Goal: Information Seeking & Learning: Learn about a topic

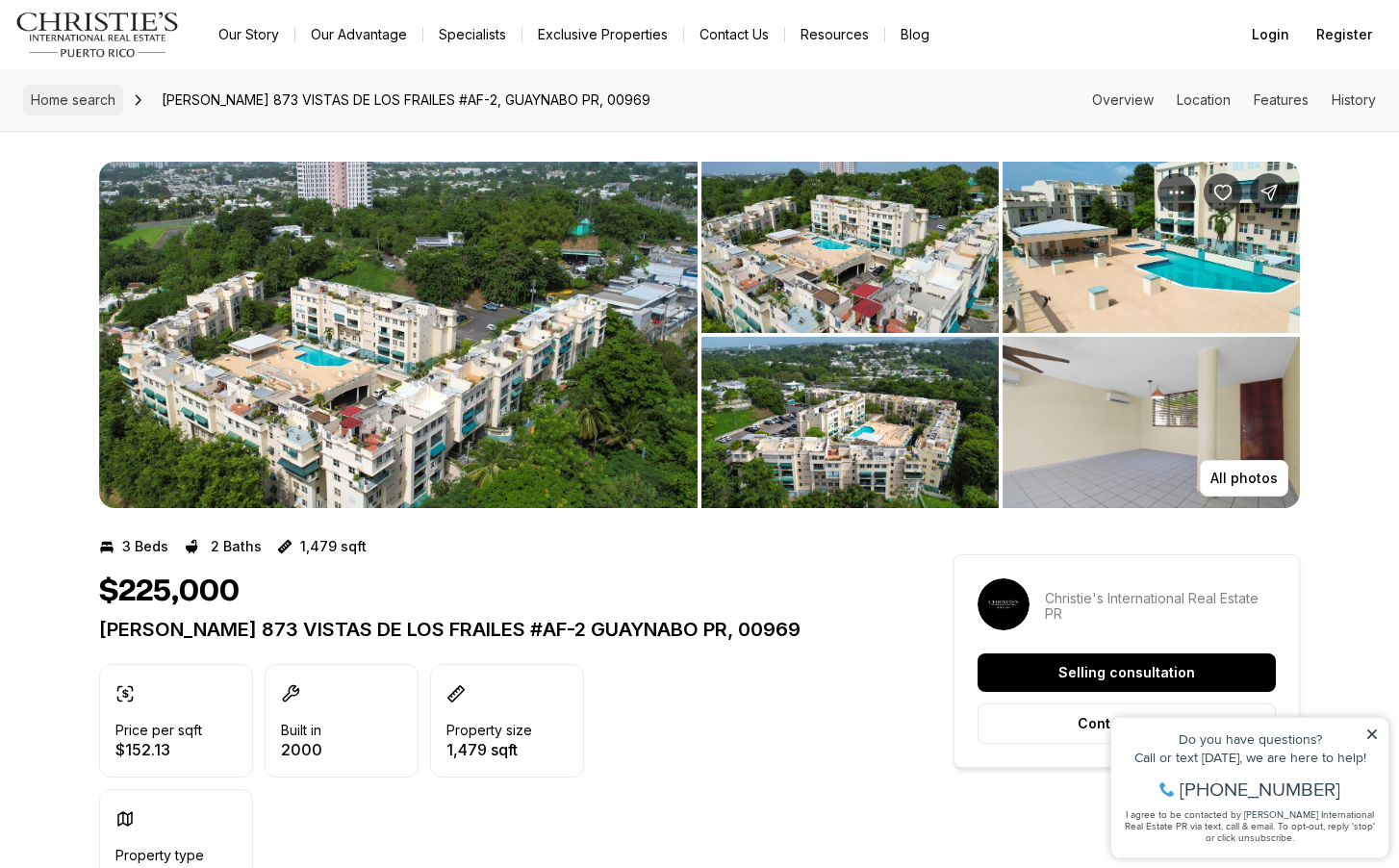
click at [80, 94] on span "Home search" at bounding box center [73, 100] width 85 height 17
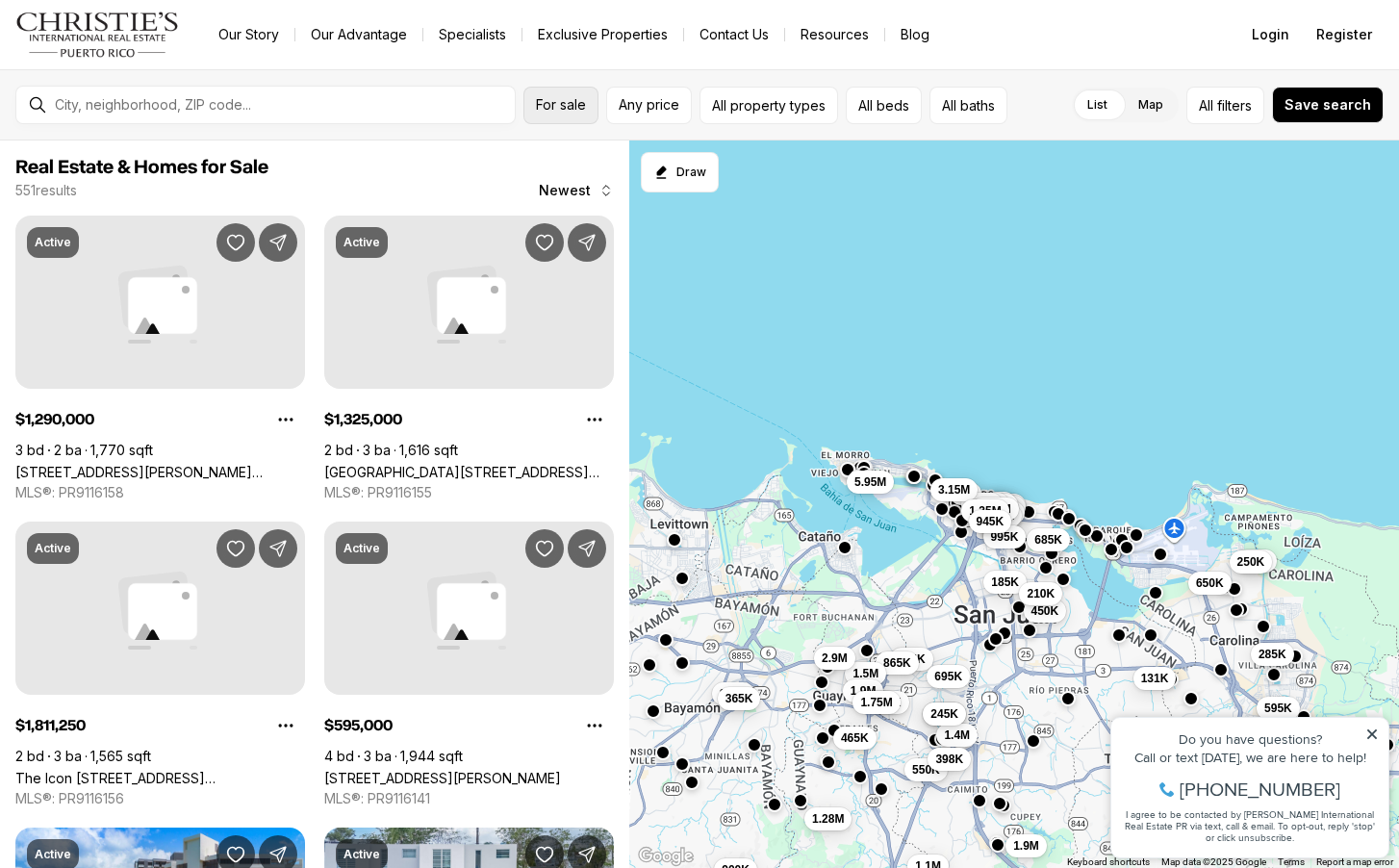
click at [578, 102] on span "For sale" at bounding box center [561, 105] width 50 height 16
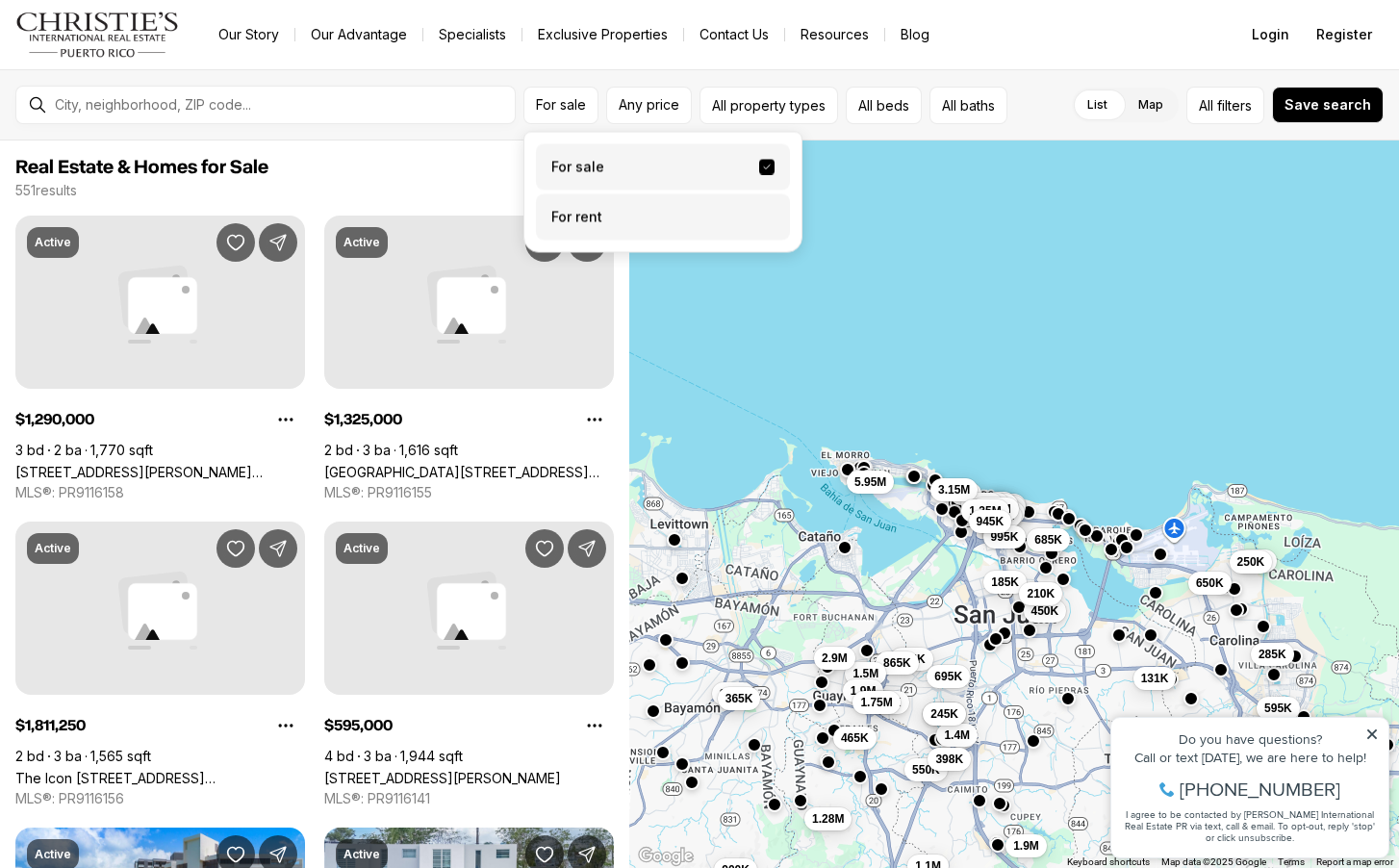
click at [575, 214] on label "For rent" at bounding box center [663, 217] width 254 height 46
click at [760, 209] on button "For rent" at bounding box center [768, 209] width 16 height 0
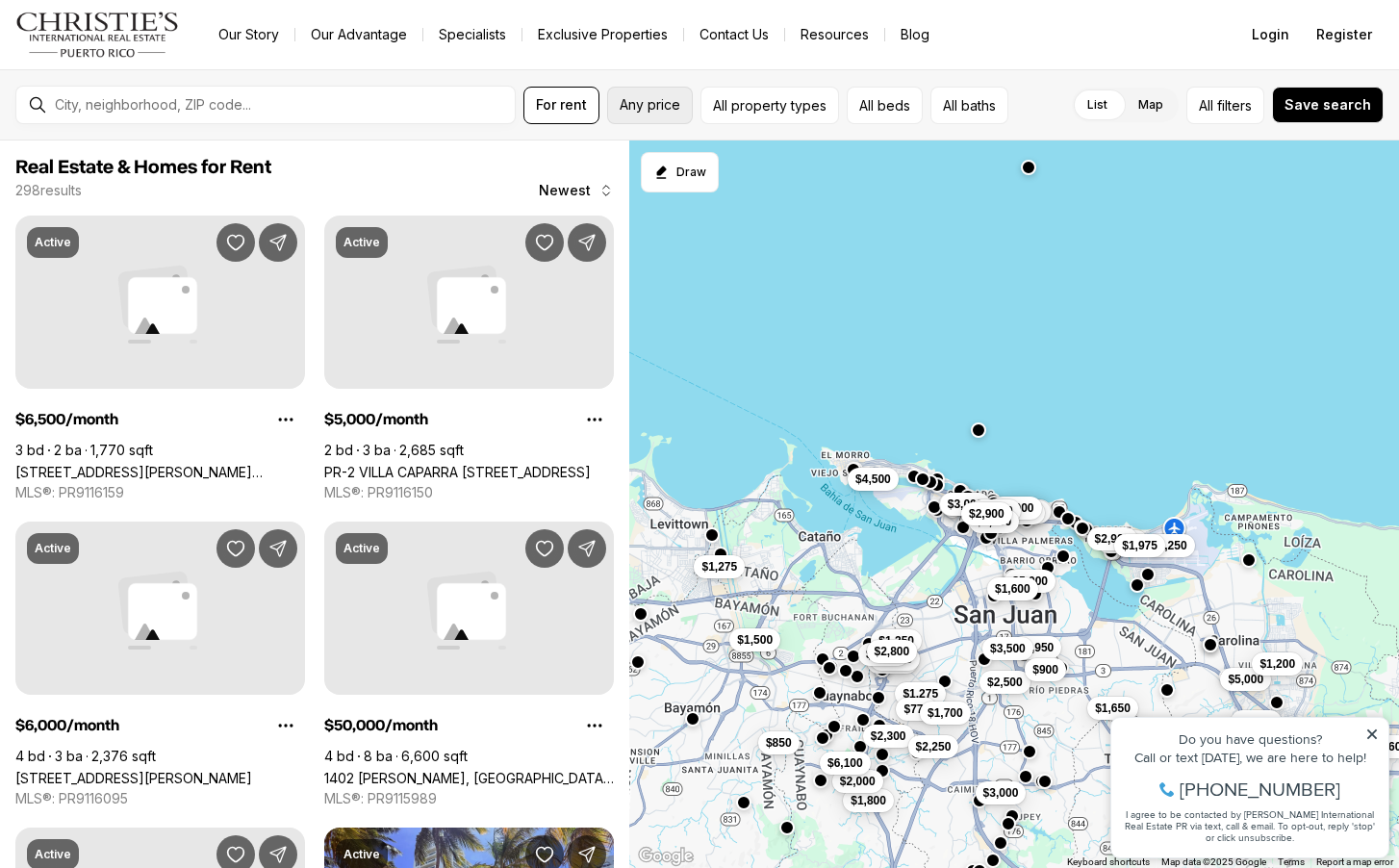
click at [654, 103] on span "Any price" at bounding box center [649, 105] width 60 height 16
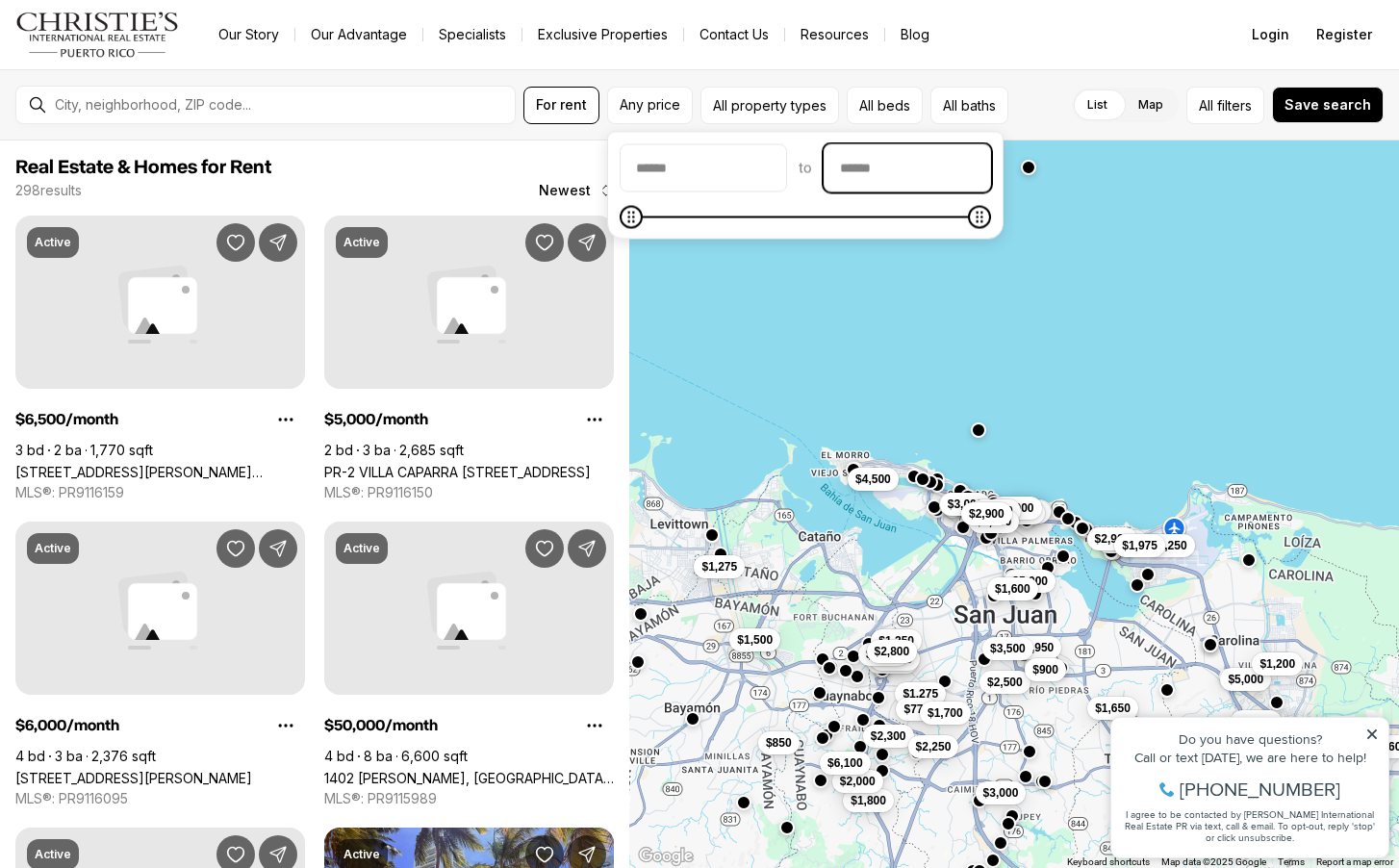
click at [887, 167] on input "priceMax" at bounding box center [908, 168] width 166 height 46
type input "******"
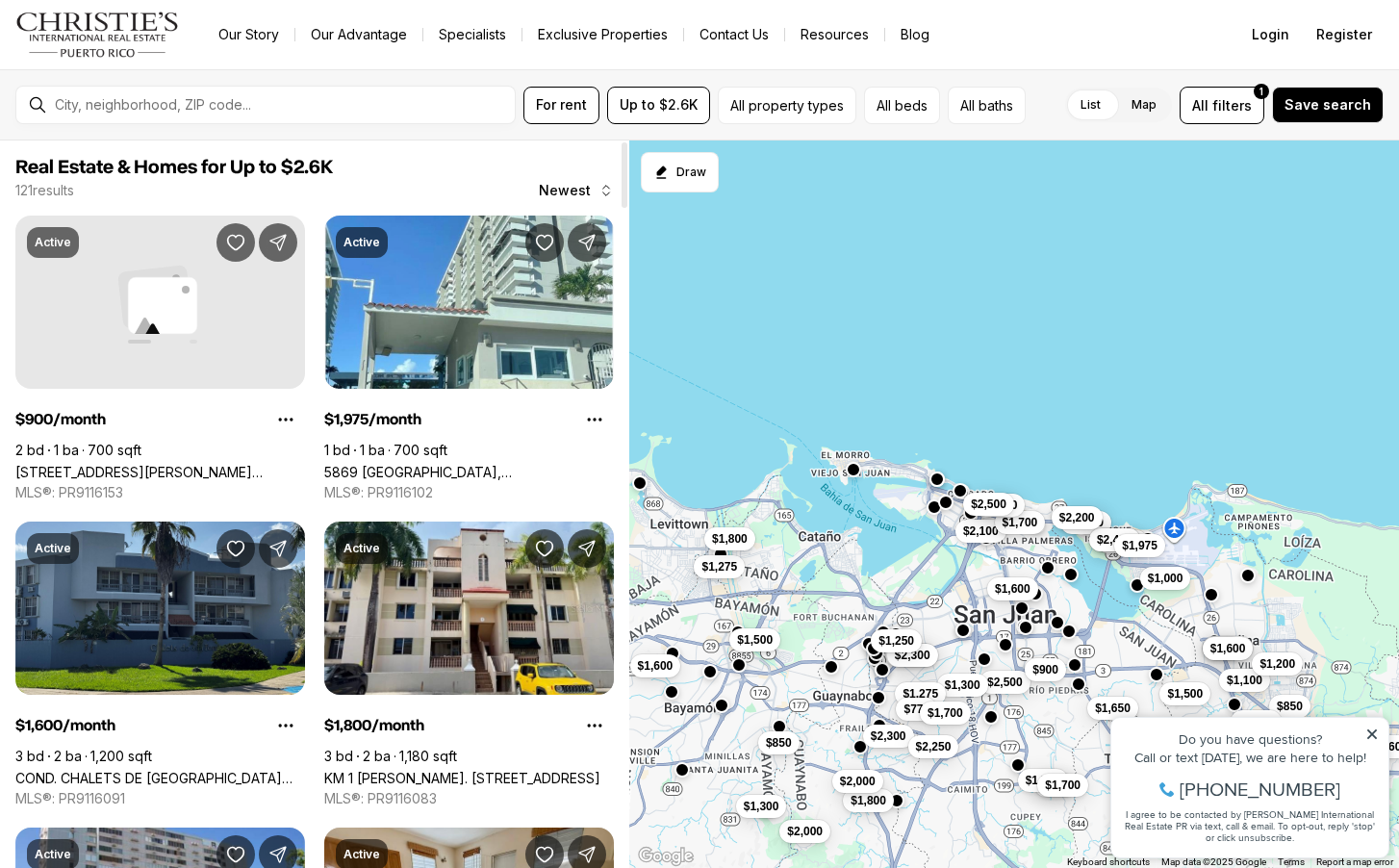
click at [449, 160] on span "Real Estate & Homes for Up to $2.6K" at bounding box center [315, 167] width 599 height 23
click at [1237, 108] on span "filters" at bounding box center [1232, 105] width 40 height 20
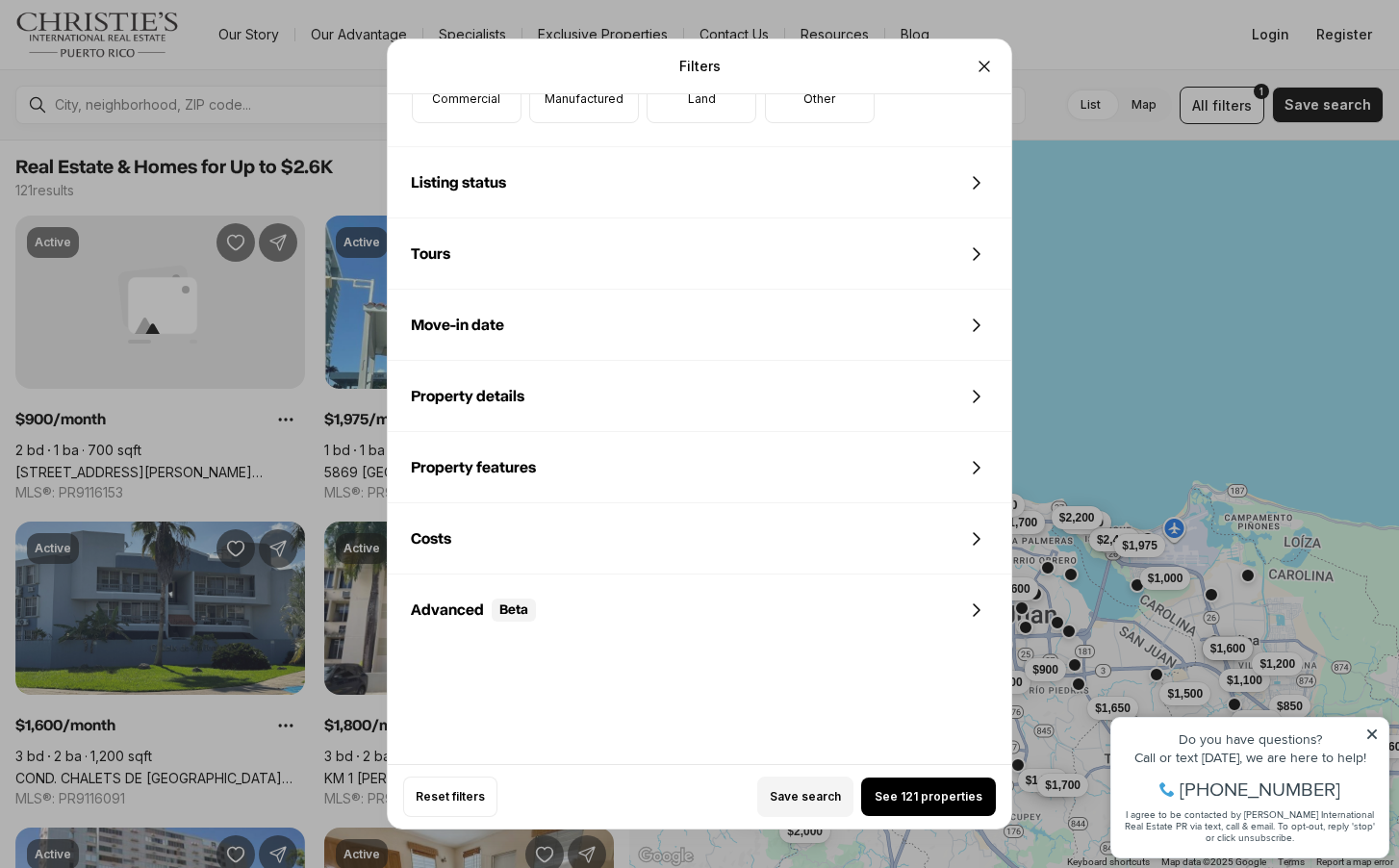
click at [639, 463] on div "Property features" at bounding box center [700, 467] width 623 height 69
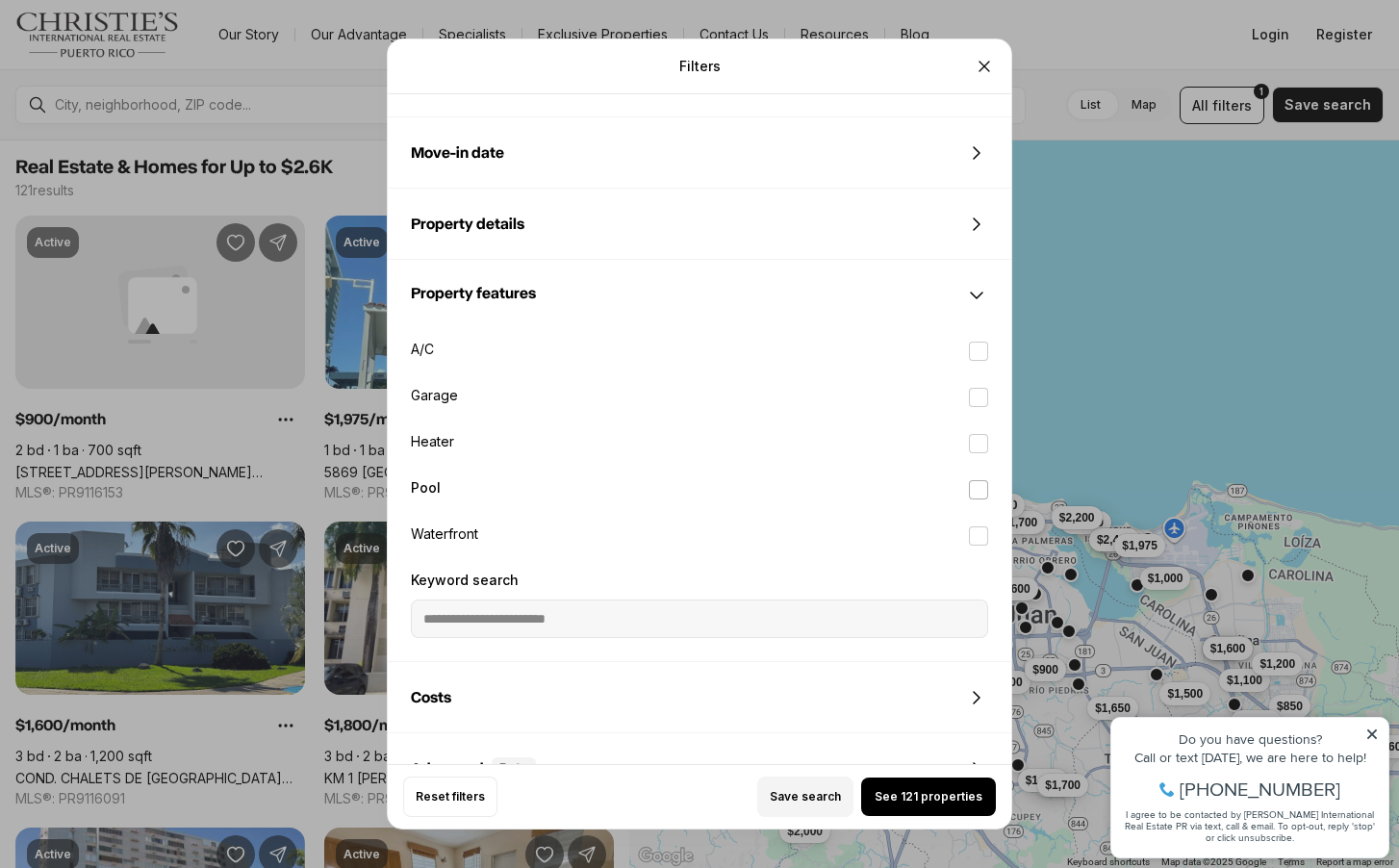
scroll to position [963, 0]
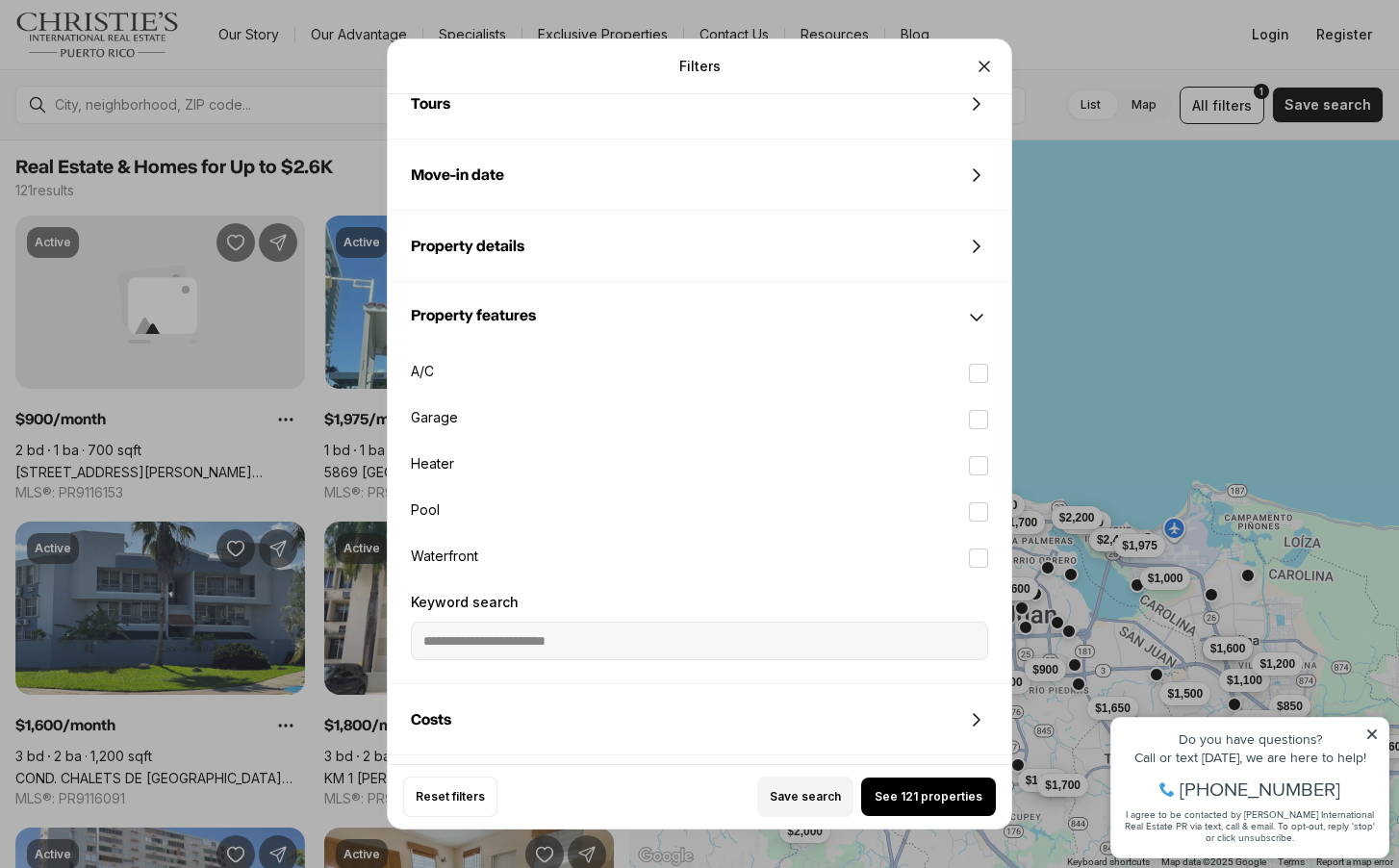
click at [538, 251] on div "Property details" at bounding box center [700, 246] width 623 height 69
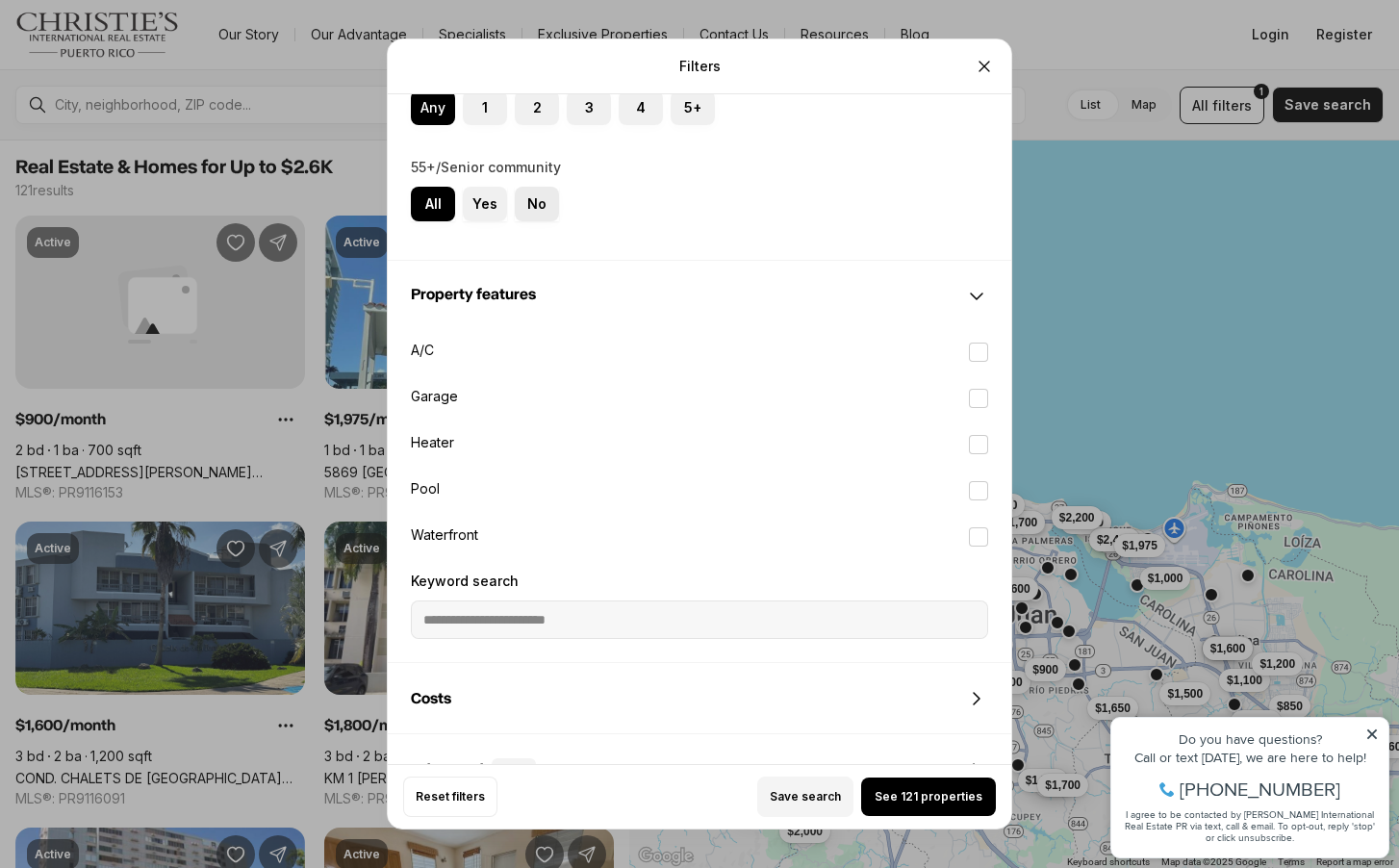
scroll to position [1665, 0]
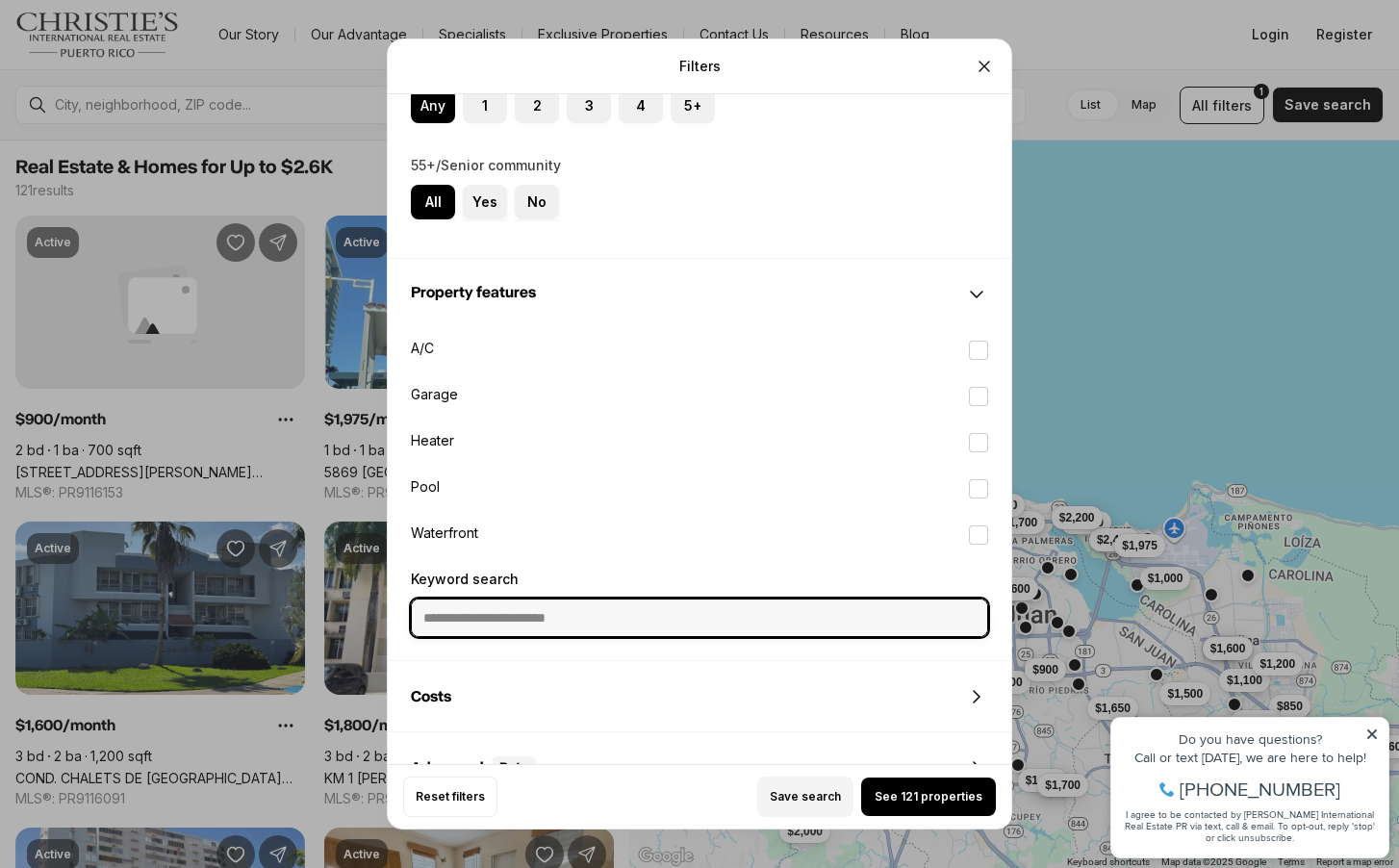
click at [490, 620] on input "Keyword search" at bounding box center [700, 617] width 576 height 37
type input "*********"
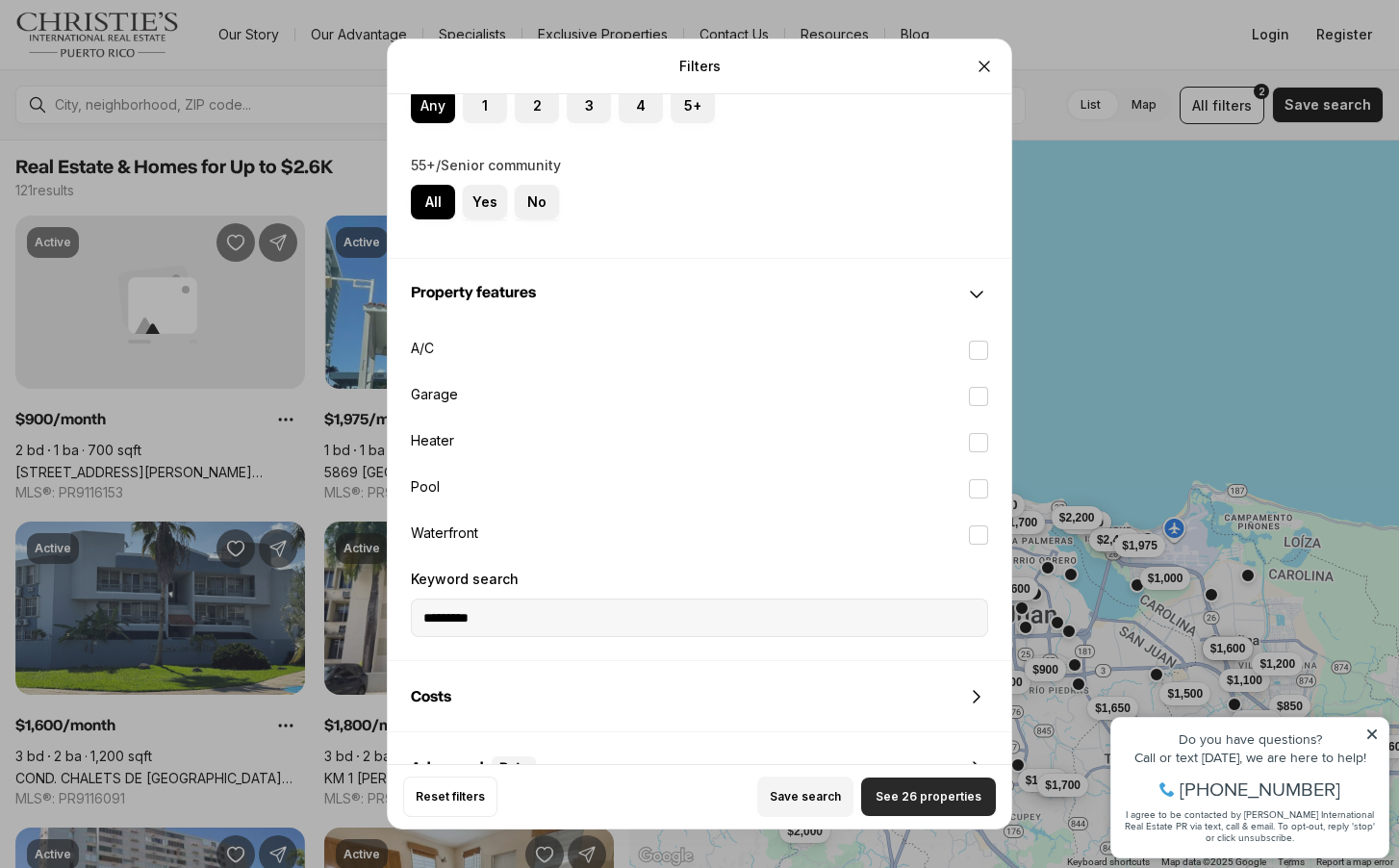
click at [924, 792] on span "See 26 properties" at bounding box center [929, 797] width 106 height 16
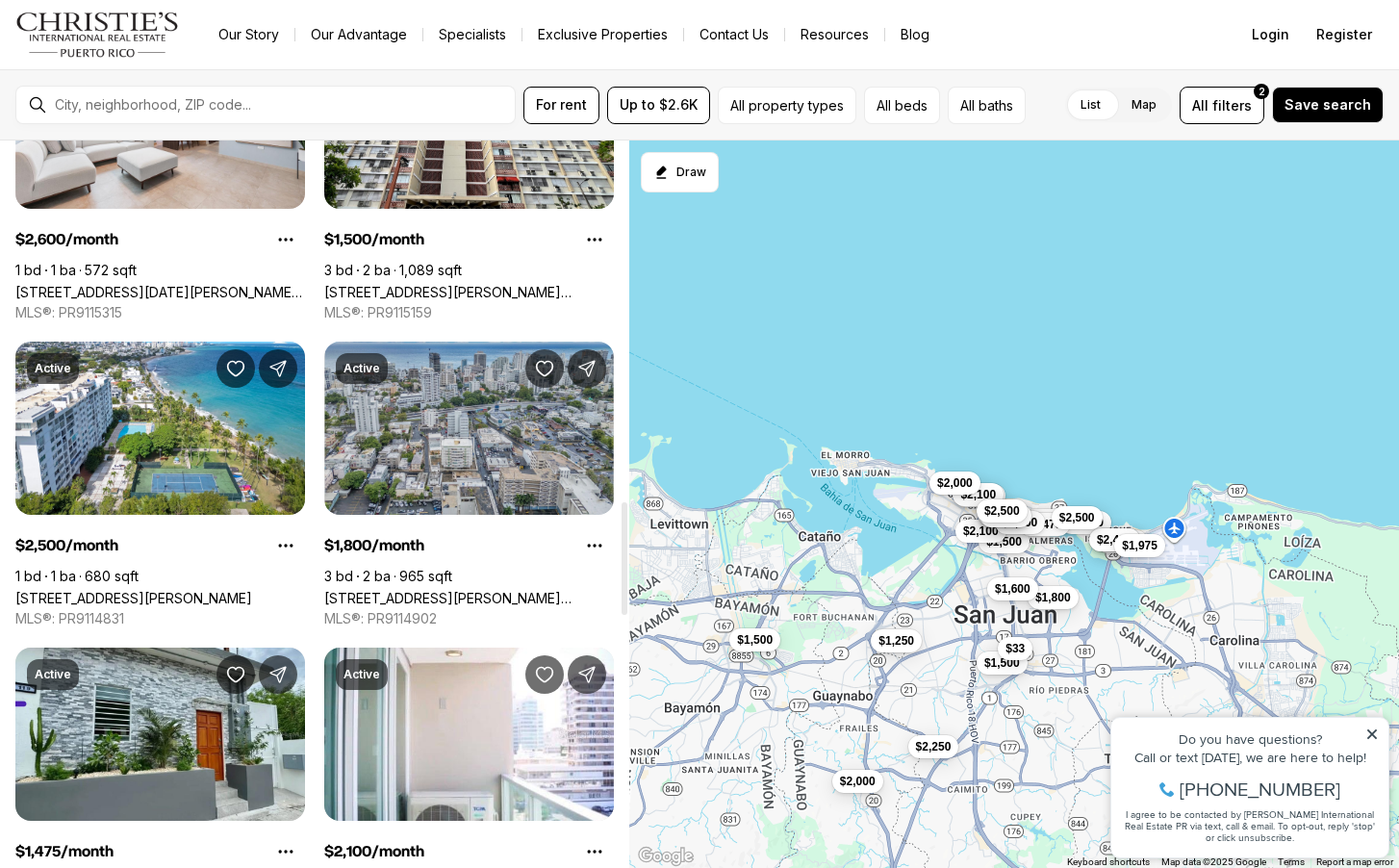
scroll to position [2327, 0]
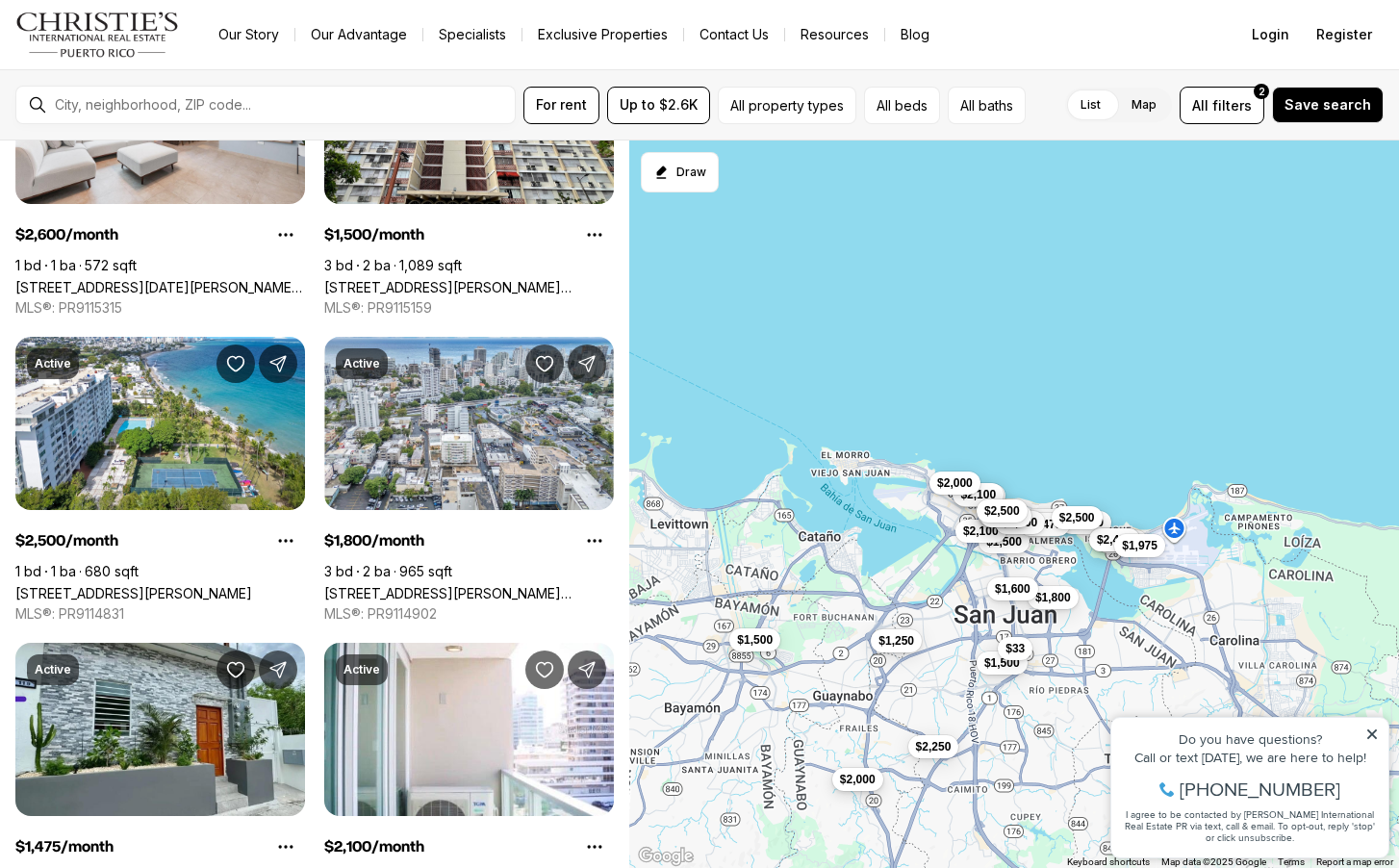
click at [860, 778] on span "$2,000" at bounding box center [858, 779] width 36 height 16
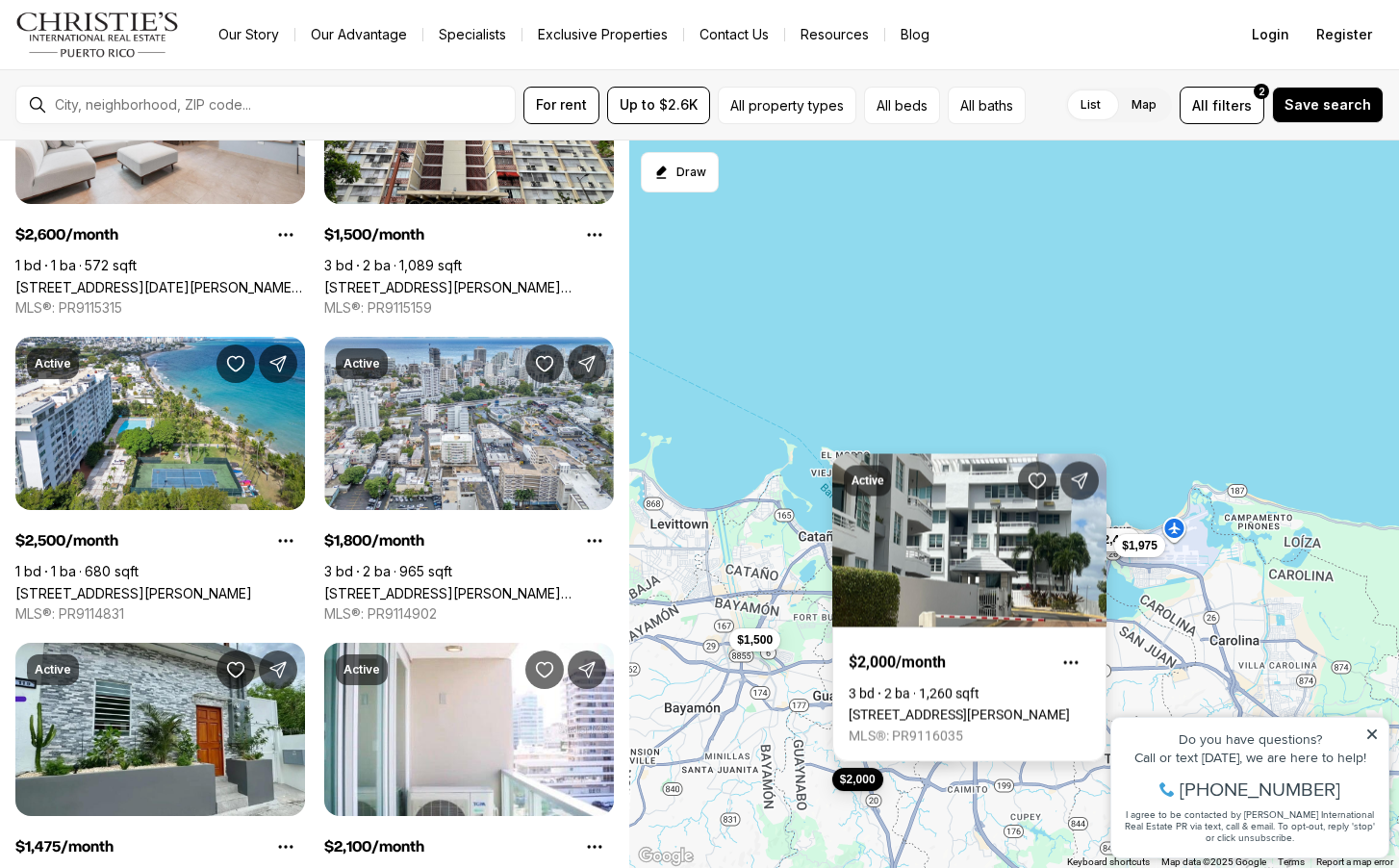
click at [963, 707] on link "44 JUAN CARLOS DE BORBÓN #803, GUAYNABO PR, 00969" at bounding box center [959, 715] width 221 height 16
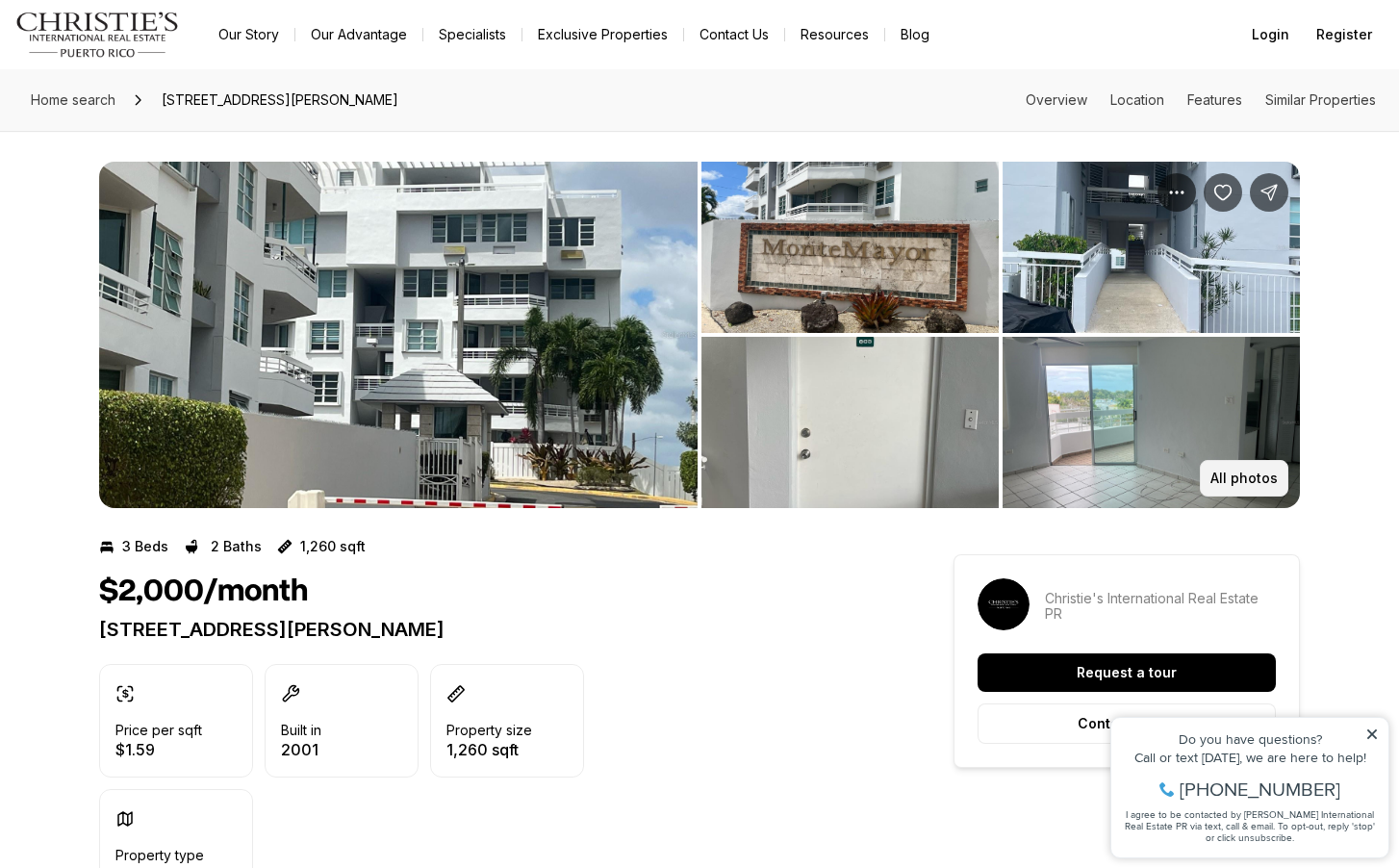
click at [1255, 476] on p "All photos" at bounding box center [1245, 478] width 67 height 16
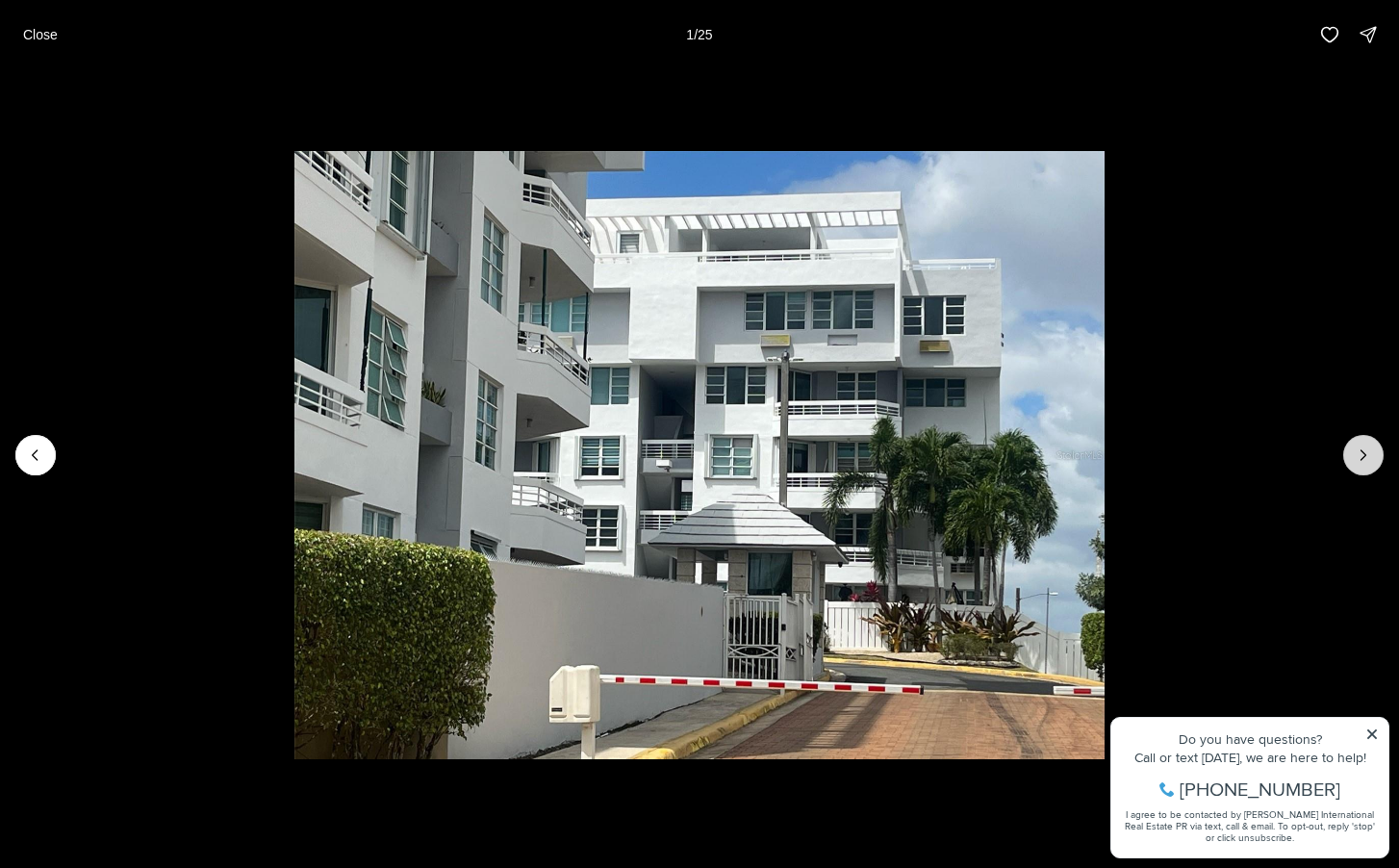
click at [1360, 463] on icon "Next slide" at bounding box center [1363, 454] width 19 height 19
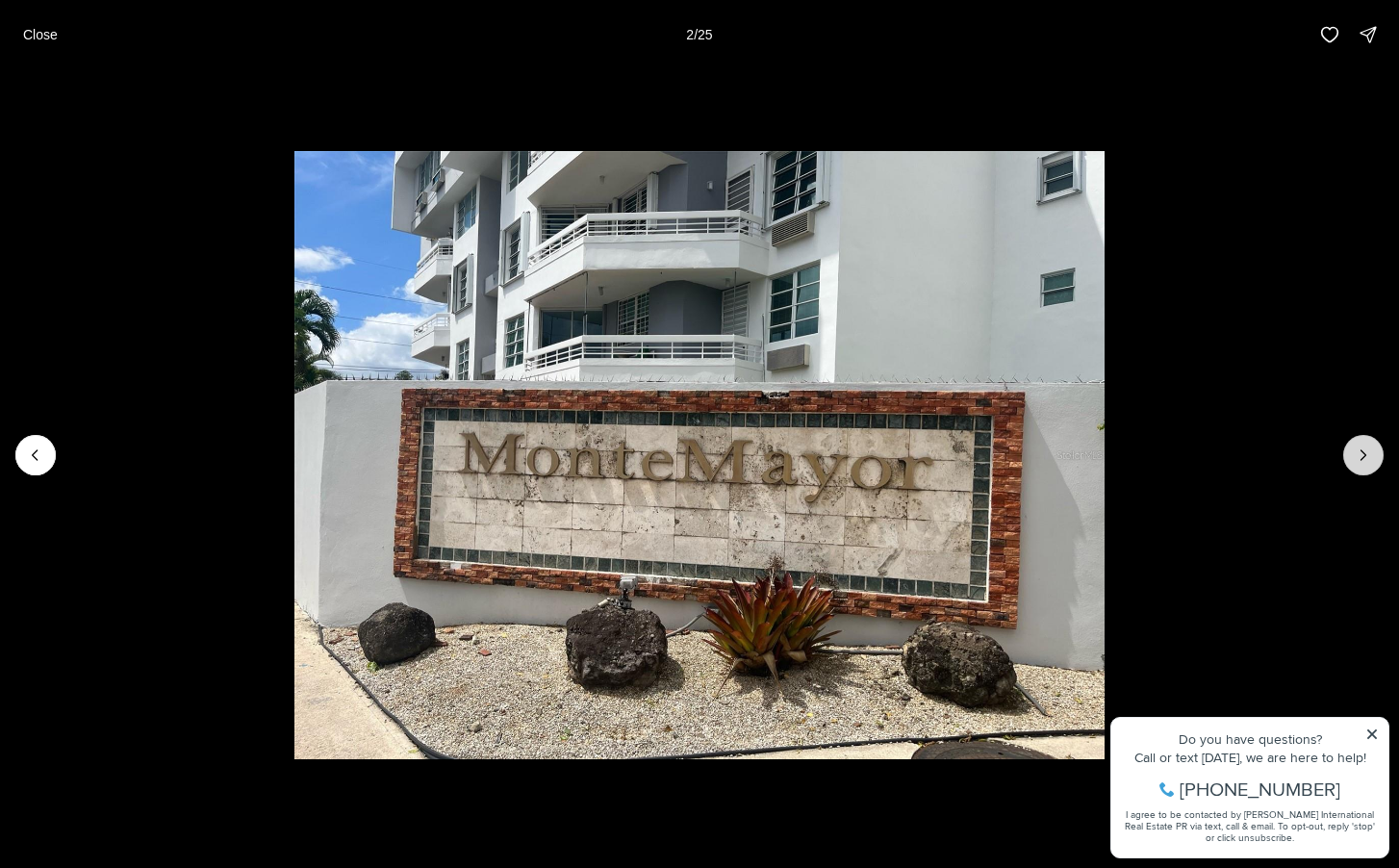
click at [1361, 461] on icon "Next slide" at bounding box center [1363, 454] width 19 height 19
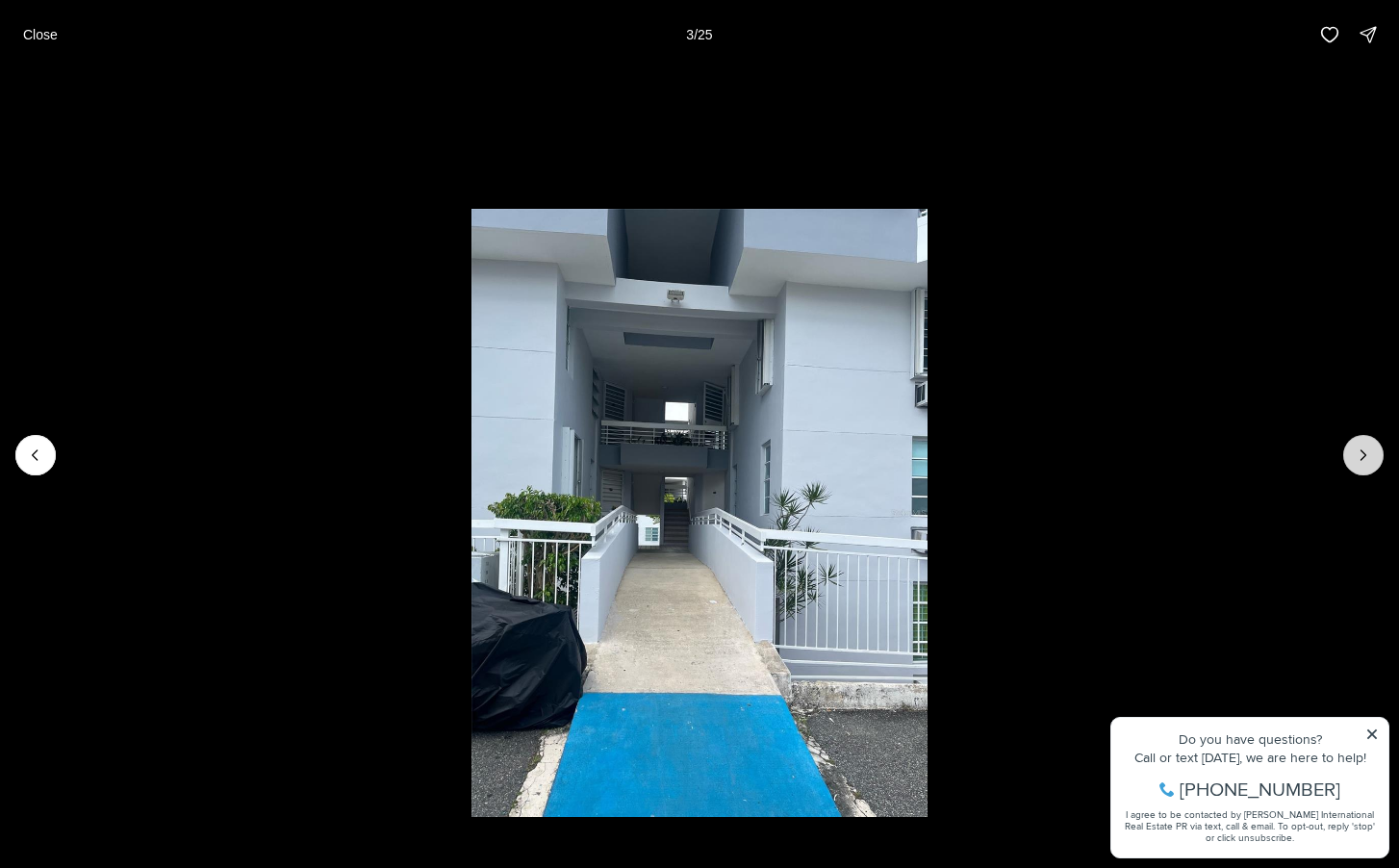
click at [1361, 461] on icon "Next slide" at bounding box center [1363, 454] width 19 height 19
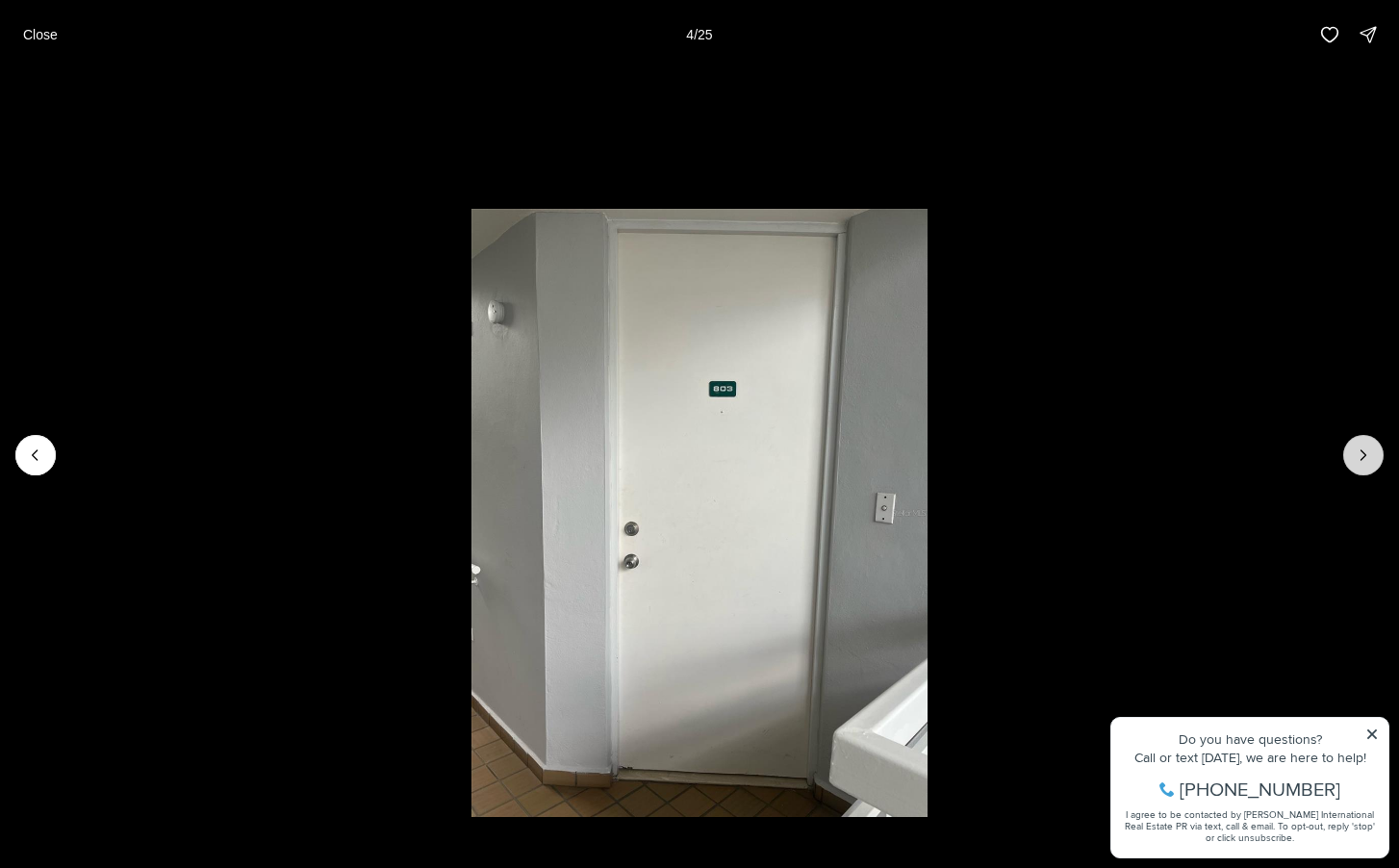
click at [1361, 461] on icon "Next slide" at bounding box center [1363, 454] width 19 height 19
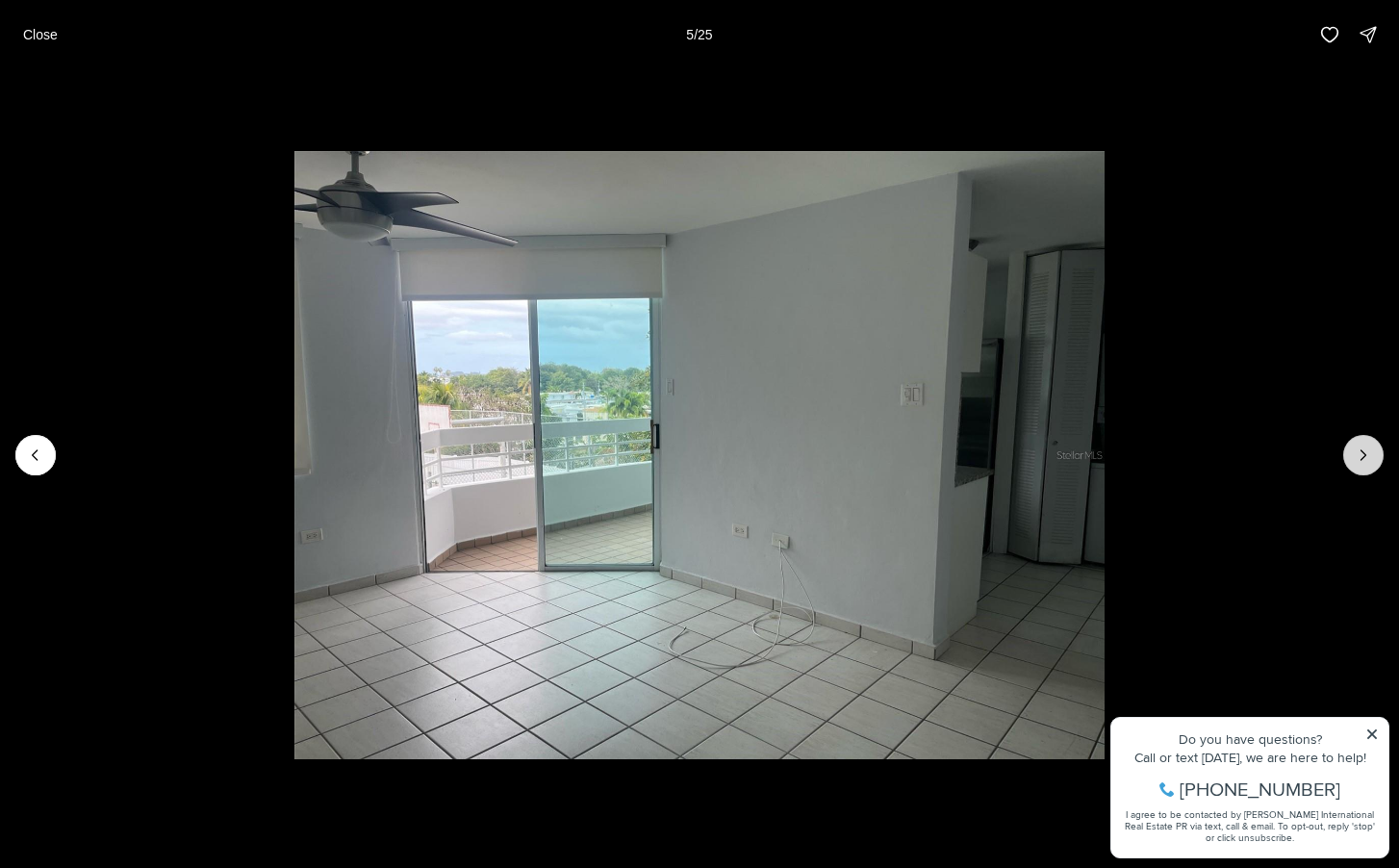
click at [1361, 461] on icon "Next slide" at bounding box center [1363, 454] width 19 height 19
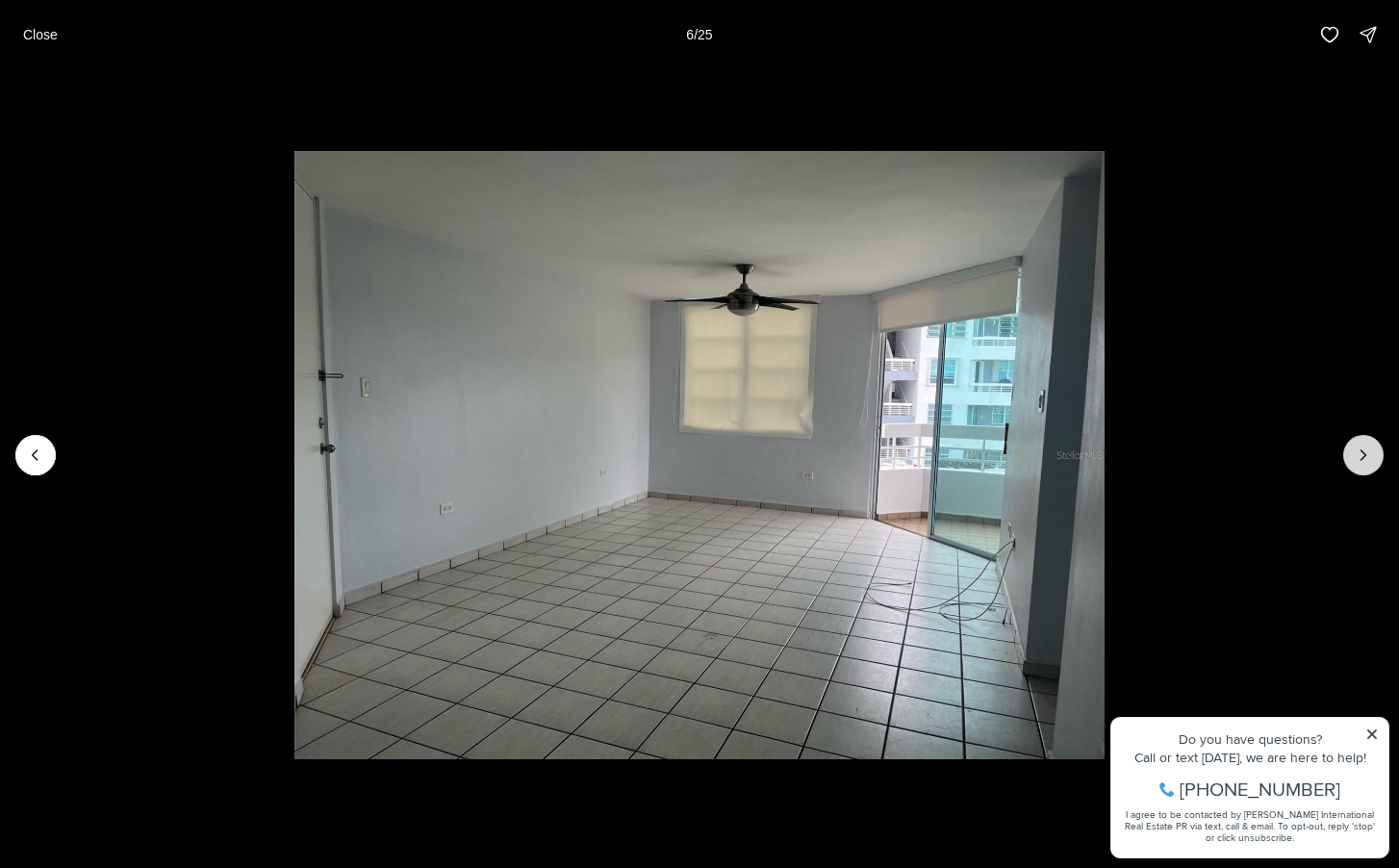
click at [1361, 461] on icon "Next slide" at bounding box center [1363, 454] width 19 height 19
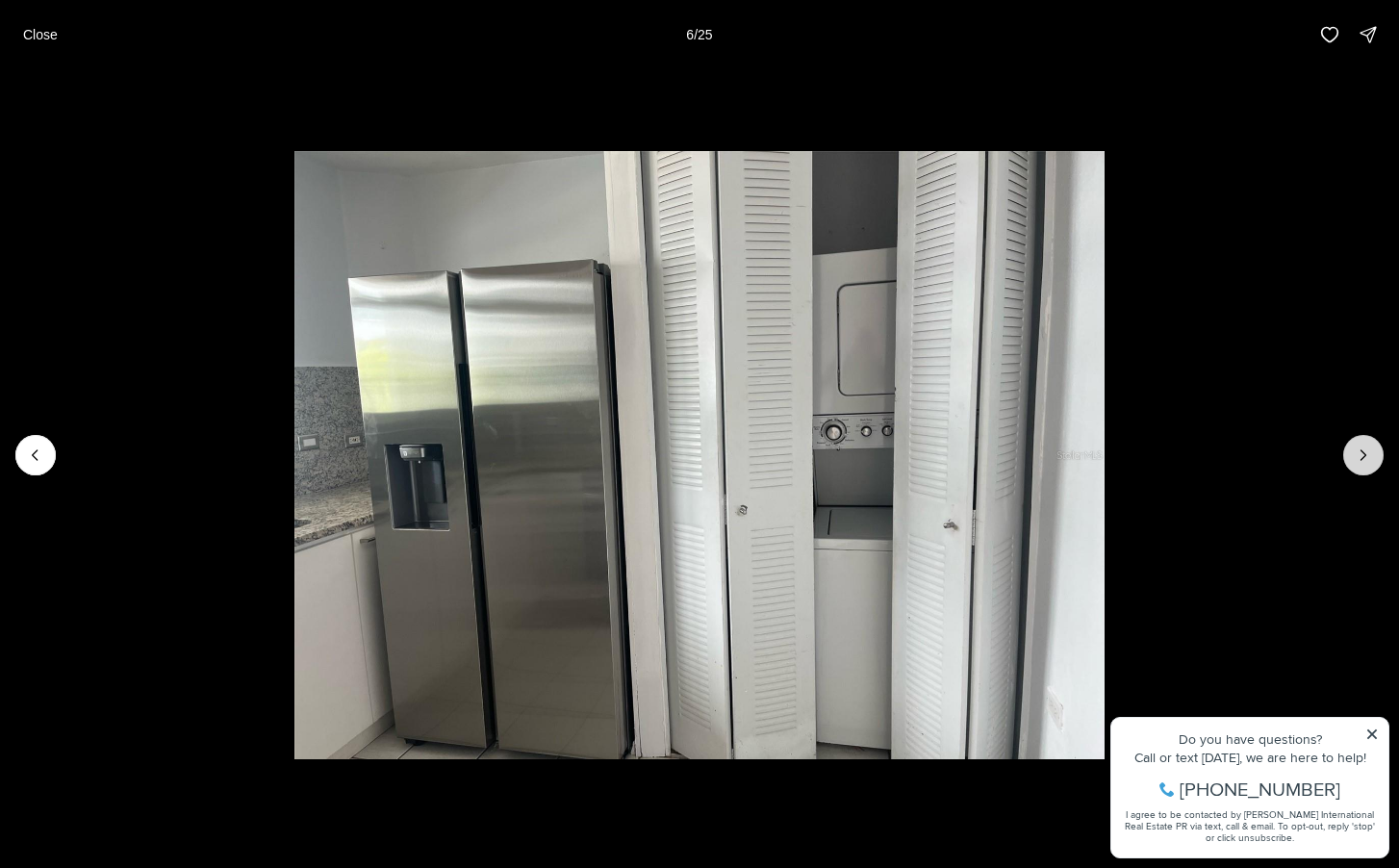
click at [1361, 461] on icon "Next slide" at bounding box center [1363, 454] width 19 height 19
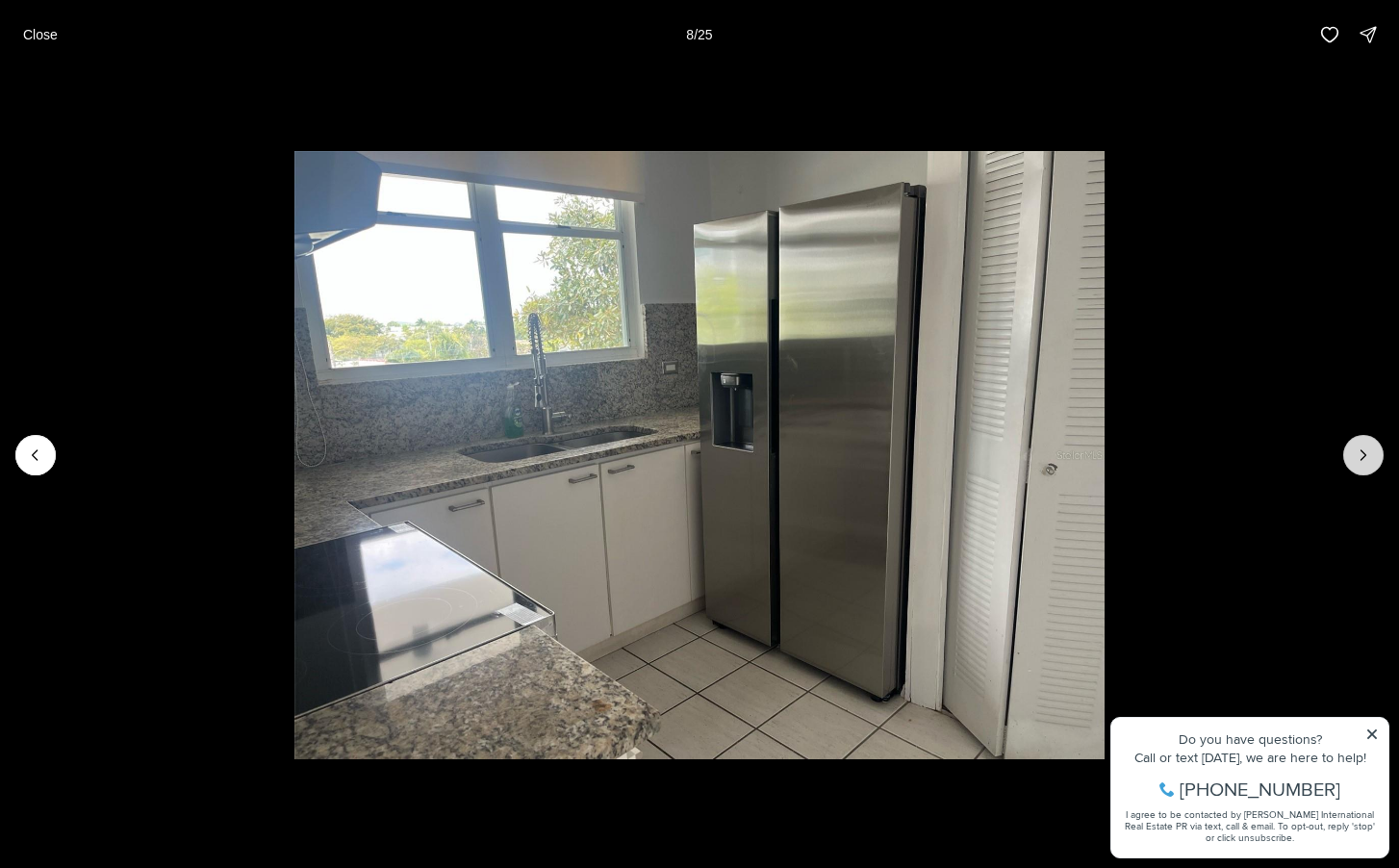
click at [1361, 461] on icon "Next slide" at bounding box center [1363, 454] width 19 height 19
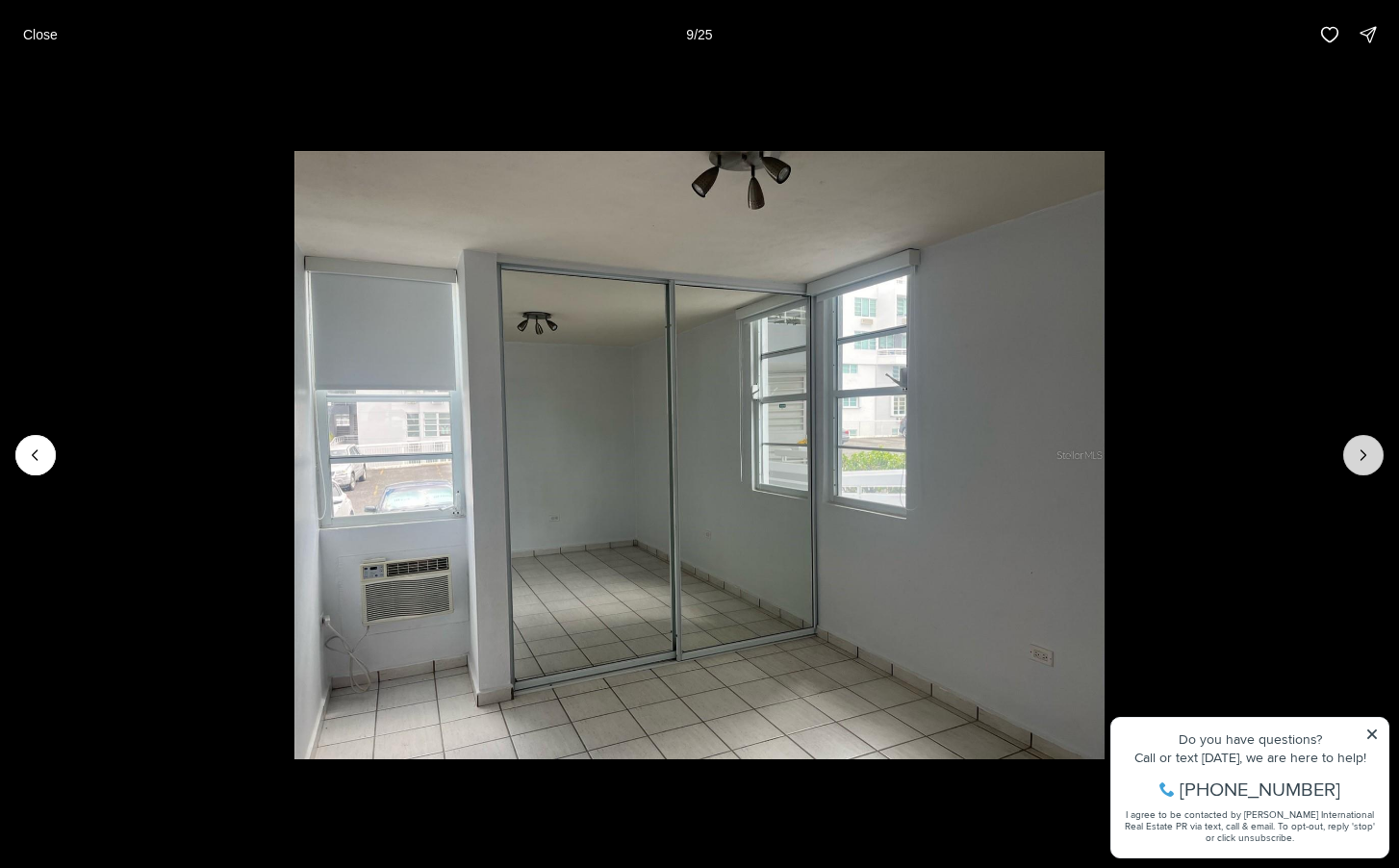
click at [1361, 461] on icon "Next slide" at bounding box center [1363, 454] width 19 height 19
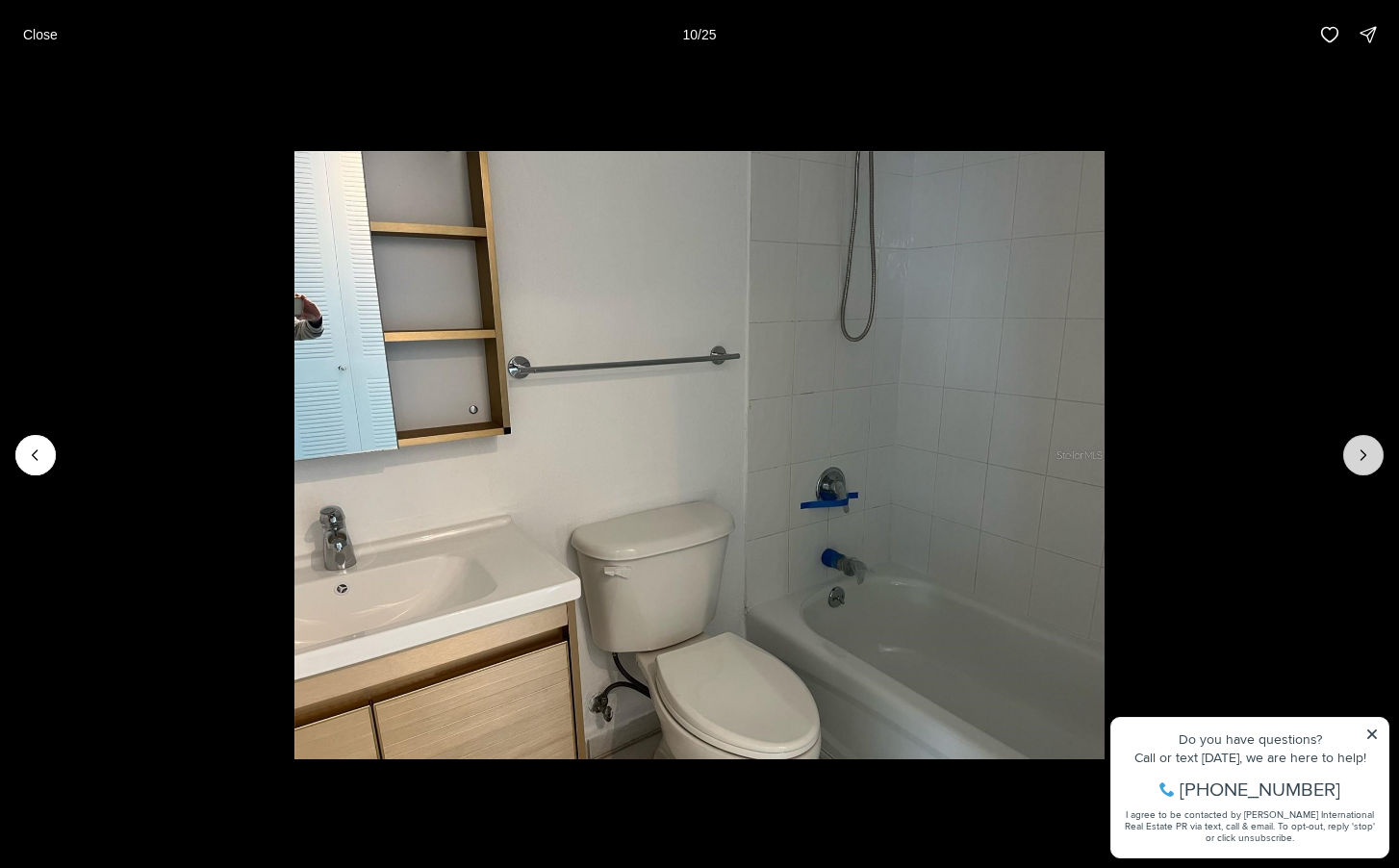
click at [1360, 459] on icon "Next slide" at bounding box center [1363, 454] width 19 height 19
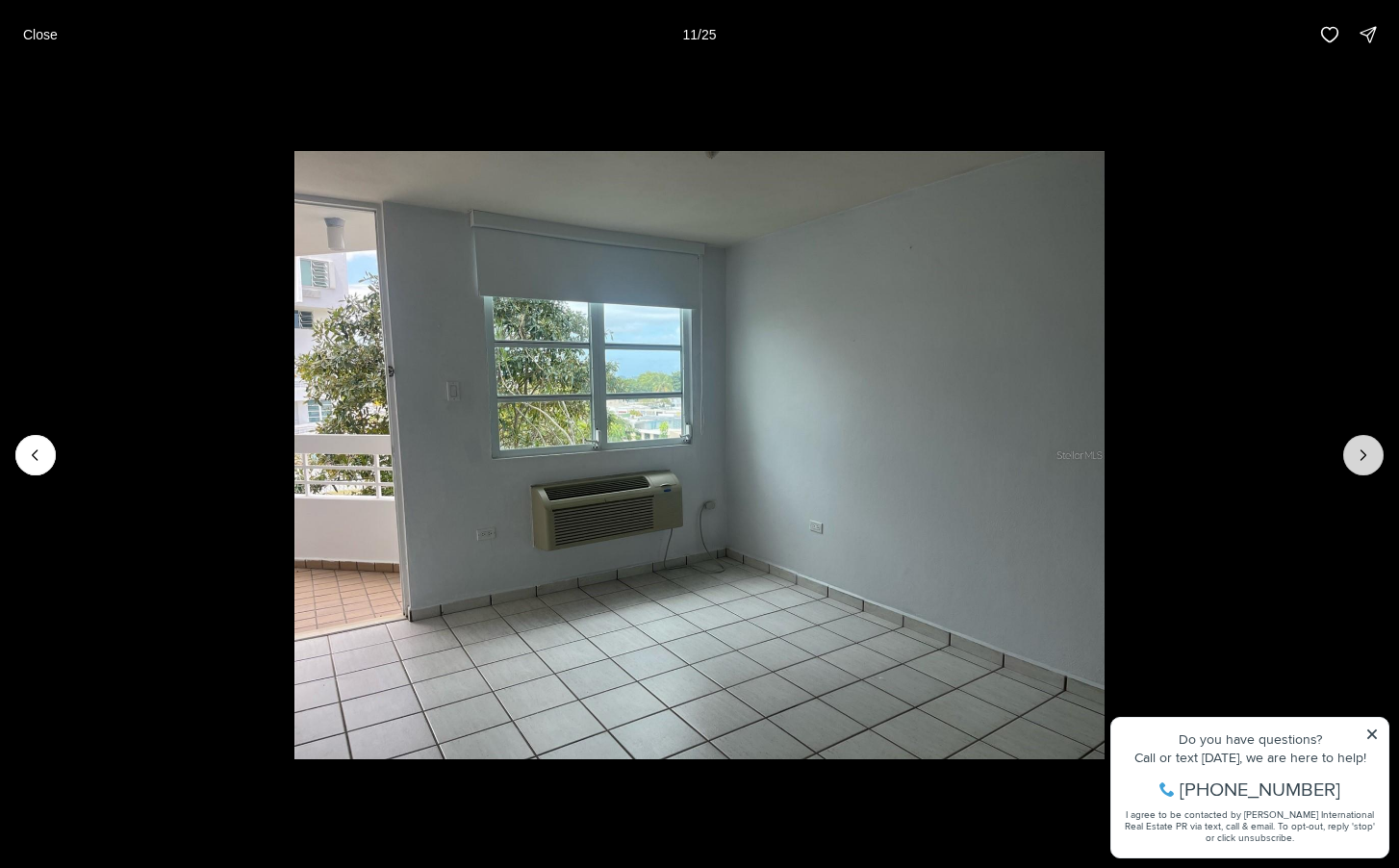
click at [1360, 459] on icon "Next slide" at bounding box center [1363, 454] width 19 height 19
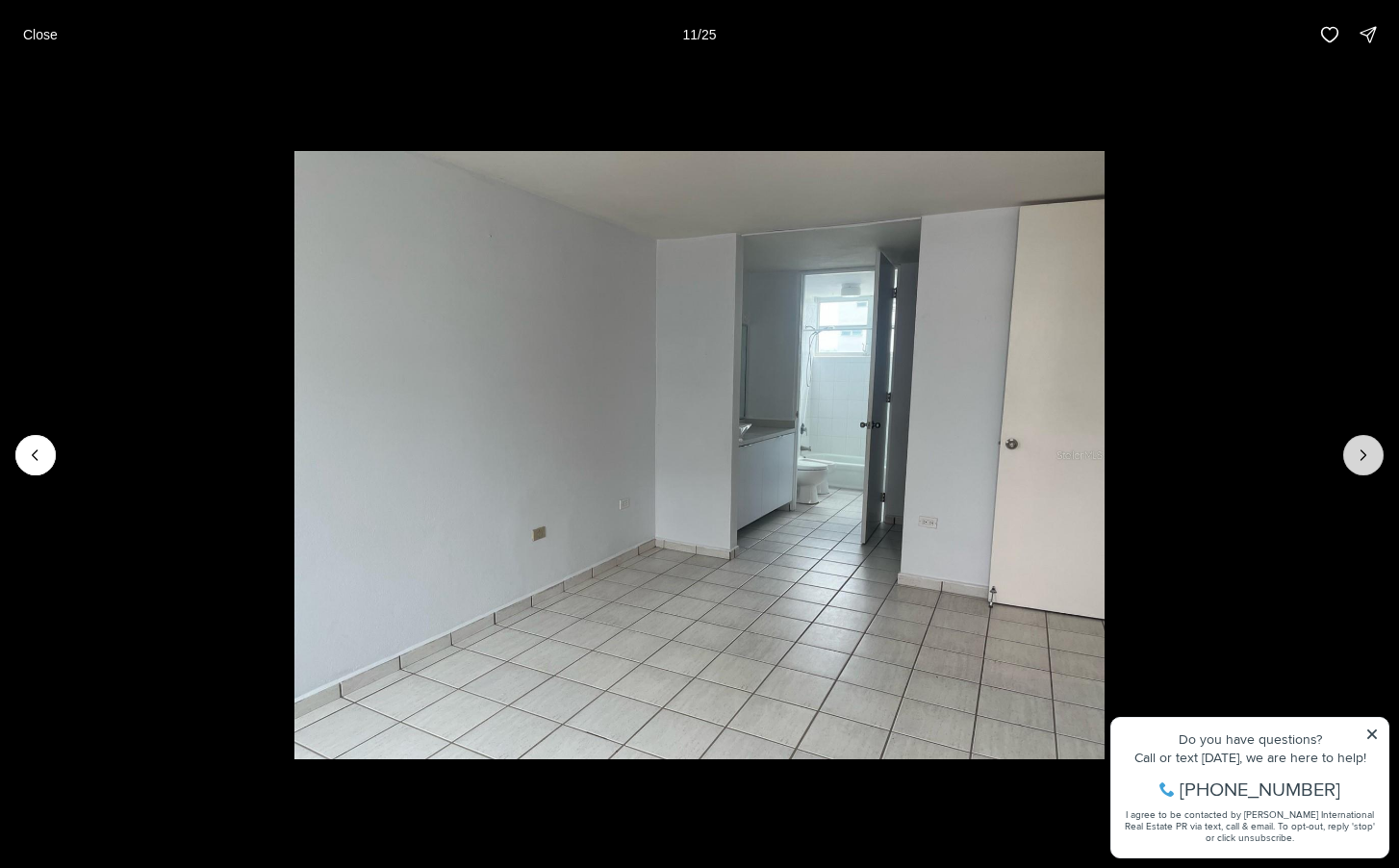
click at [1360, 459] on icon "Next slide" at bounding box center [1363, 454] width 19 height 19
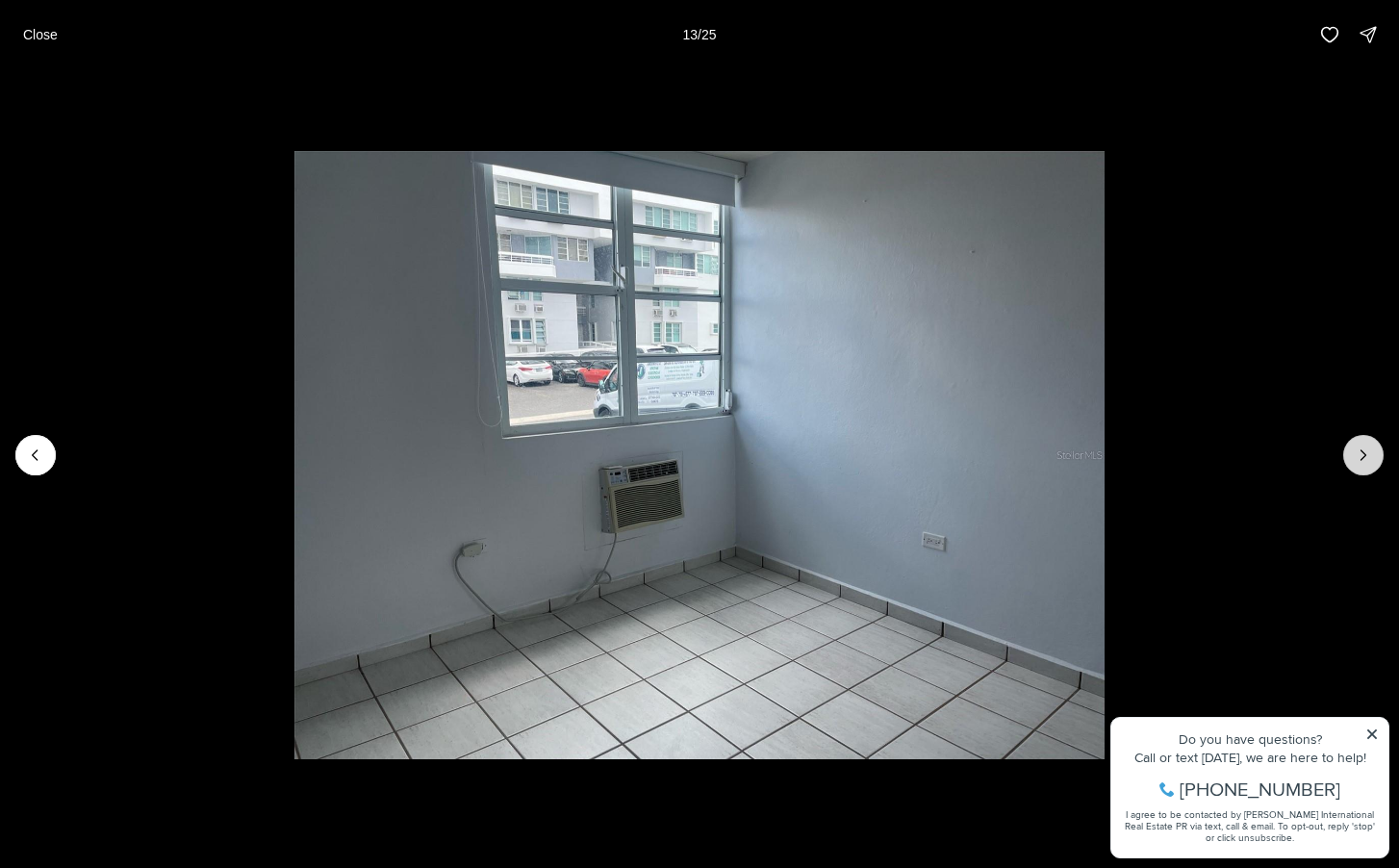
click at [1360, 459] on icon "Next slide" at bounding box center [1363, 454] width 19 height 19
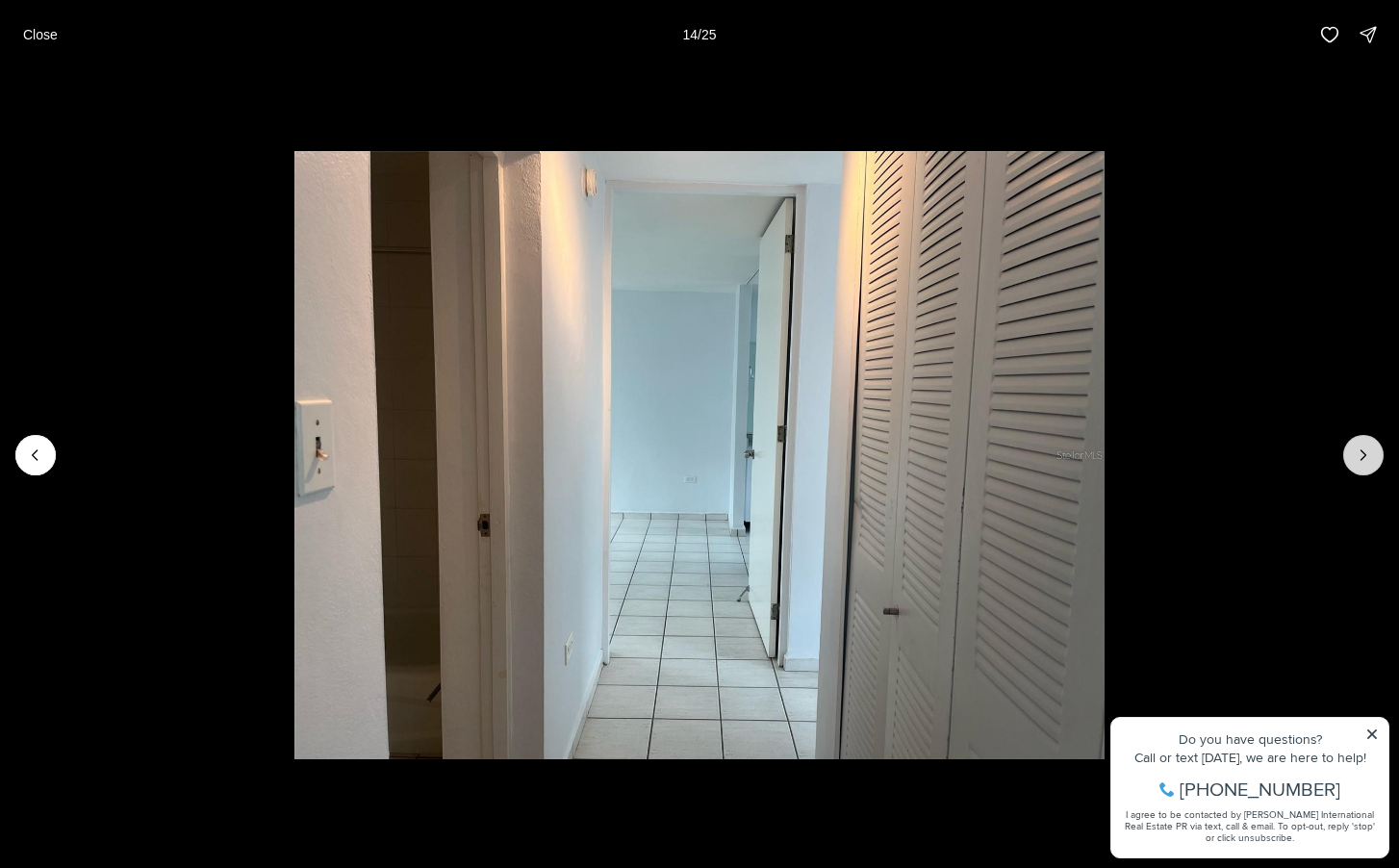
click at [1360, 459] on icon "Next slide" at bounding box center [1363, 454] width 19 height 19
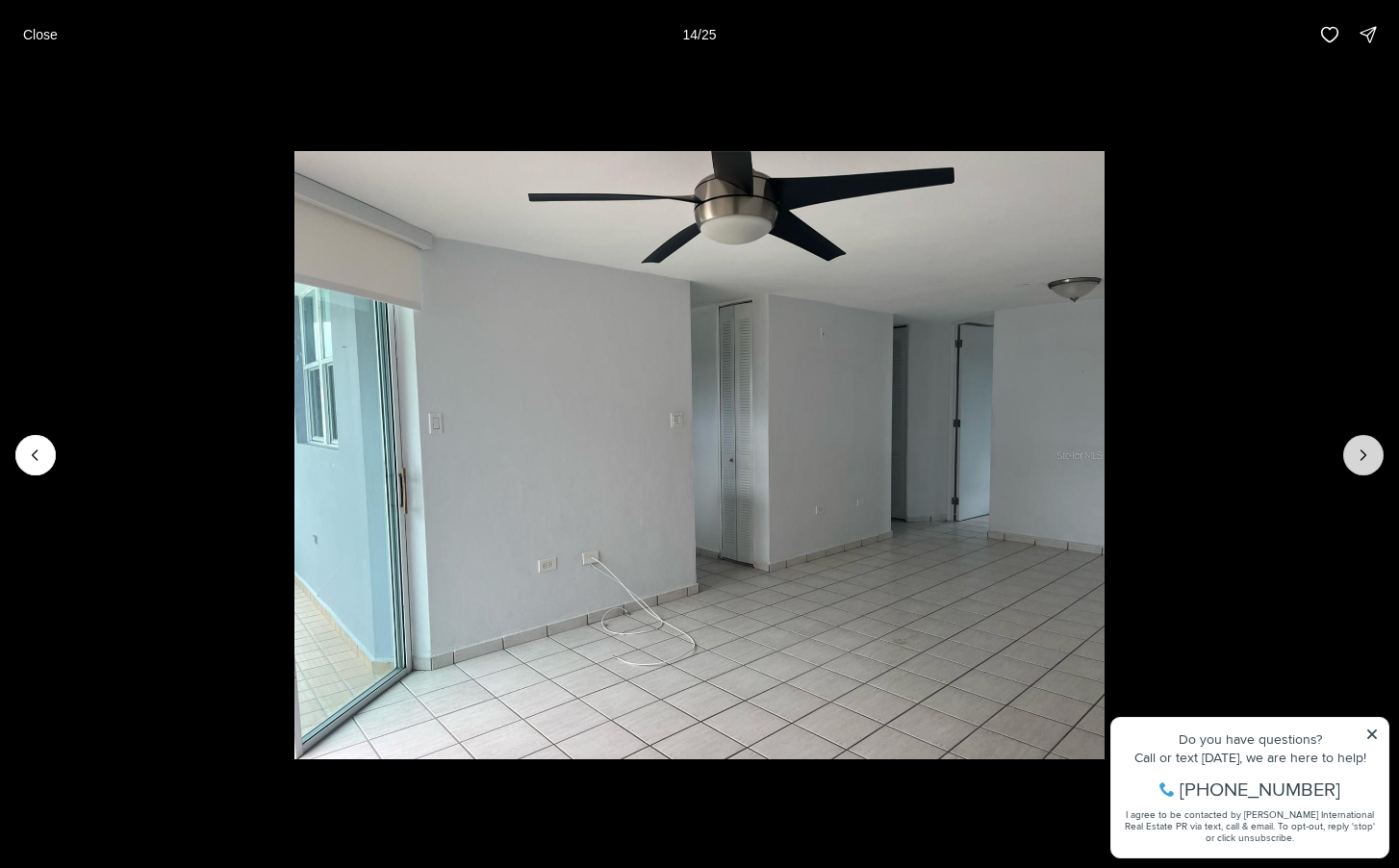
click at [1360, 459] on icon "Next slide" at bounding box center [1363, 454] width 19 height 19
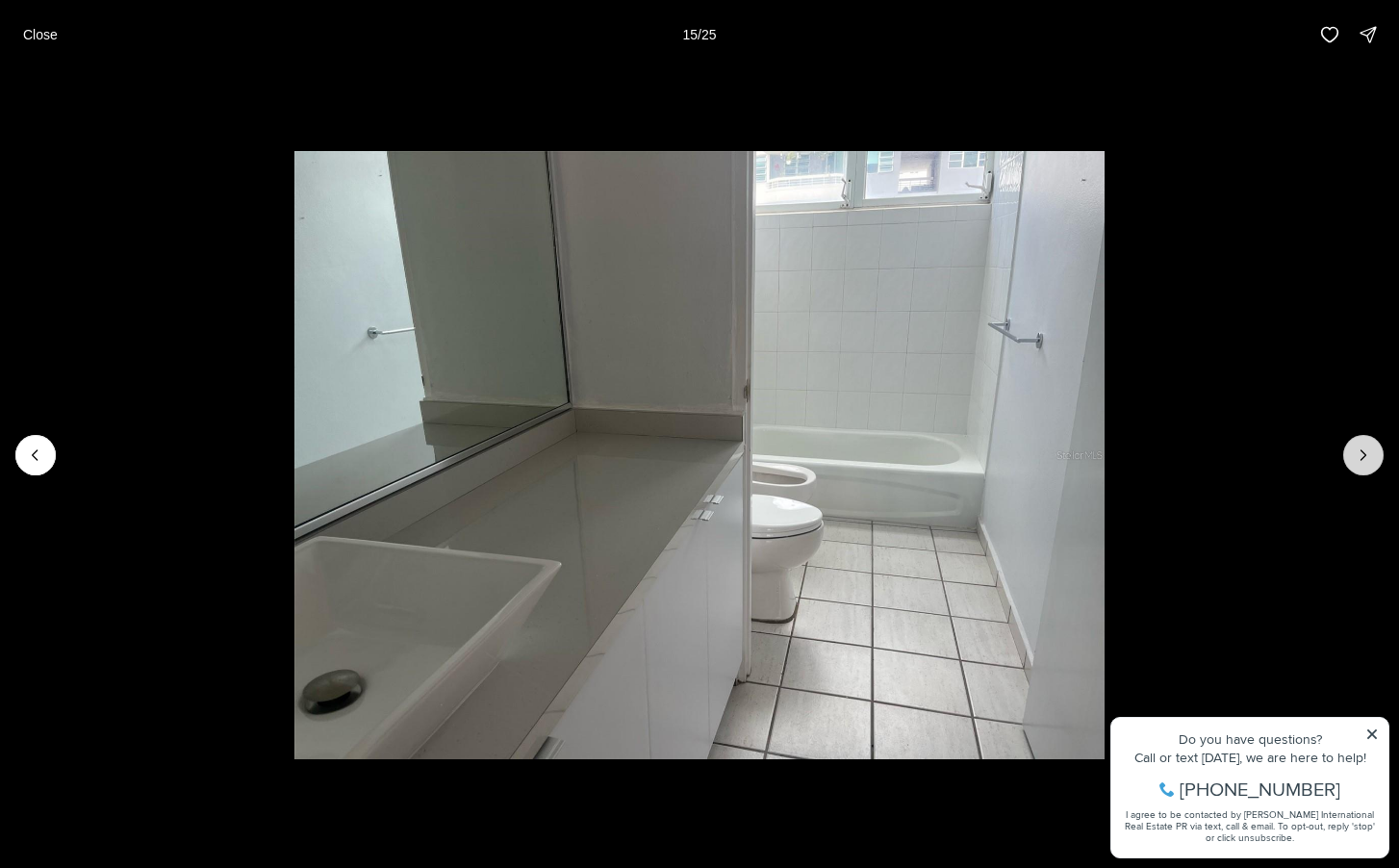
click at [1360, 459] on icon "Next slide" at bounding box center [1363, 454] width 19 height 19
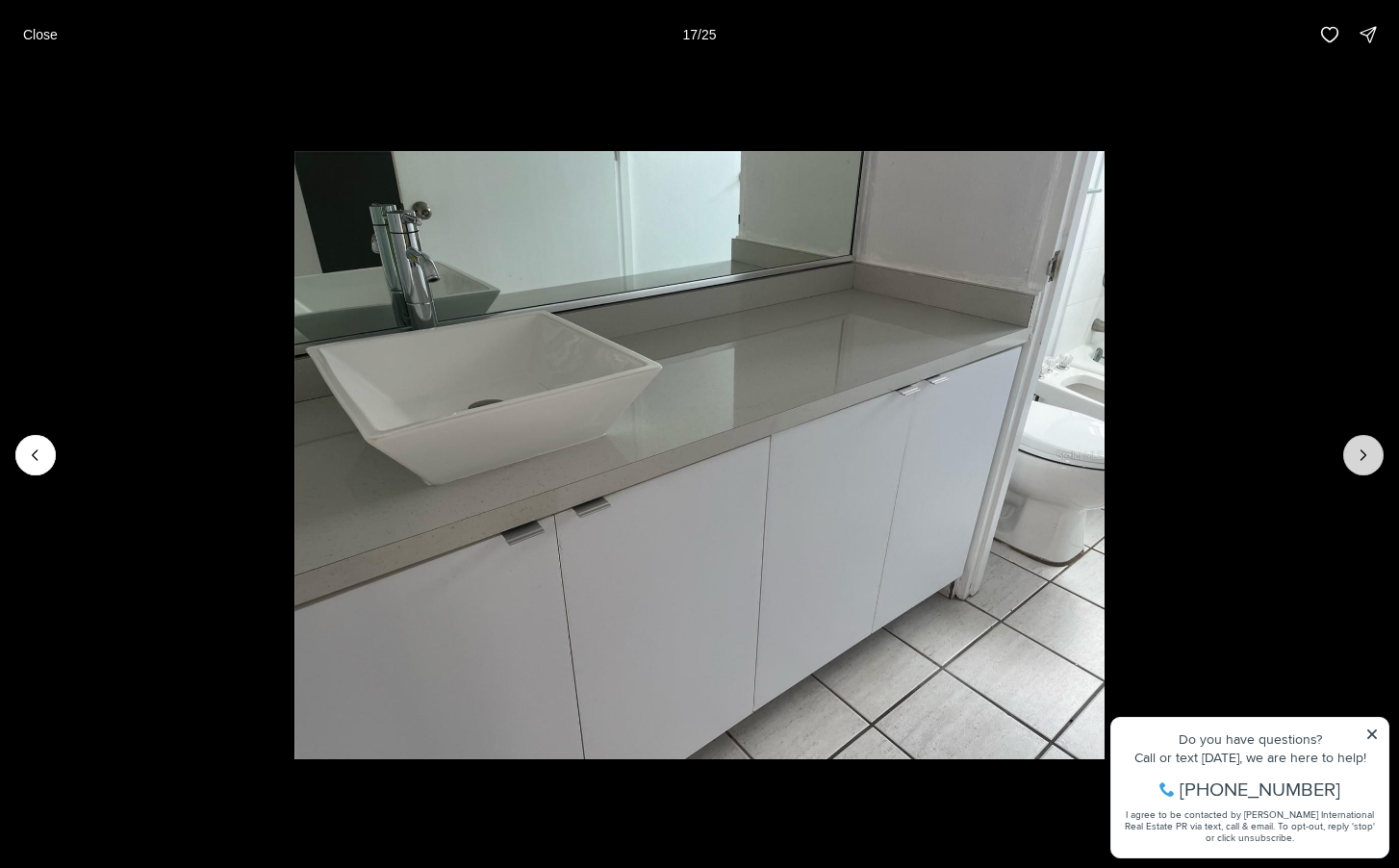
click at [1360, 459] on icon "Next slide" at bounding box center [1363, 454] width 19 height 19
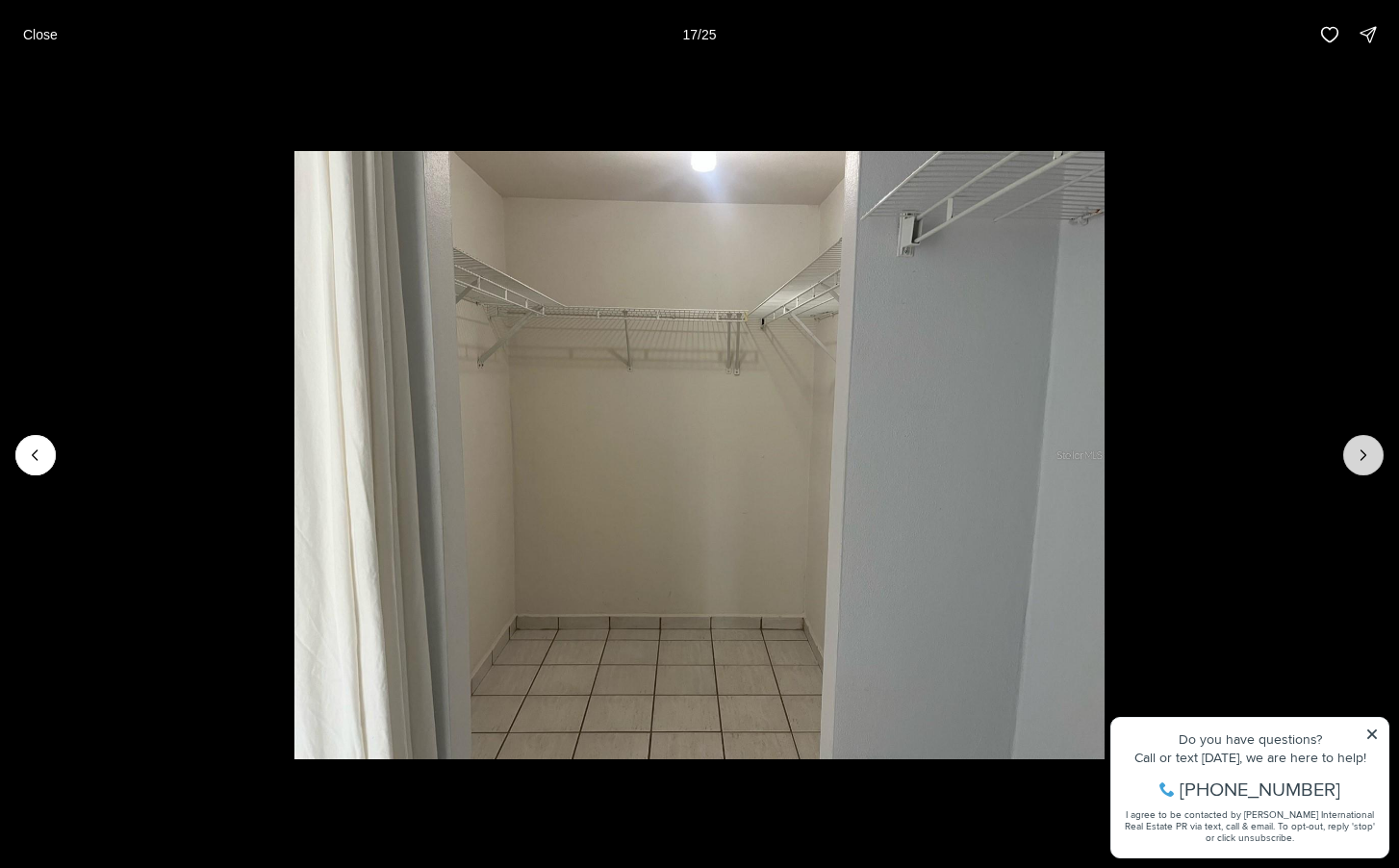
click at [1360, 459] on icon "Next slide" at bounding box center [1363, 454] width 19 height 19
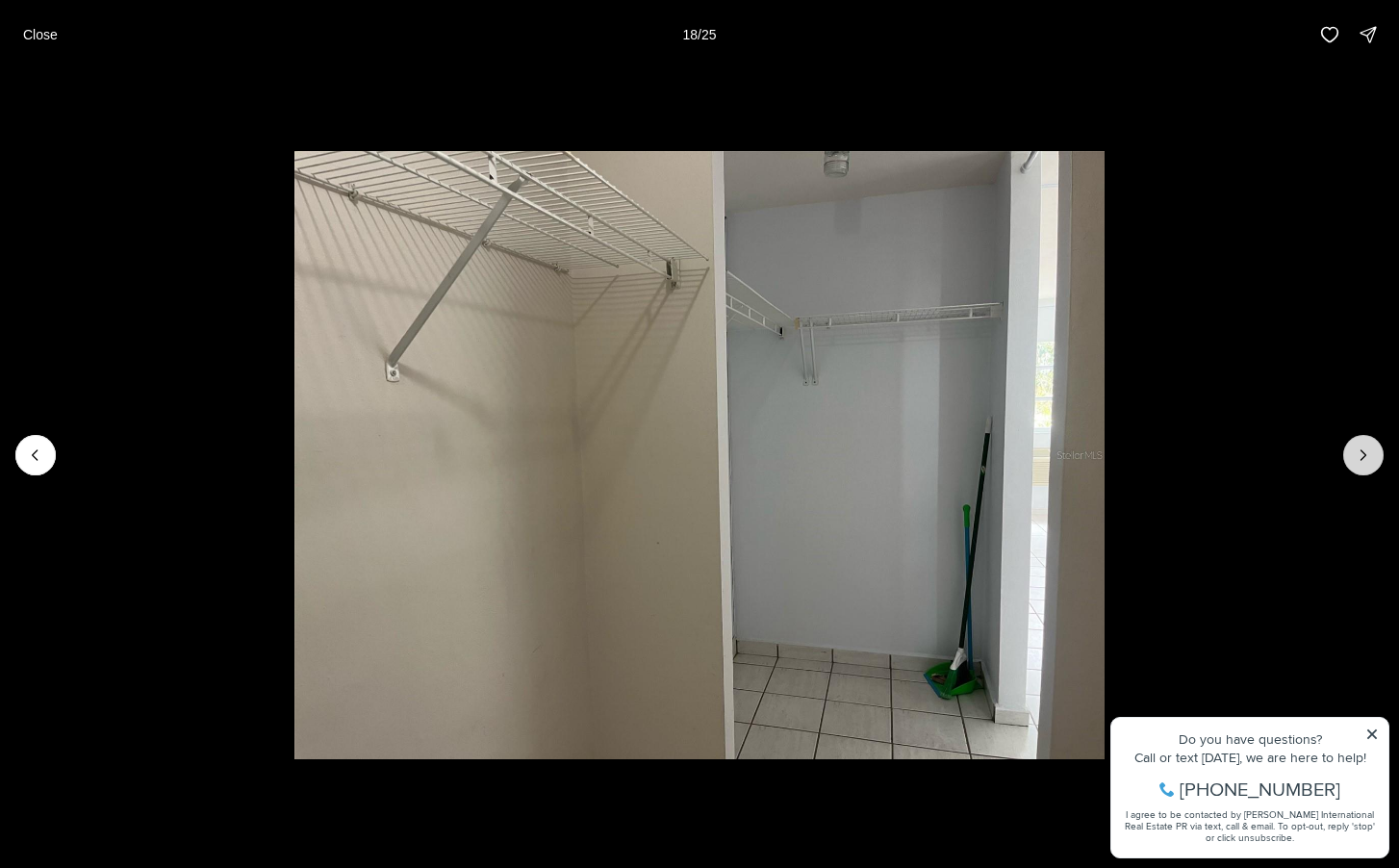
click at [1360, 459] on icon "Next slide" at bounding box center [1363, 454] width 19 height 19
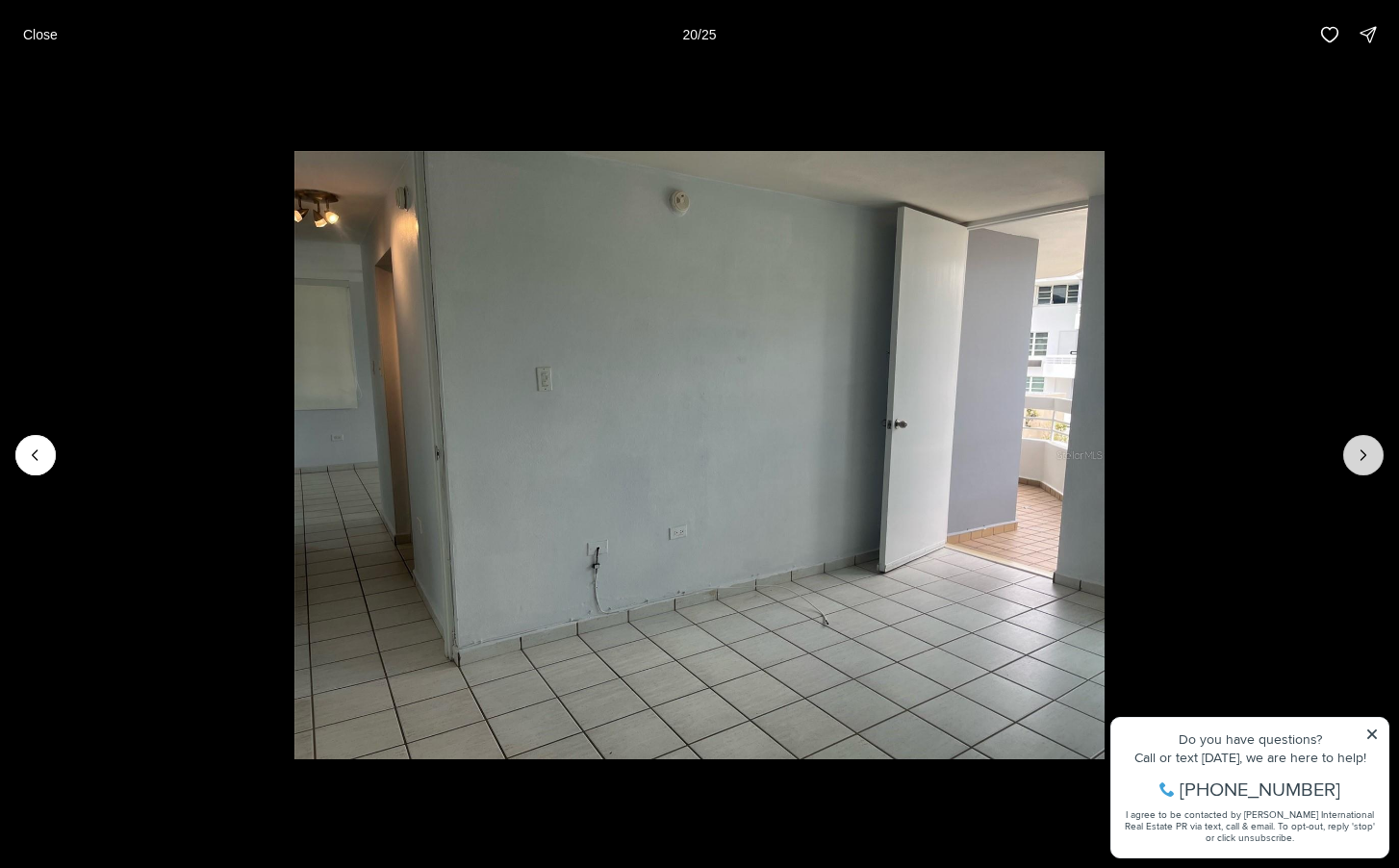
click at [1360, 459] on icon "Next slide" at bounding box center [1363, 454] width 19 height 19
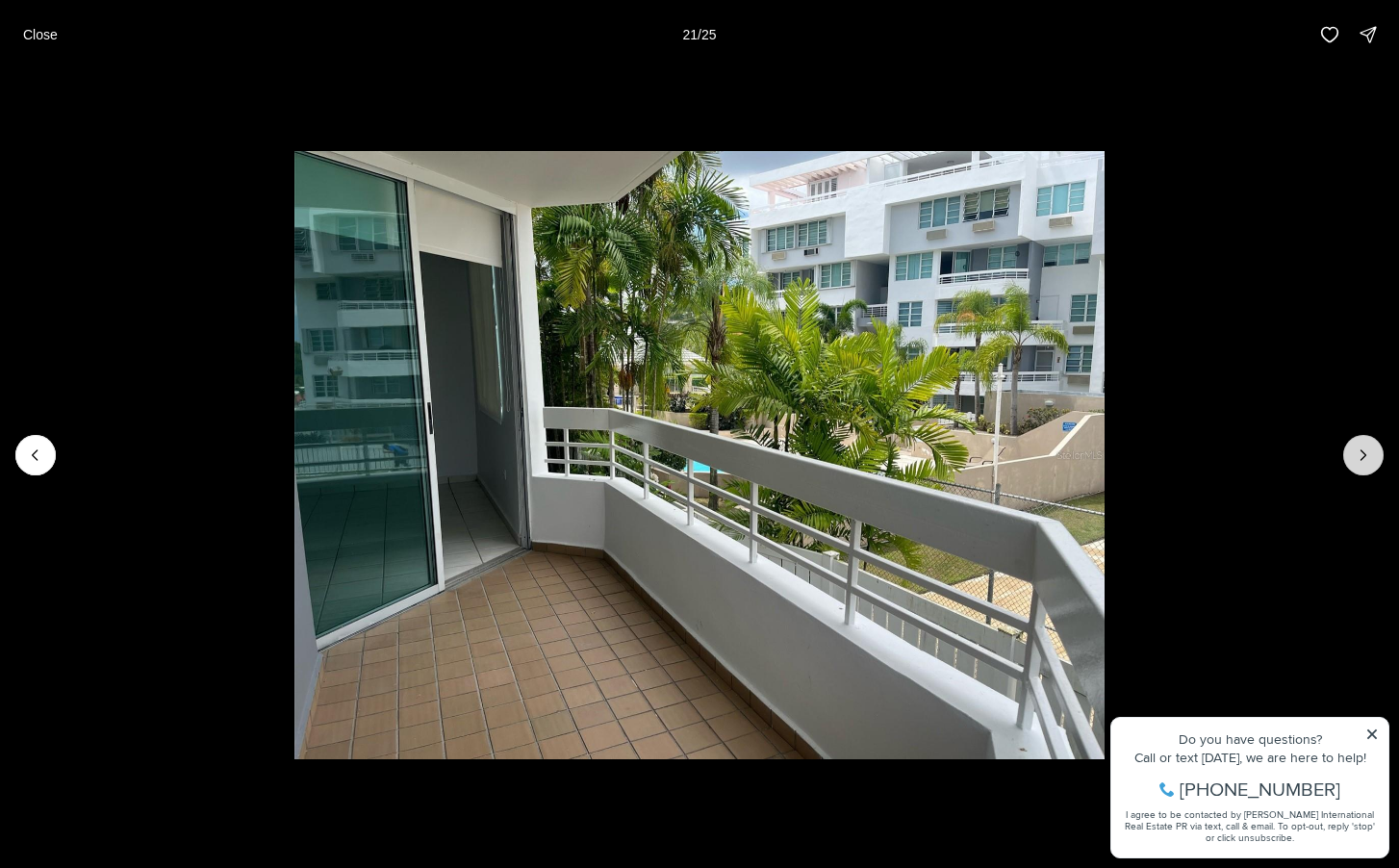
click at [1360, 459] on icon "Next slide" at bounding box center [1363, 454] width 19 height 19
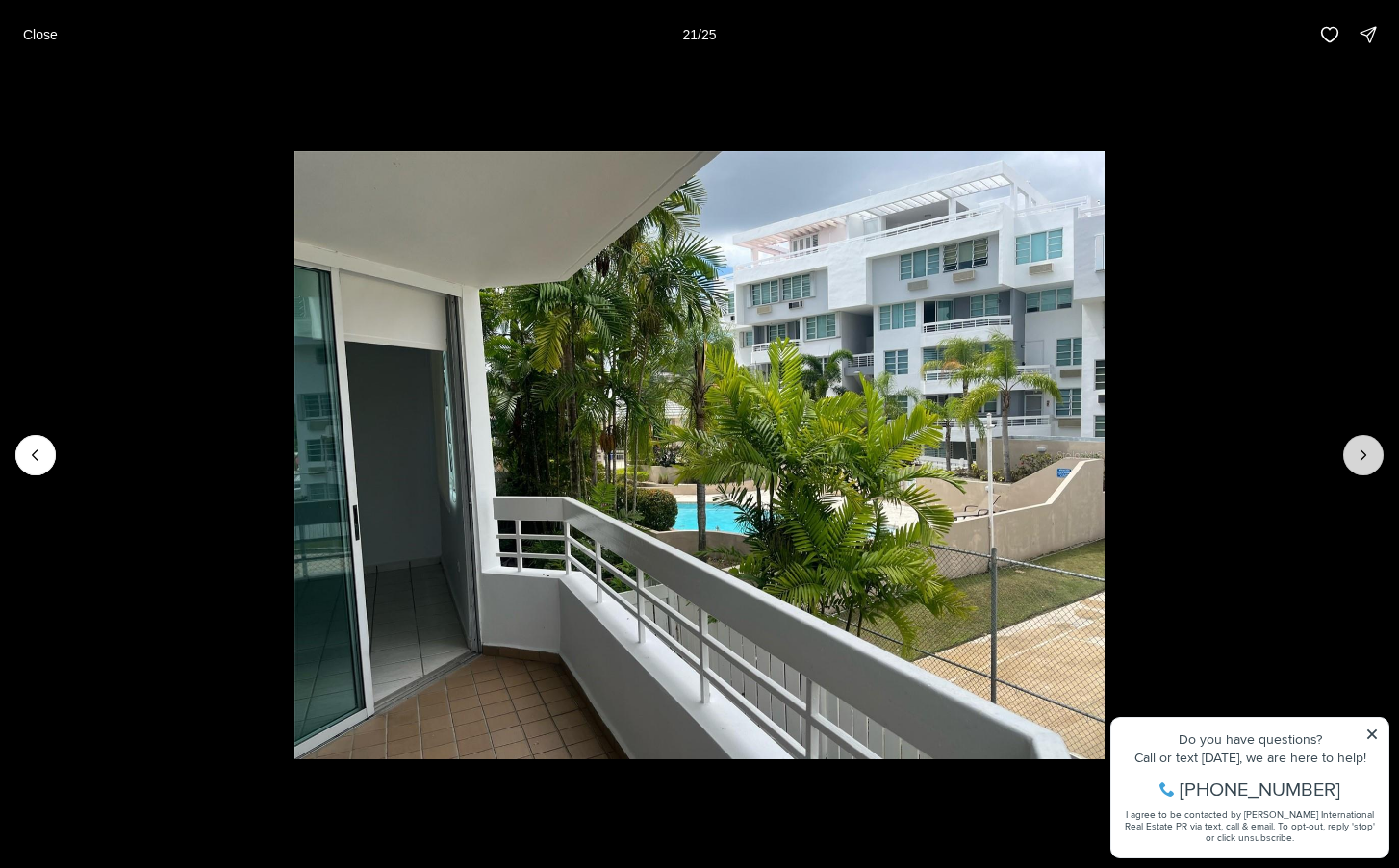
click at [1359, 459] on icon "Next slide" at bounding box center [1363, 454] width 19 height 19
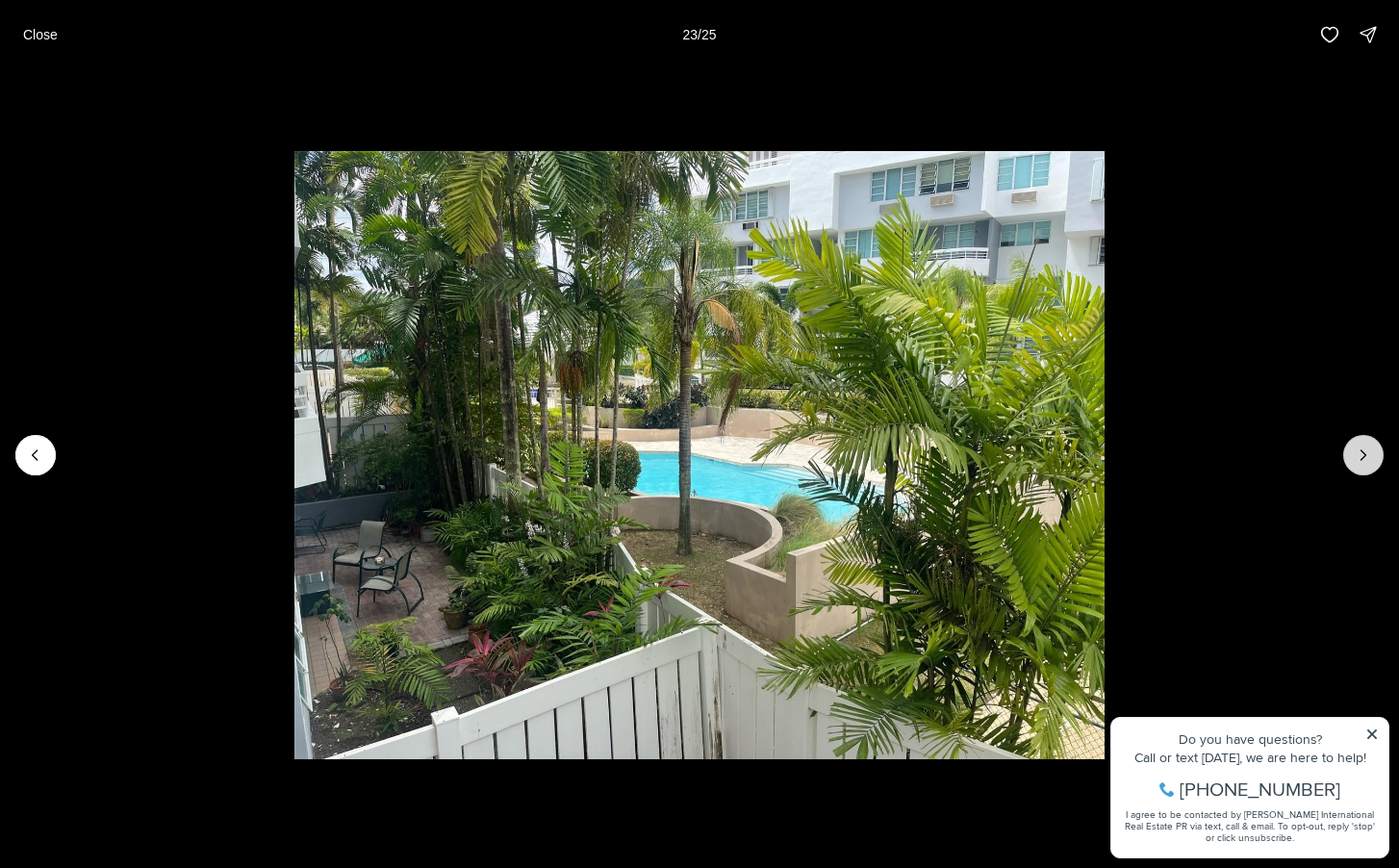
click at [1358, 458] on icon "Next slide" at bounding box center [1363, 454] width 19 height 19
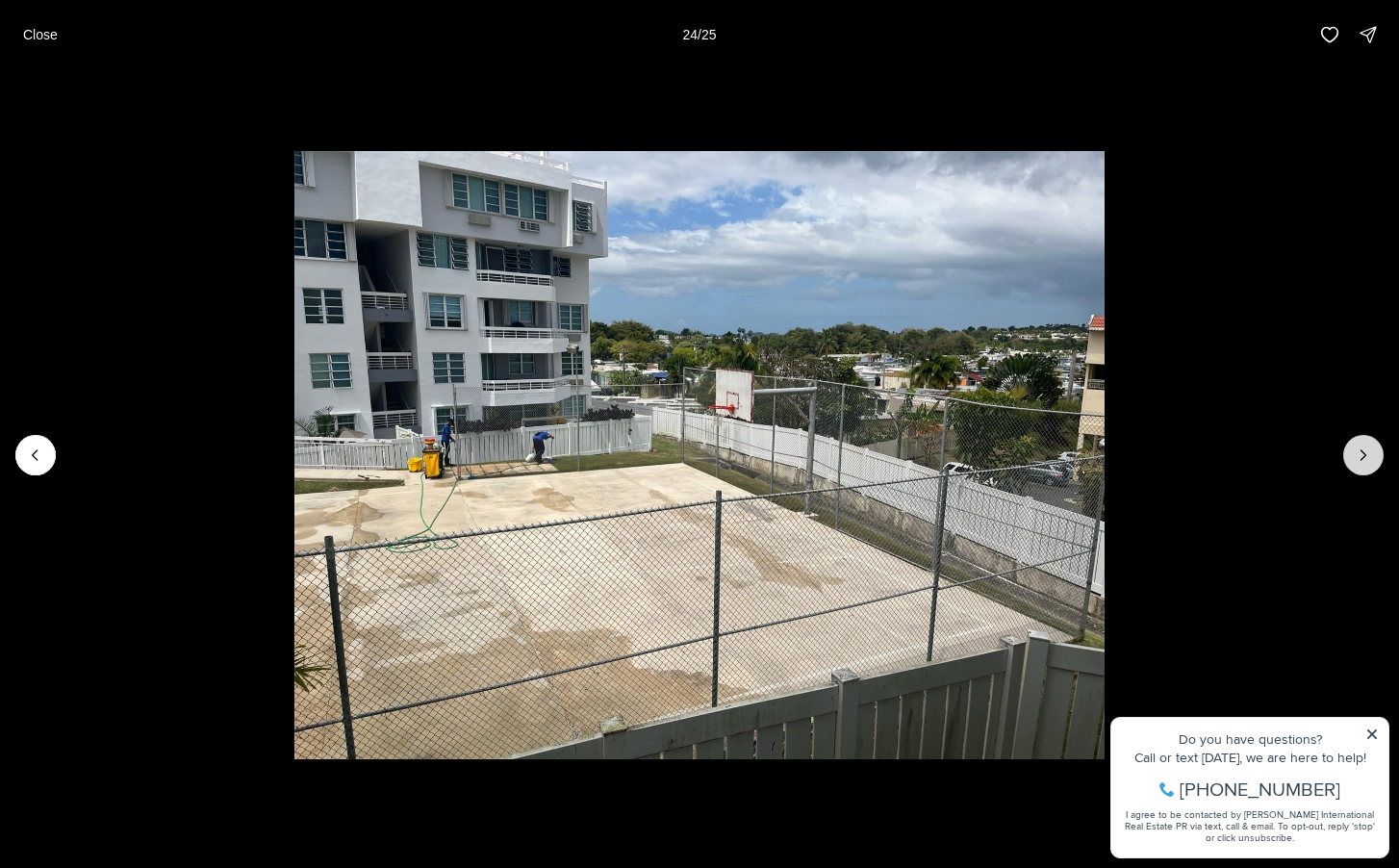
click at [1358, 457] on icon "Next slide" at bounding box center [1363, 454] width 19 height 19
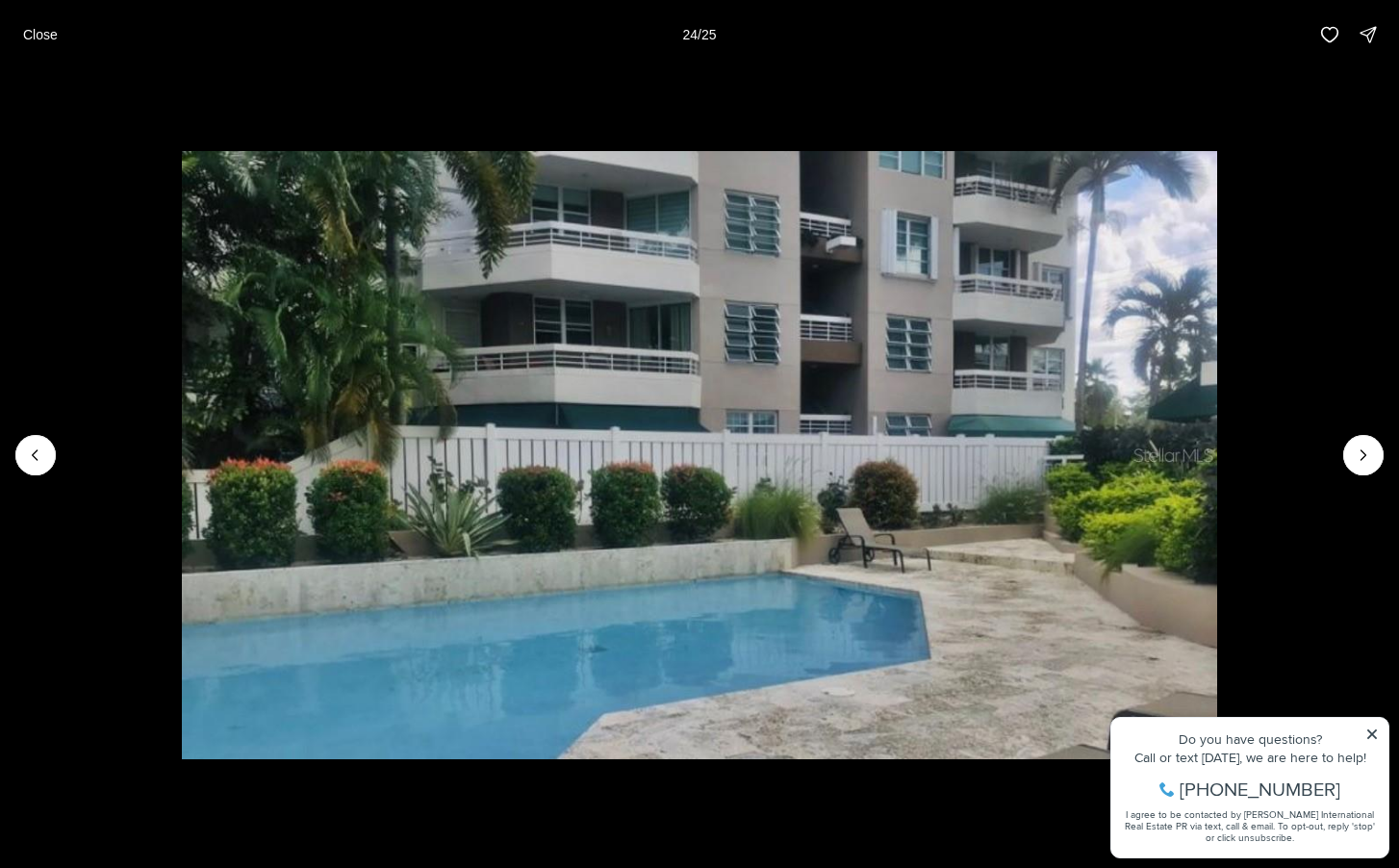
click at [1363, 458] on div at bounding box center [1363, 454] width 41 height 40
click at [38, 40] on p "Close" at bounding box center [40, 35] width 35 height 16
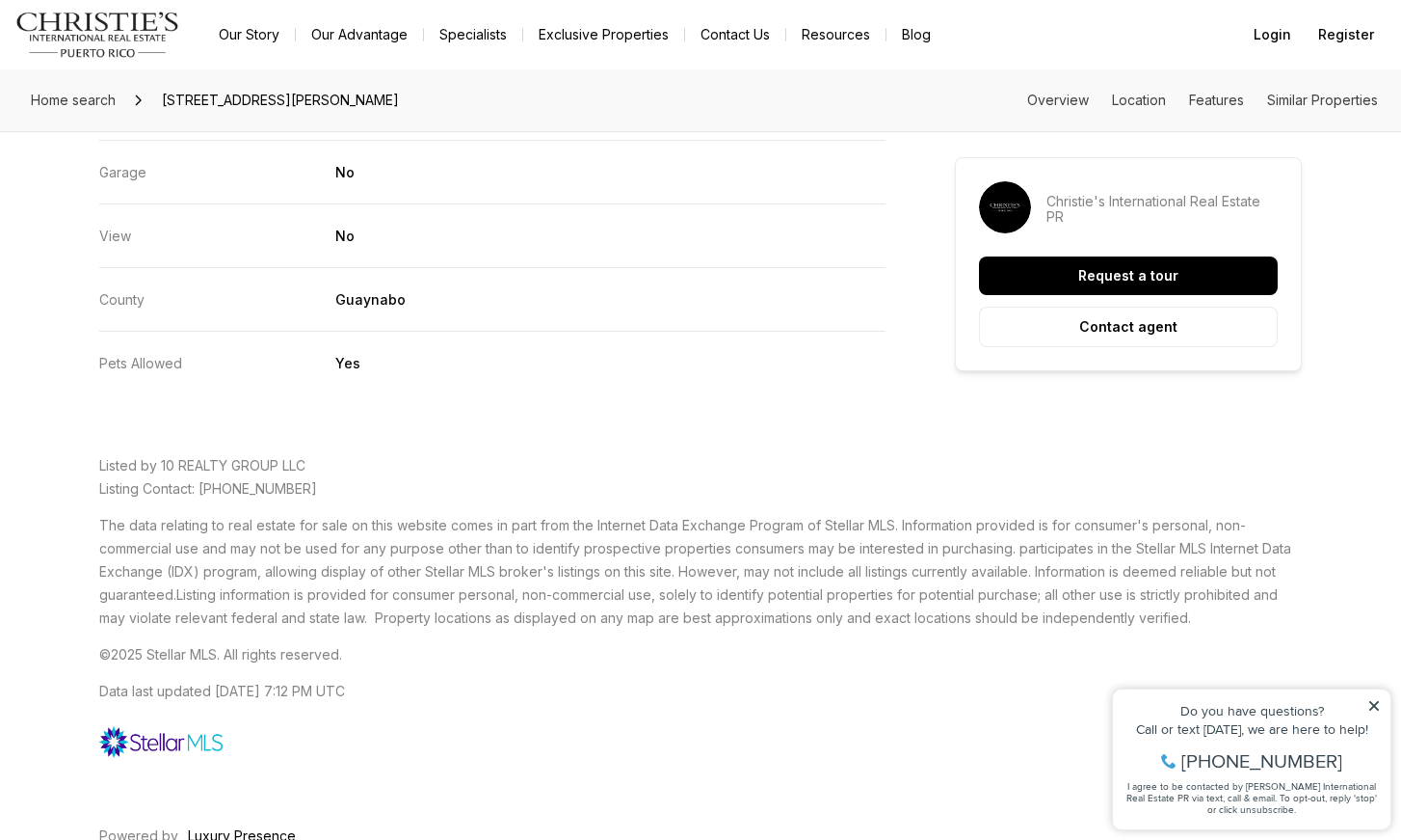
scroll to position [584, 0]
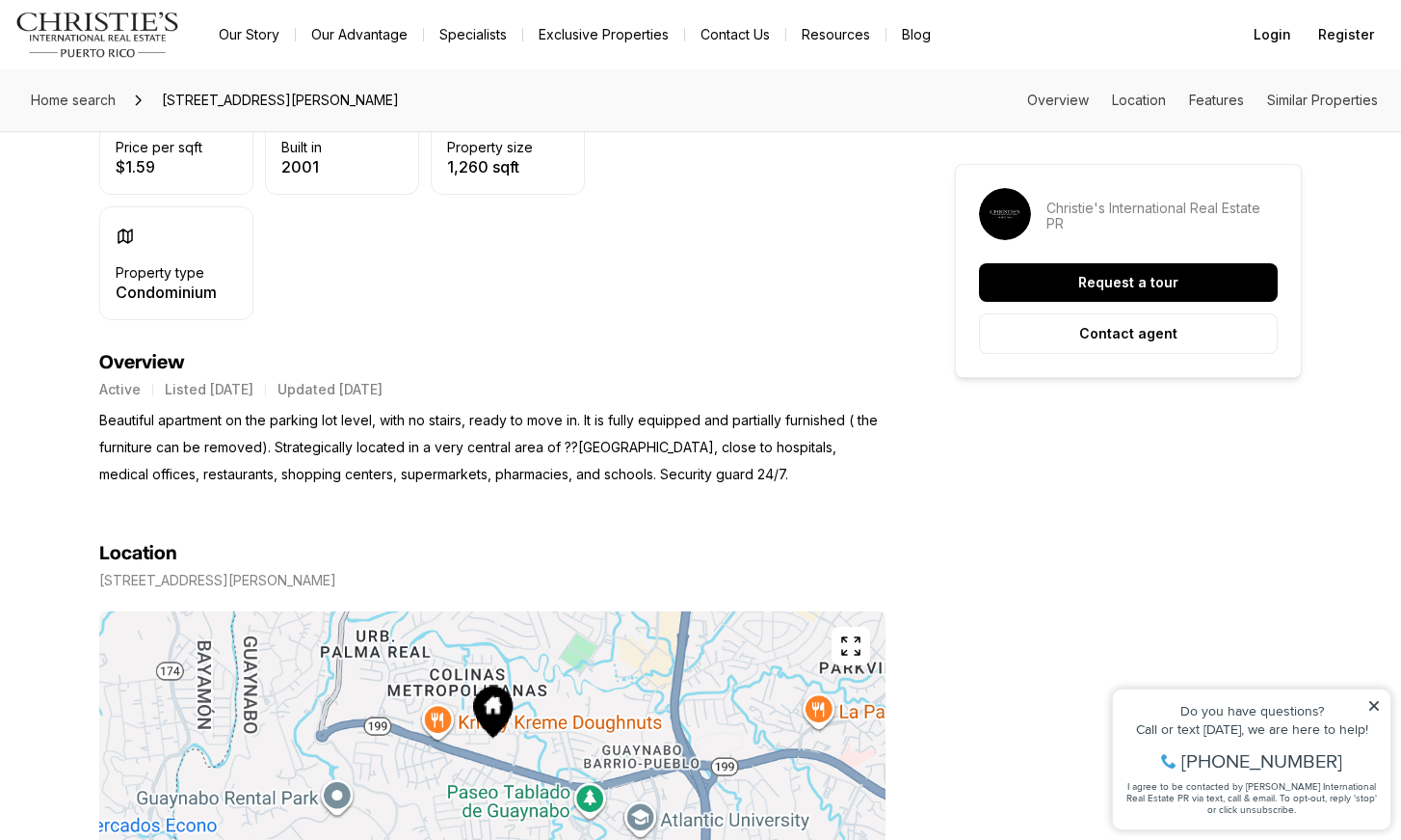
click at [448, 491] on section "Location 44 JUAN CARLOS DE BORBÓN #803 GUAYNABO PR, 00969 Copy address" at bounding box center [492, 725] width 787 height 475
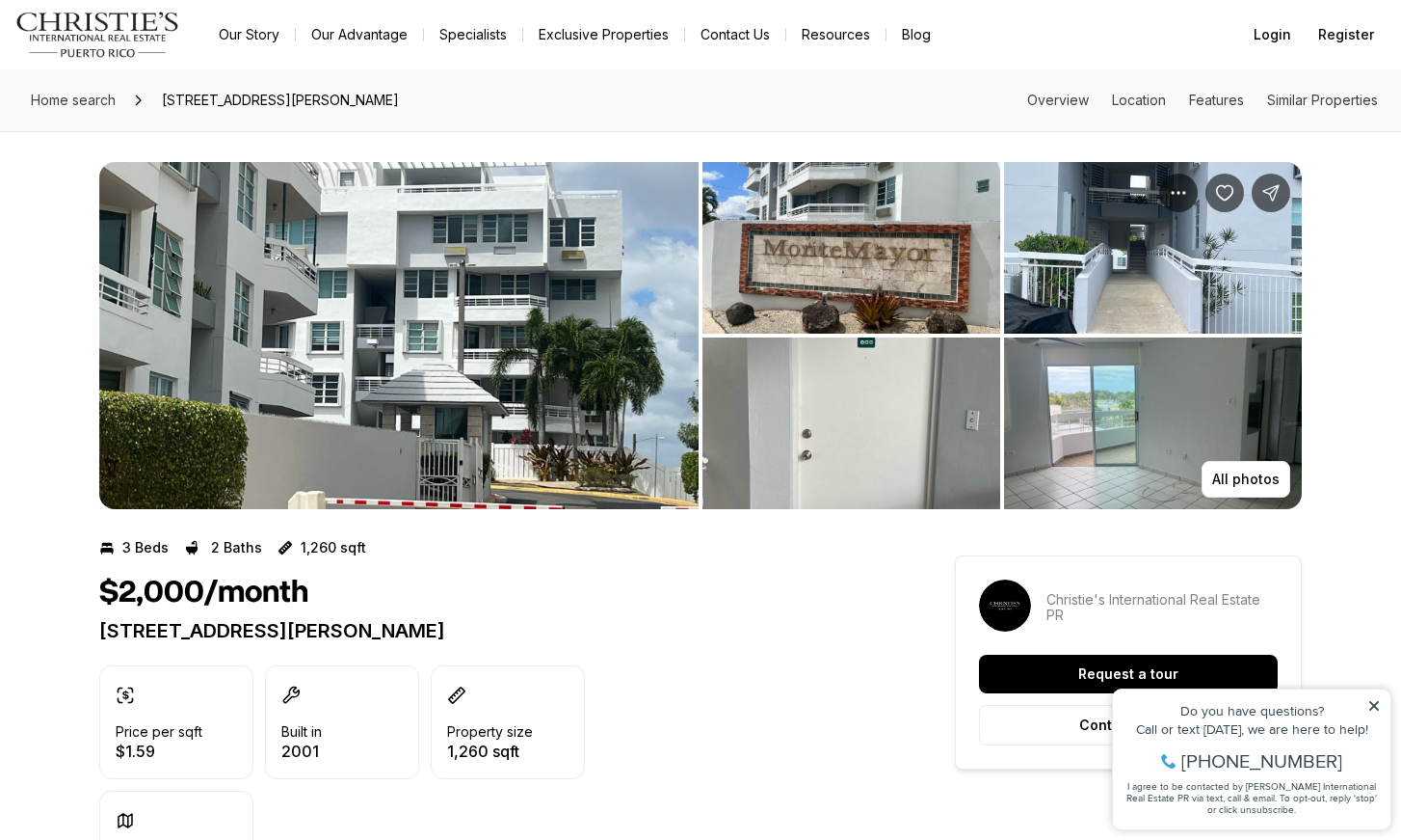
scroll to position [0, 0]
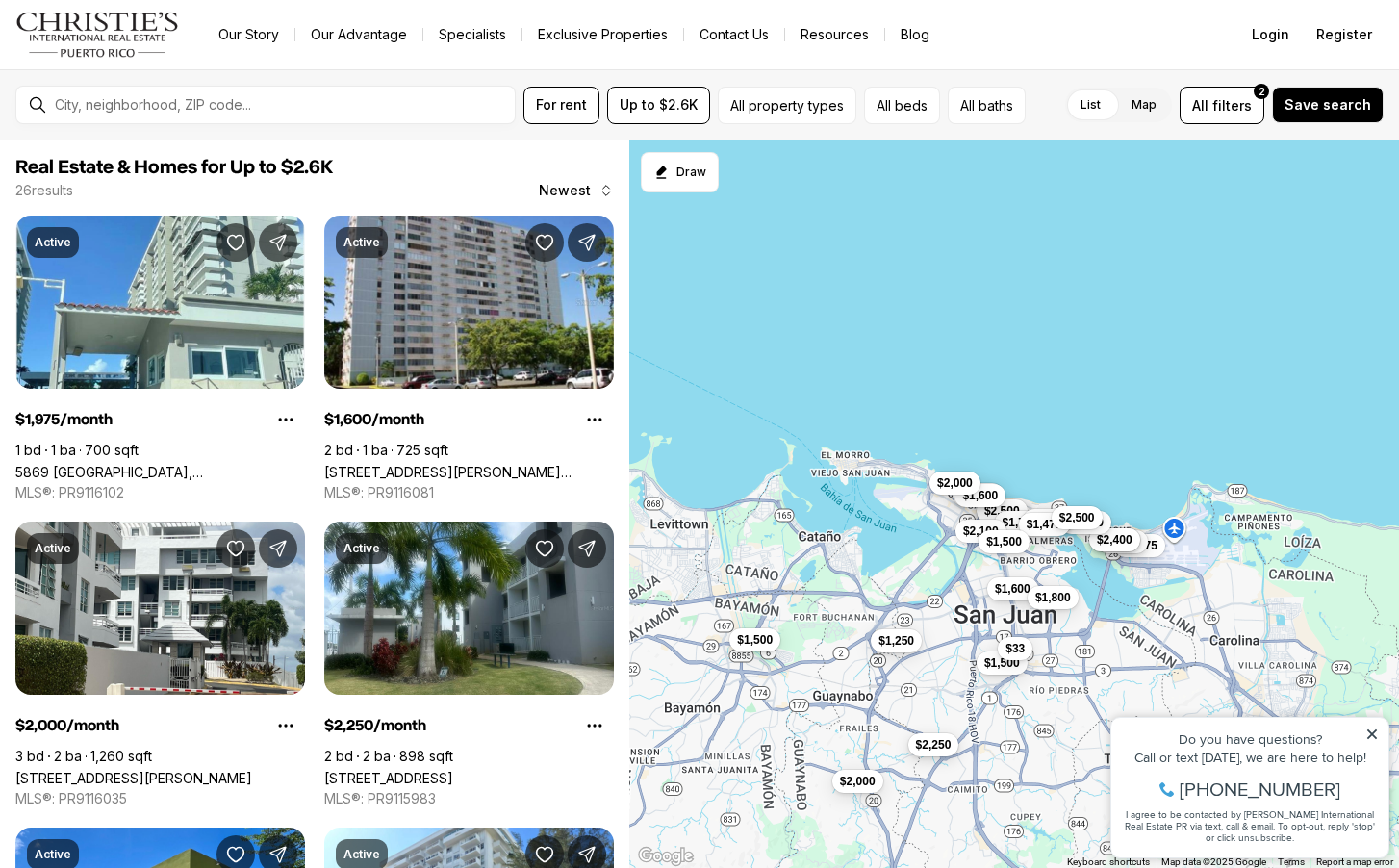
click at [942, 744] on span "$2,250" at bounding box center [934, 744] width 36 height 16
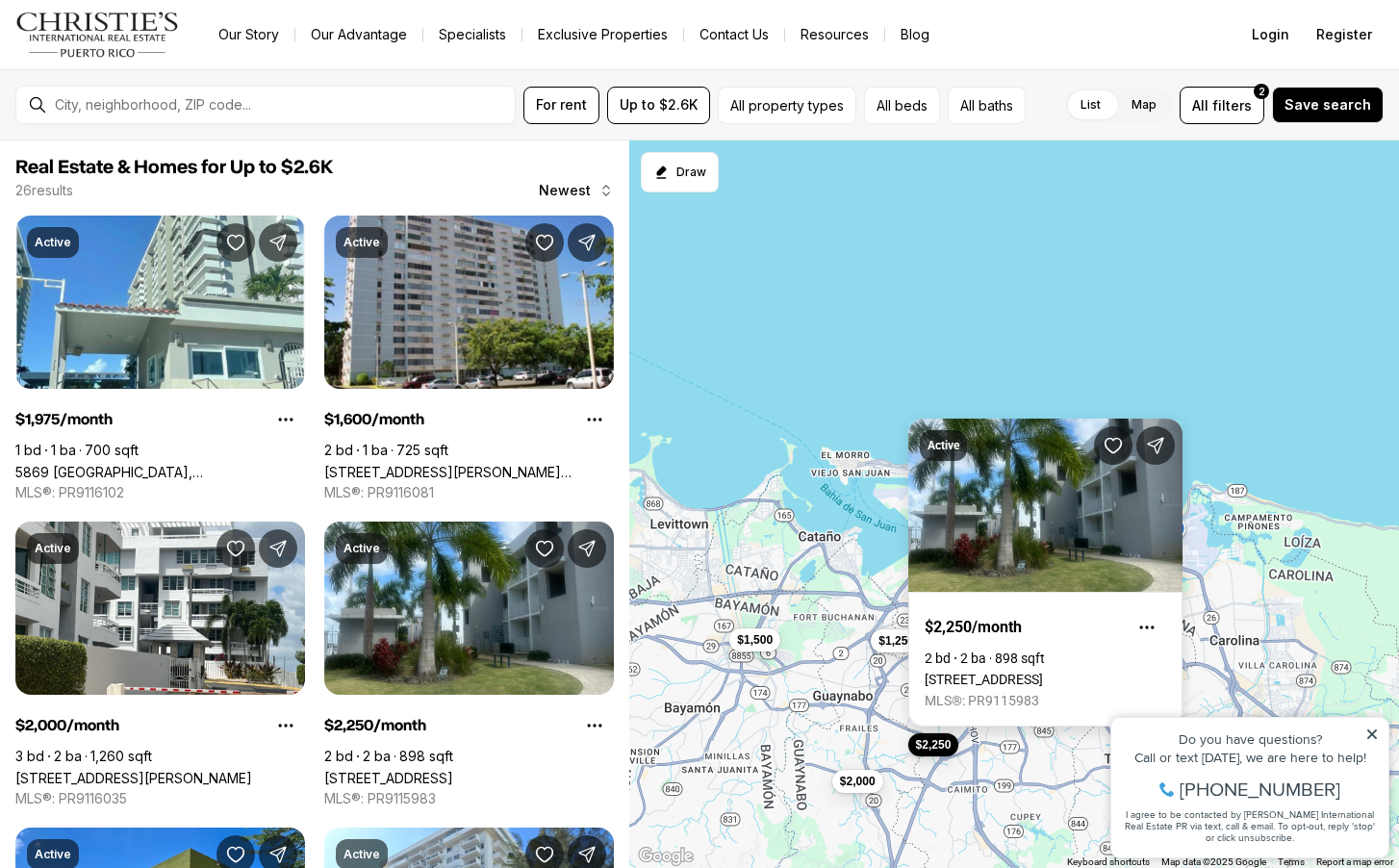
click at [1043, 671] on link "[STREET_ADDRESS]" at bounding box center [984, 679] width 119 height 16
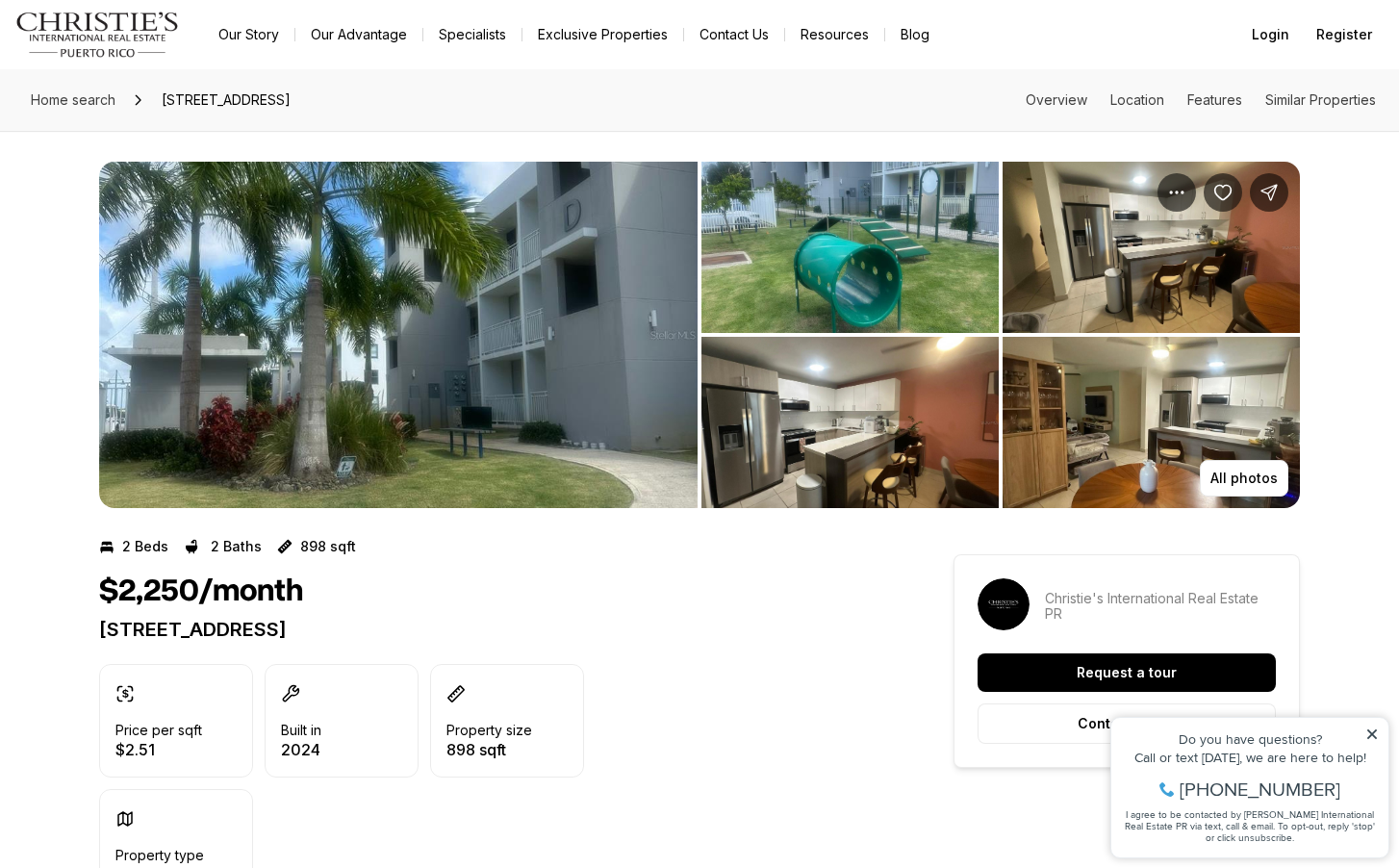
scroll to position [-1, 0]
click at [634, 325] on img "View image gallery" at bounding box center [398, 335] width 599 height 347
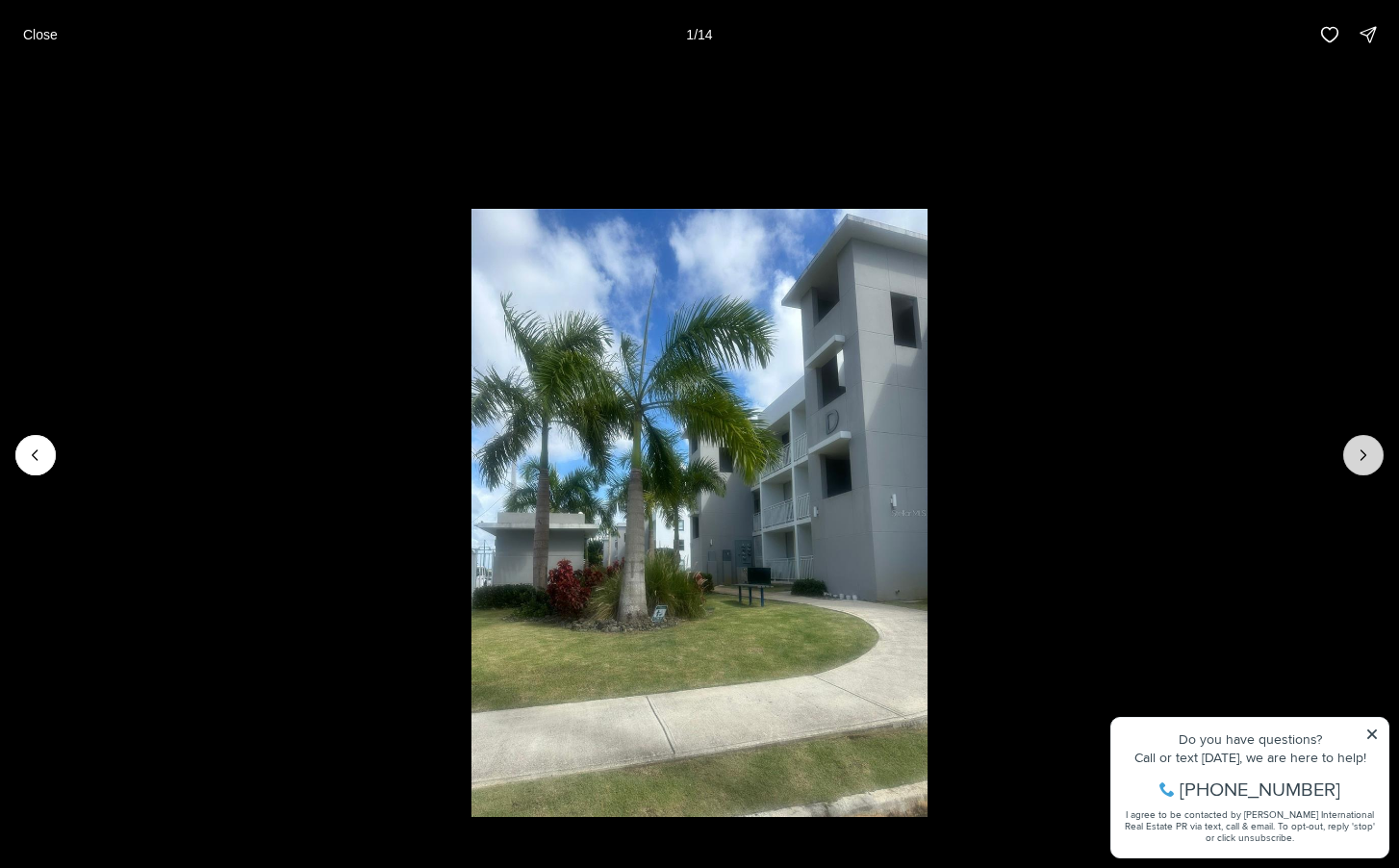
click at [1351, 448] on button "Next slide" at bounding box center [1363, 454] width 41 height 40
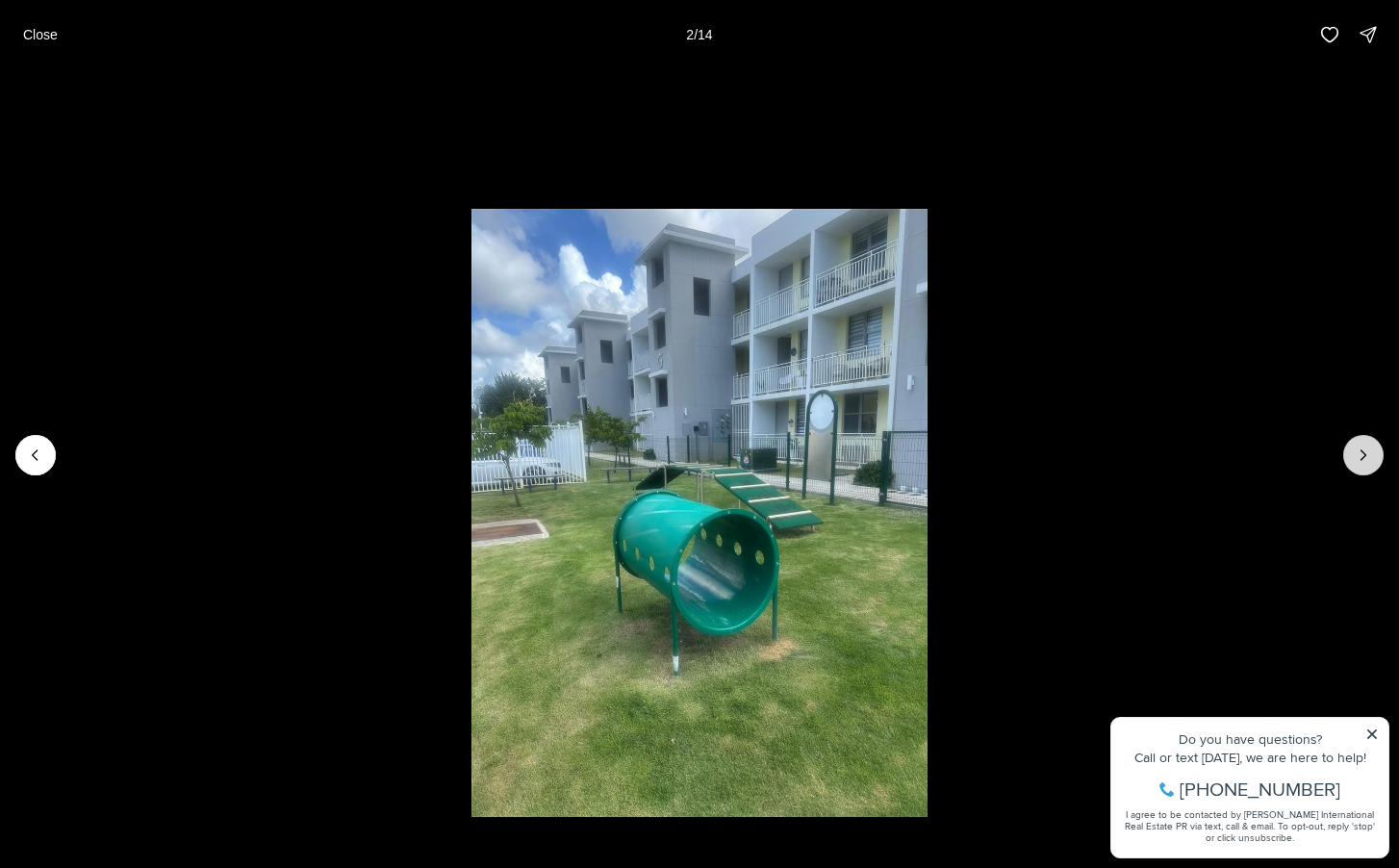
click at [1351, 448] on button "Next slide" at bounding box center [1363, 454] width 41 height 40
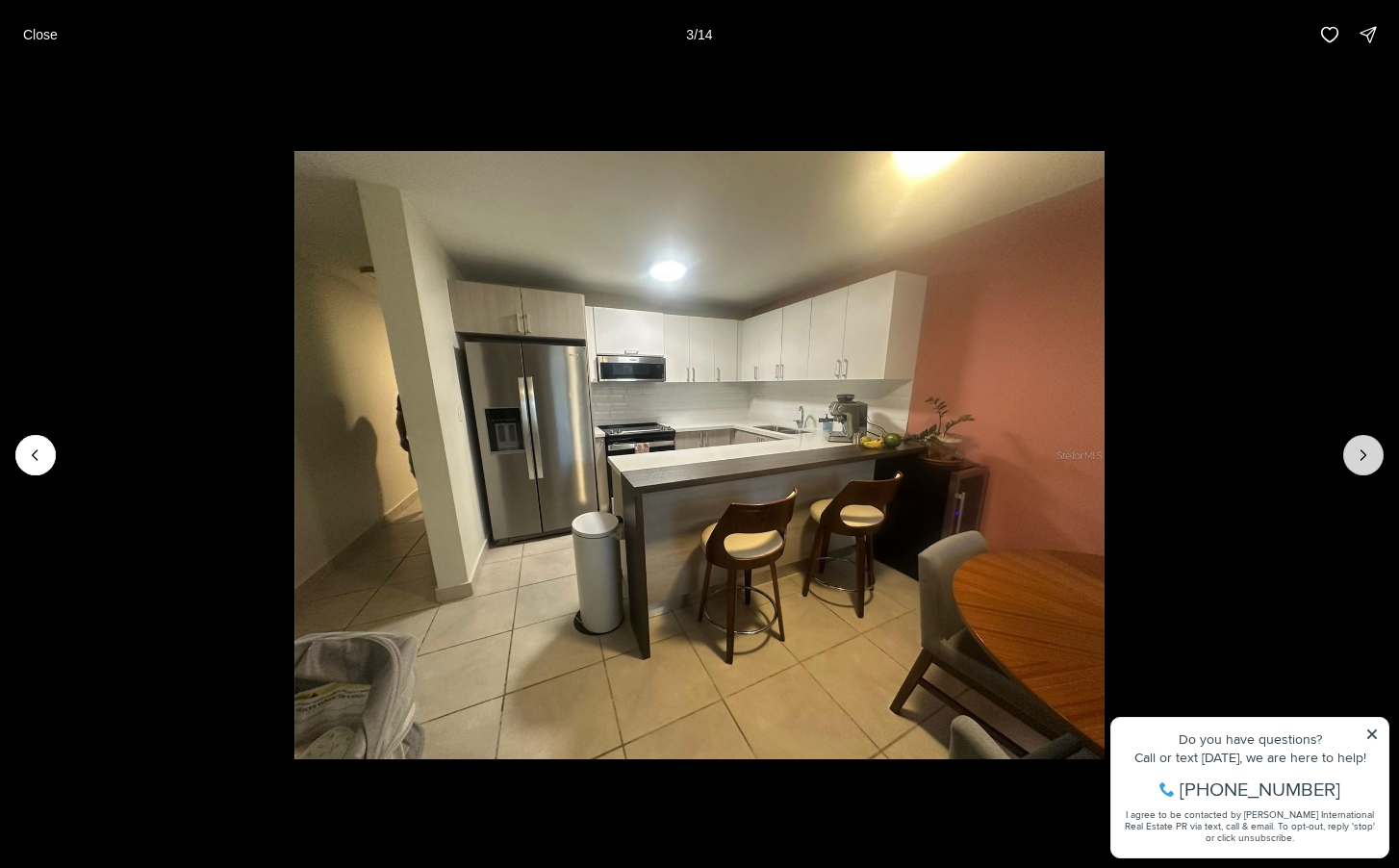
click at [1351, 448] on button "Next slide" at bounding box center [1363, 454] width 41 height 40
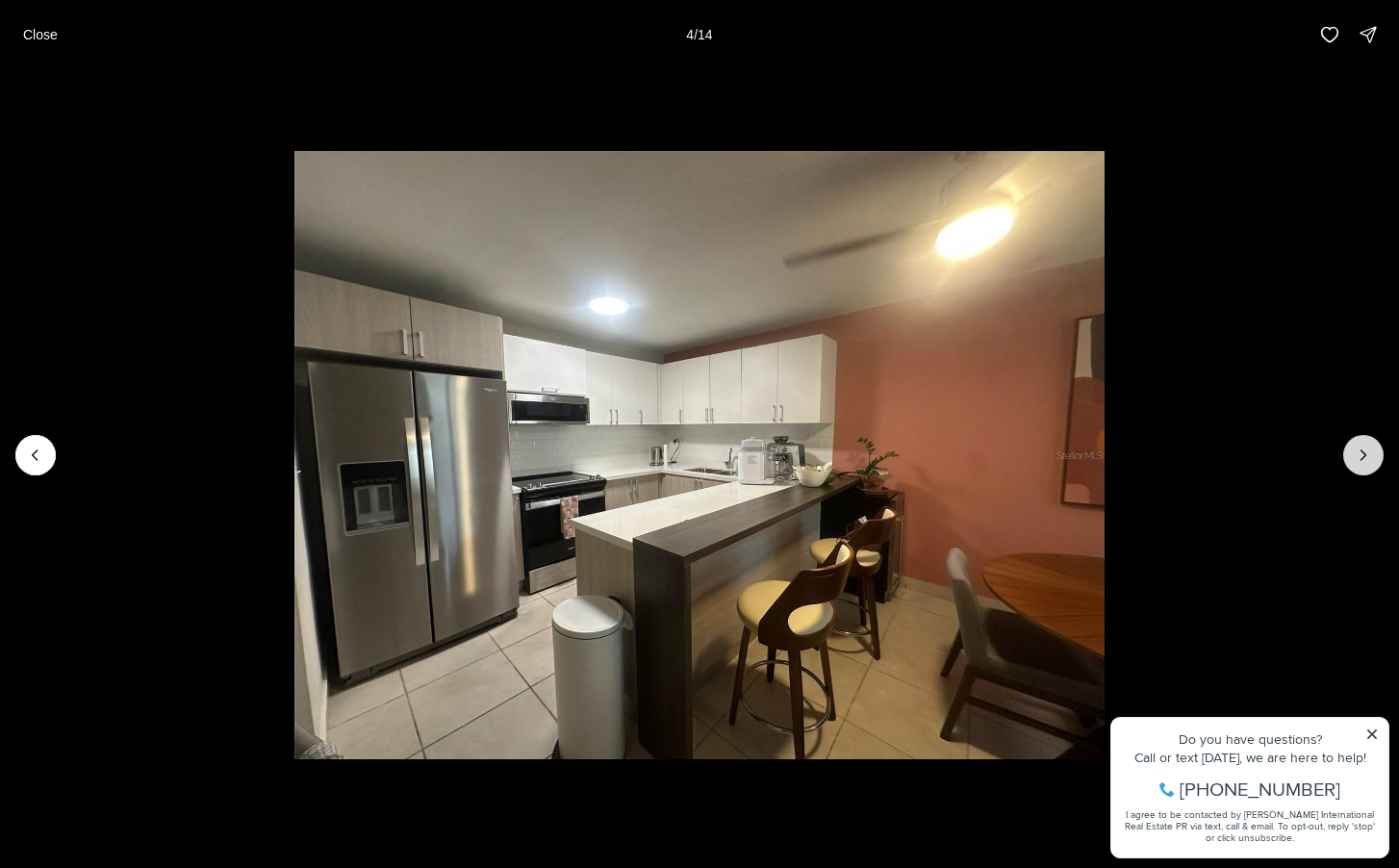
click at [1351, 448] on button "Next slide" at bounding box center [1363, 454] width 41 height 40
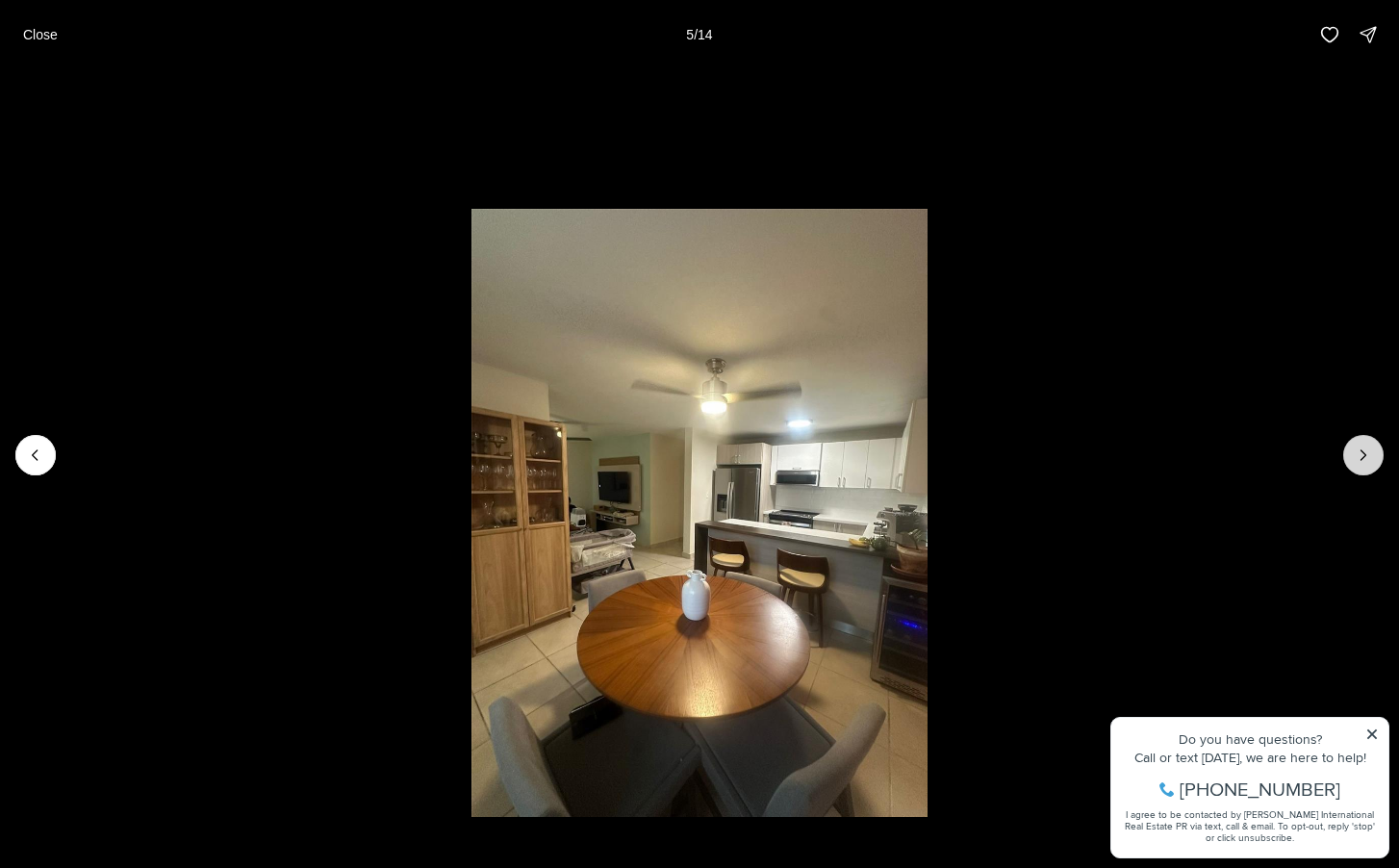
click at [1351, 448] on button "Next slide" at bounding box center [1363, 454] width 41 height 40
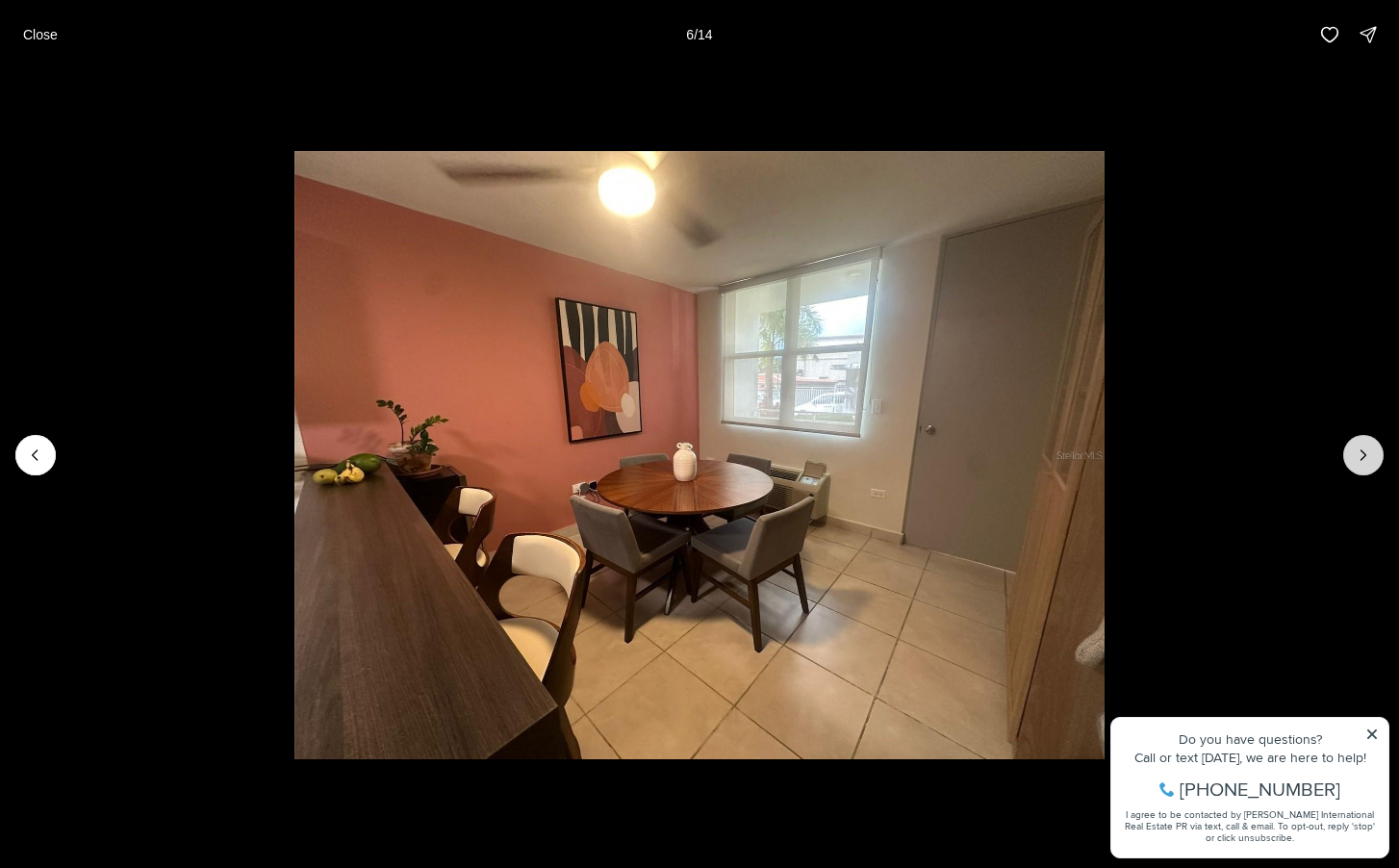
click at [1353, 450] on button "Next slide" at bounding box center [1363, 454] width 41 height 40
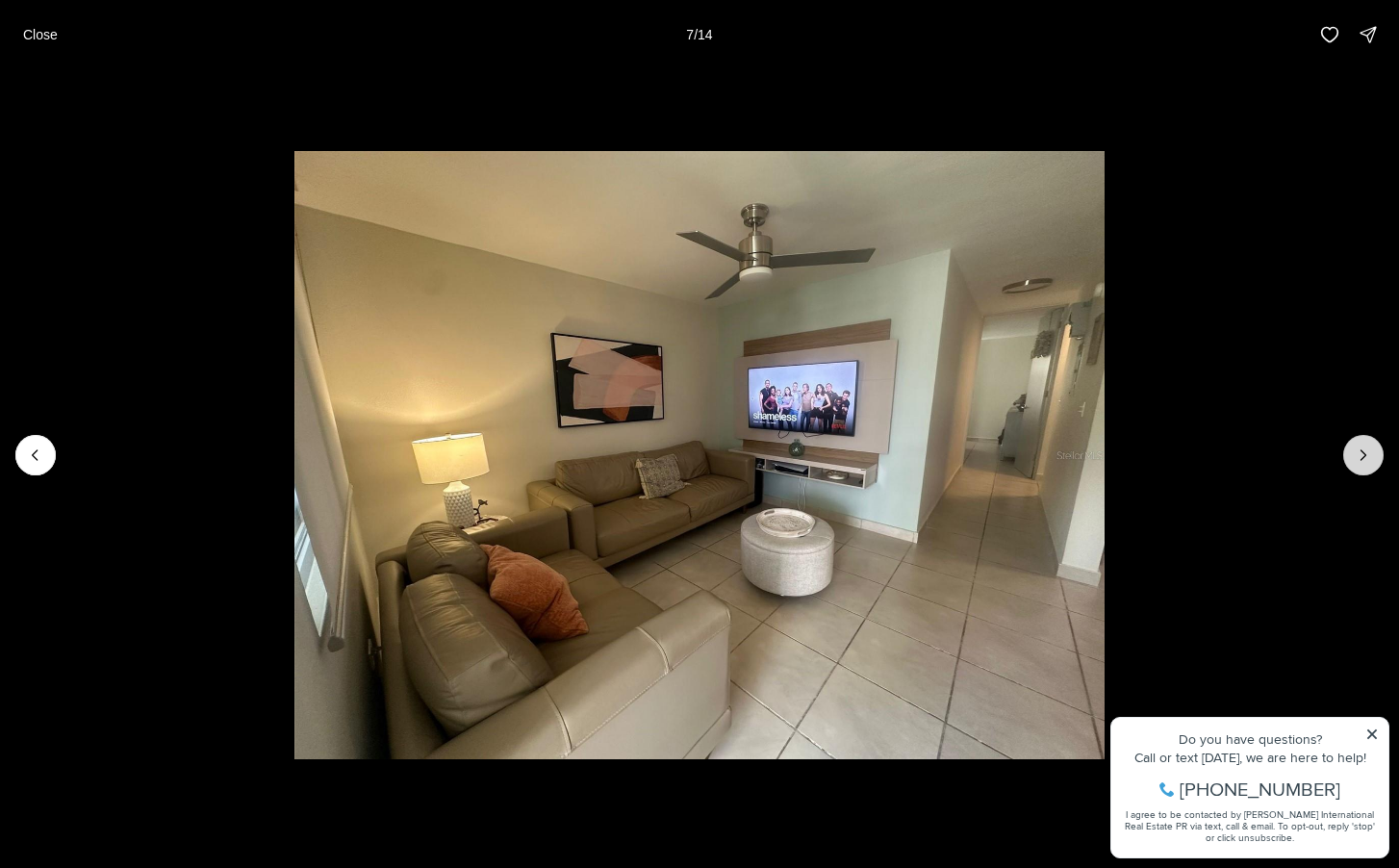
click at [1353, 451] on button "Next slide" at bounding box center [1363, 454] width 41 height 40
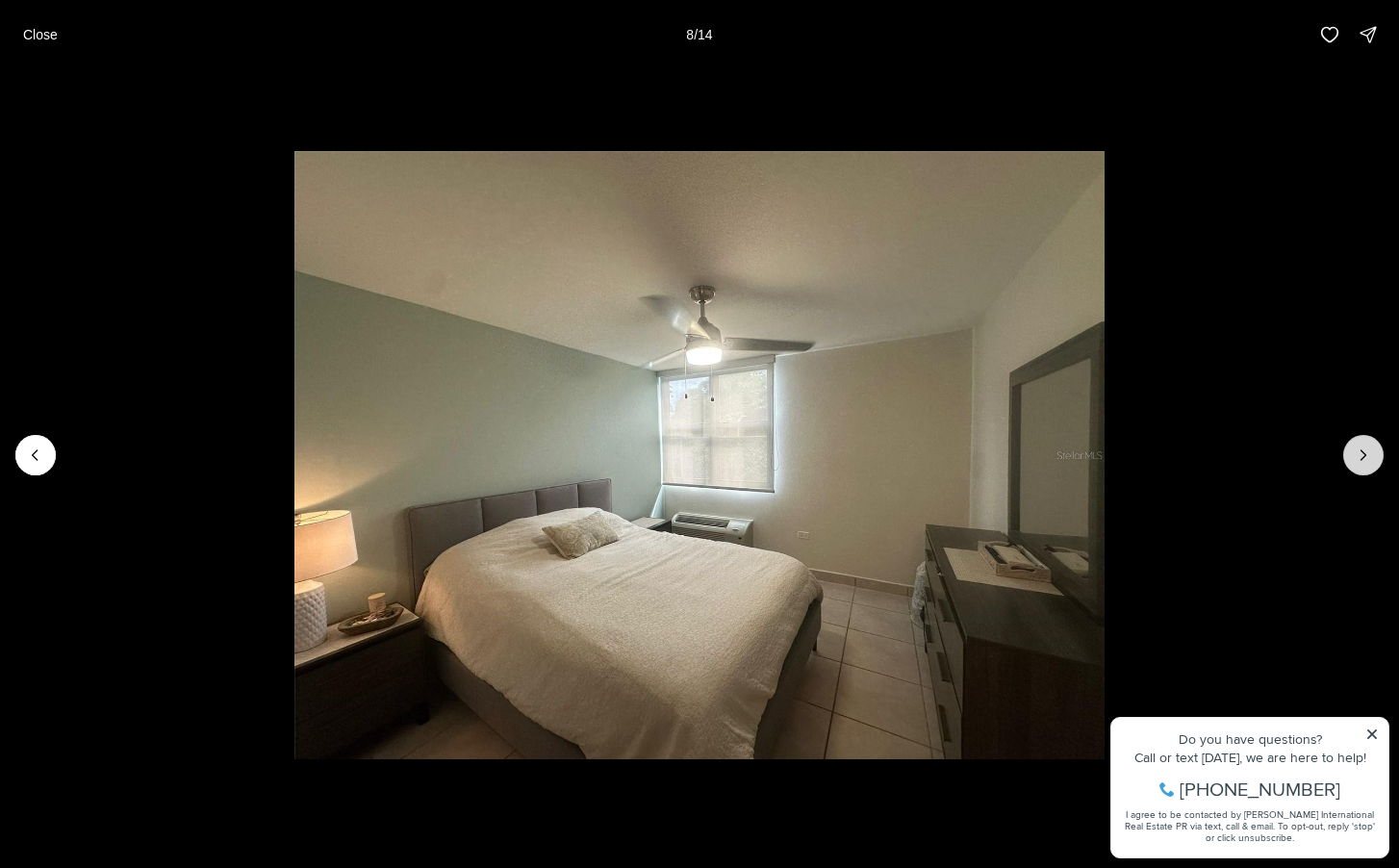
click at [1353, 451] on button "Next slide" at bounding box center [1363, 454] width 41 height 40
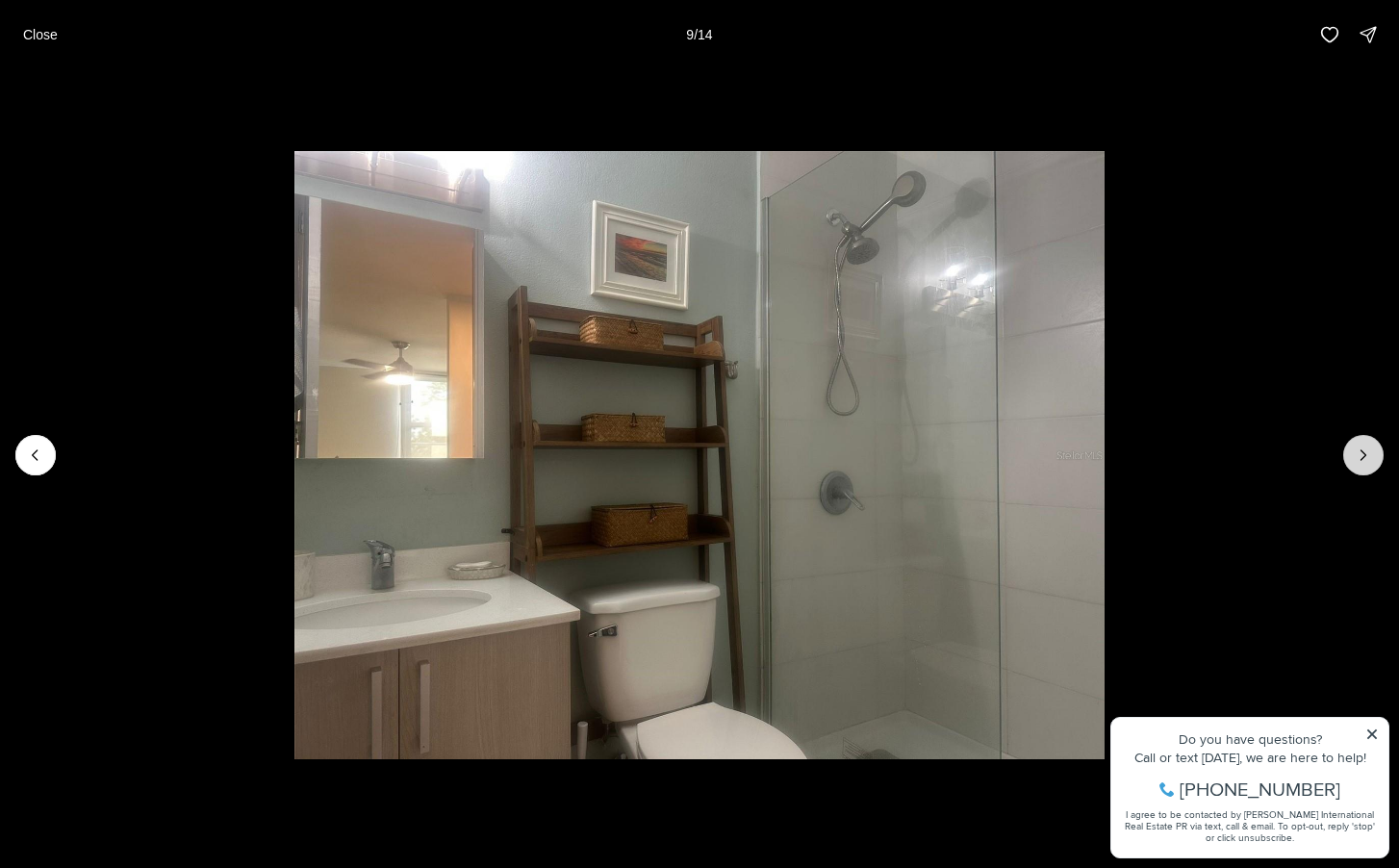
click at [1353, 451] on button "Next slide" at bounding box center [1363, 454] width 41 height 40
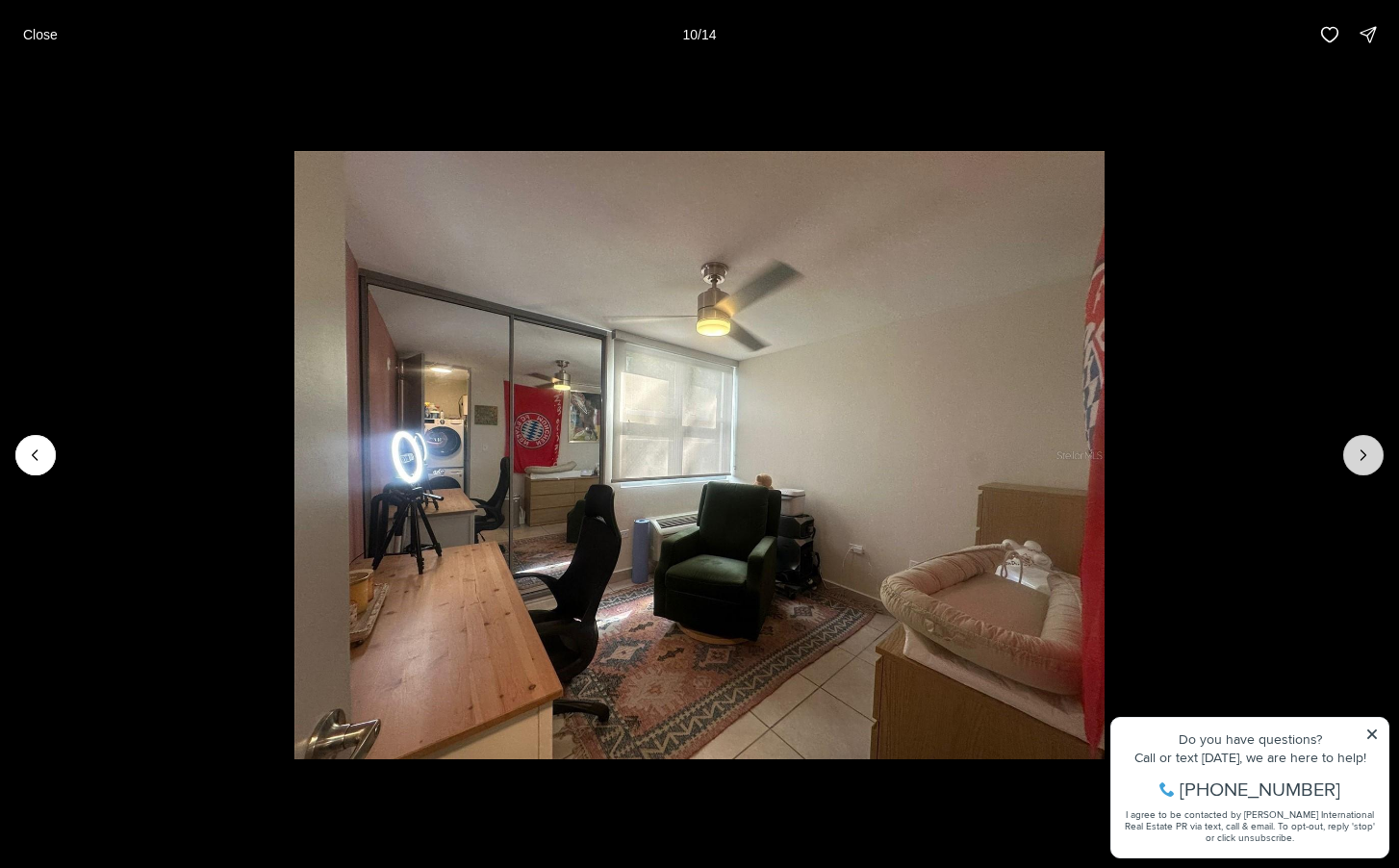
click at [1353, 451] on button "Next slide" at bounding box center [1363, 454] width 41 height 40
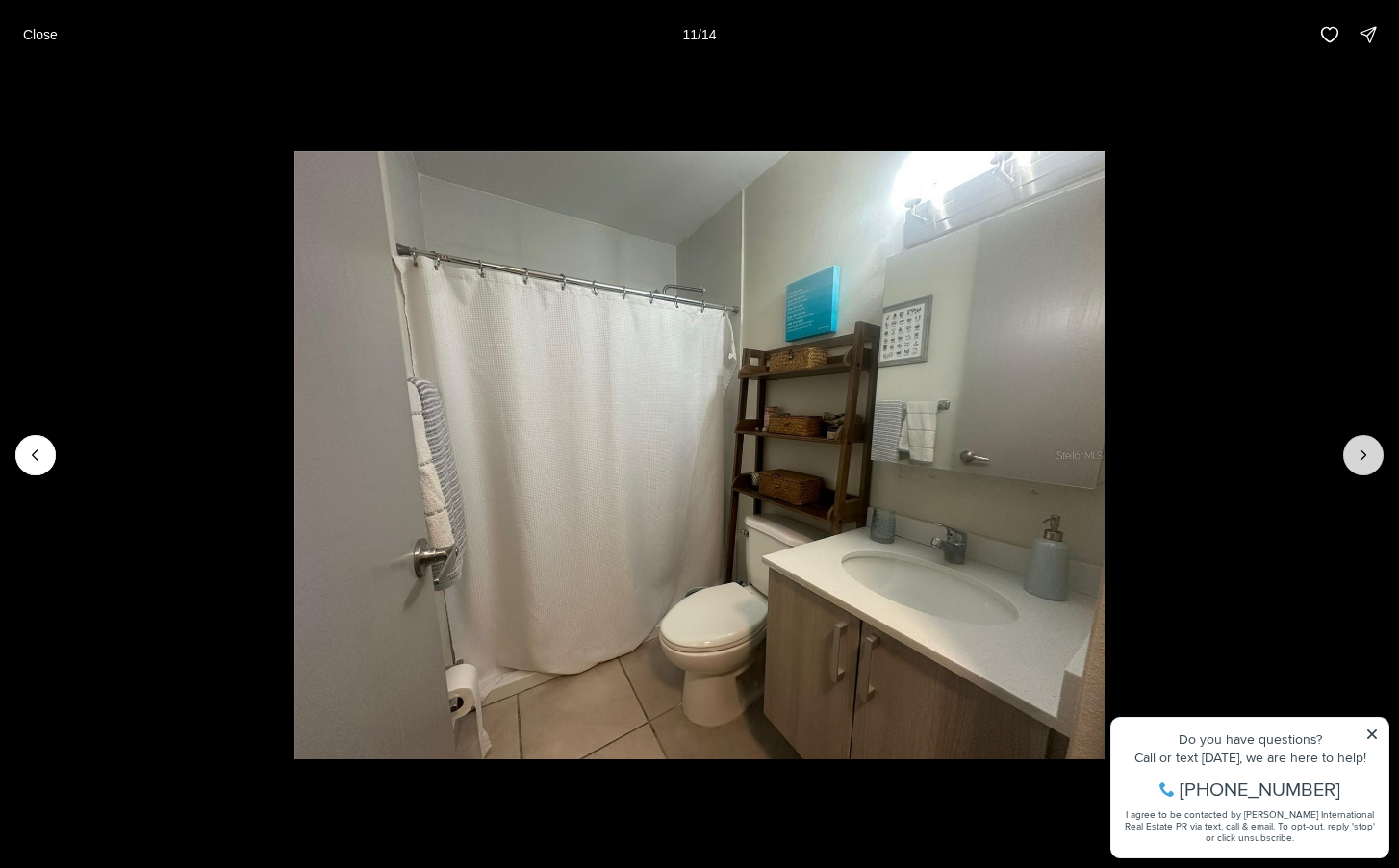
click at [1353, 451] on button "Next slide" at bounding box center [1363, 454] width 41 height 40
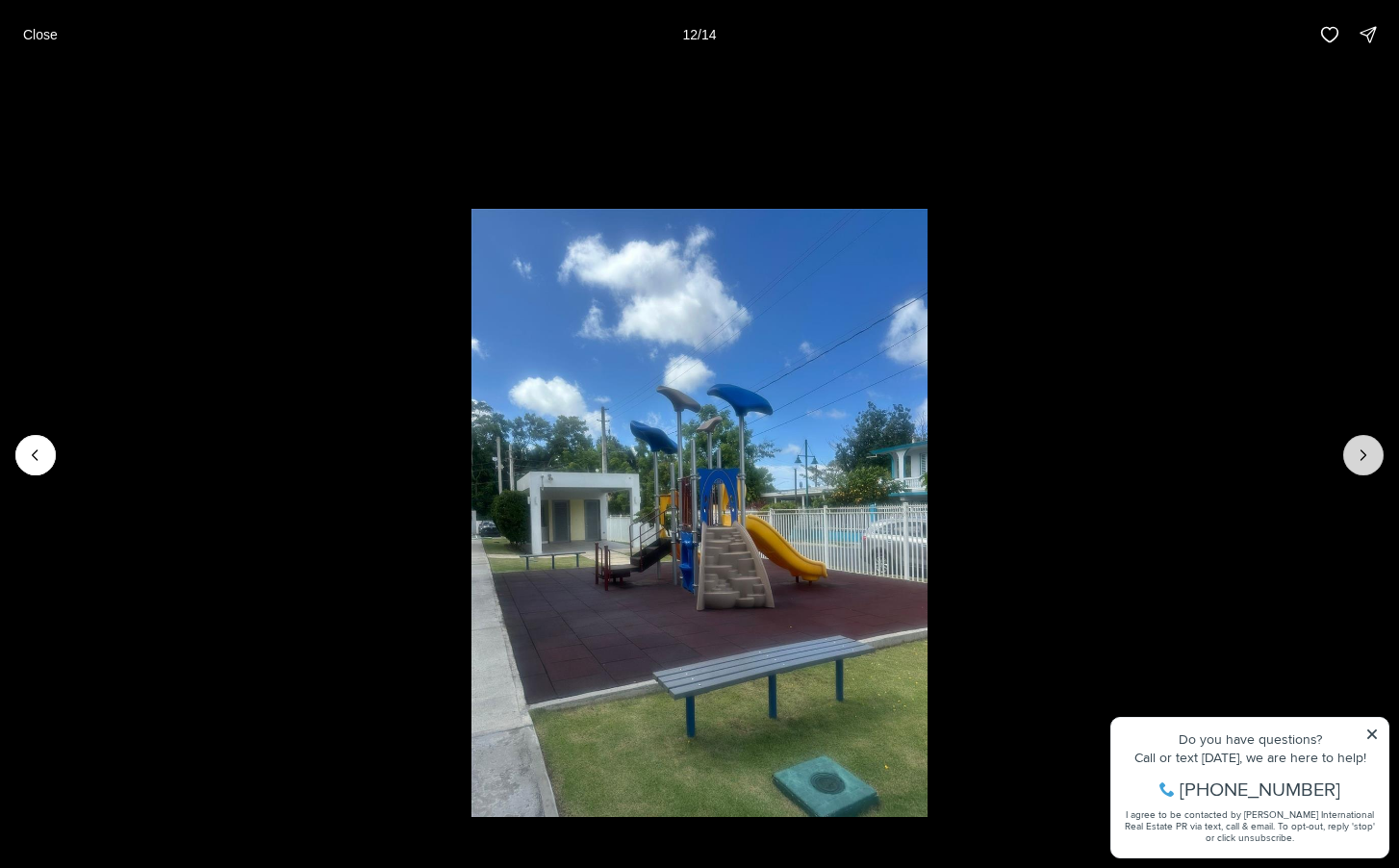
click at [1353, 451] on button "Next slide" at bounding box center [1363, 454] width 41 height 40
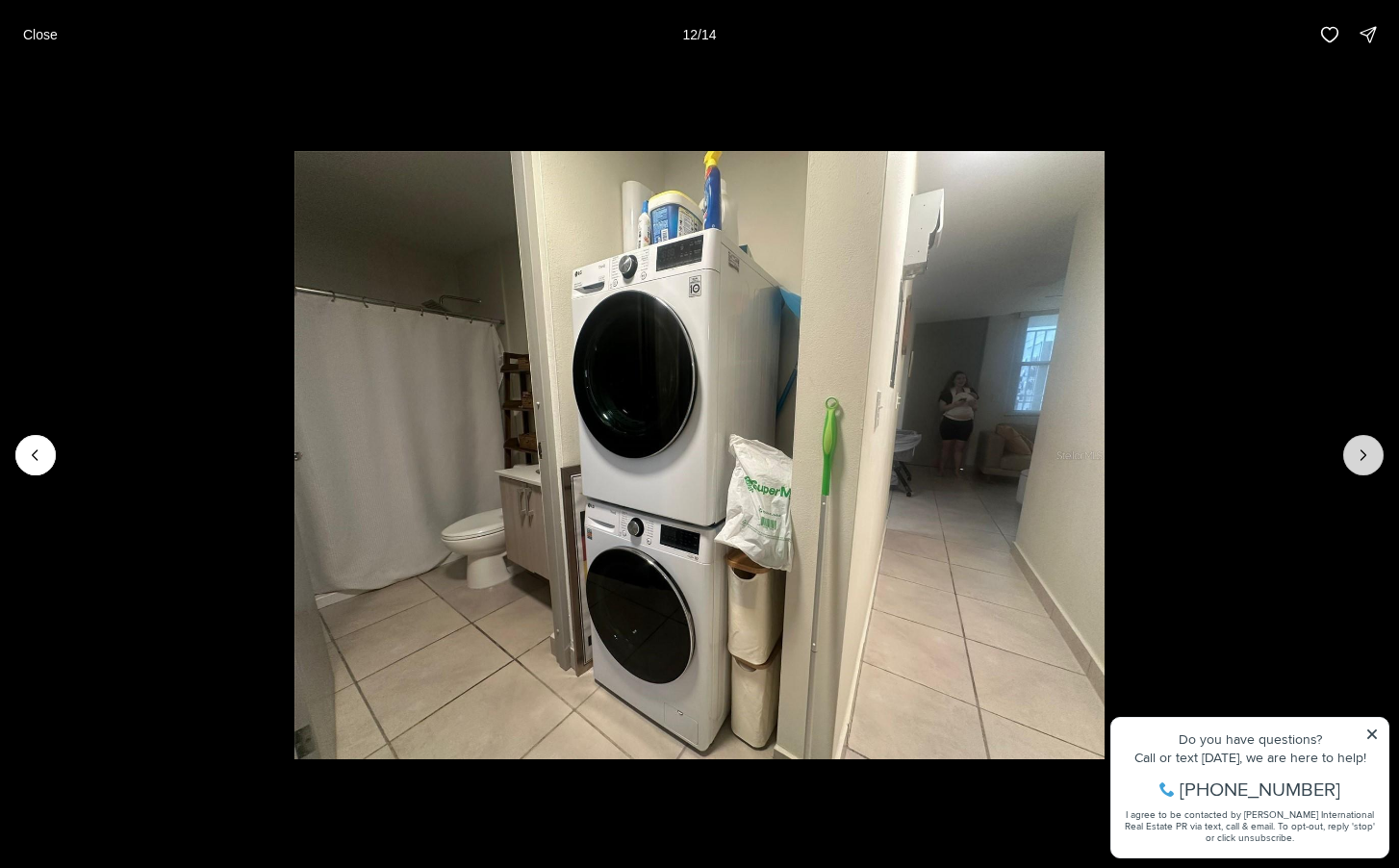
click at [1353, 451] on button "Next slide" at bounding box center [1363, 454] width 41 height 40
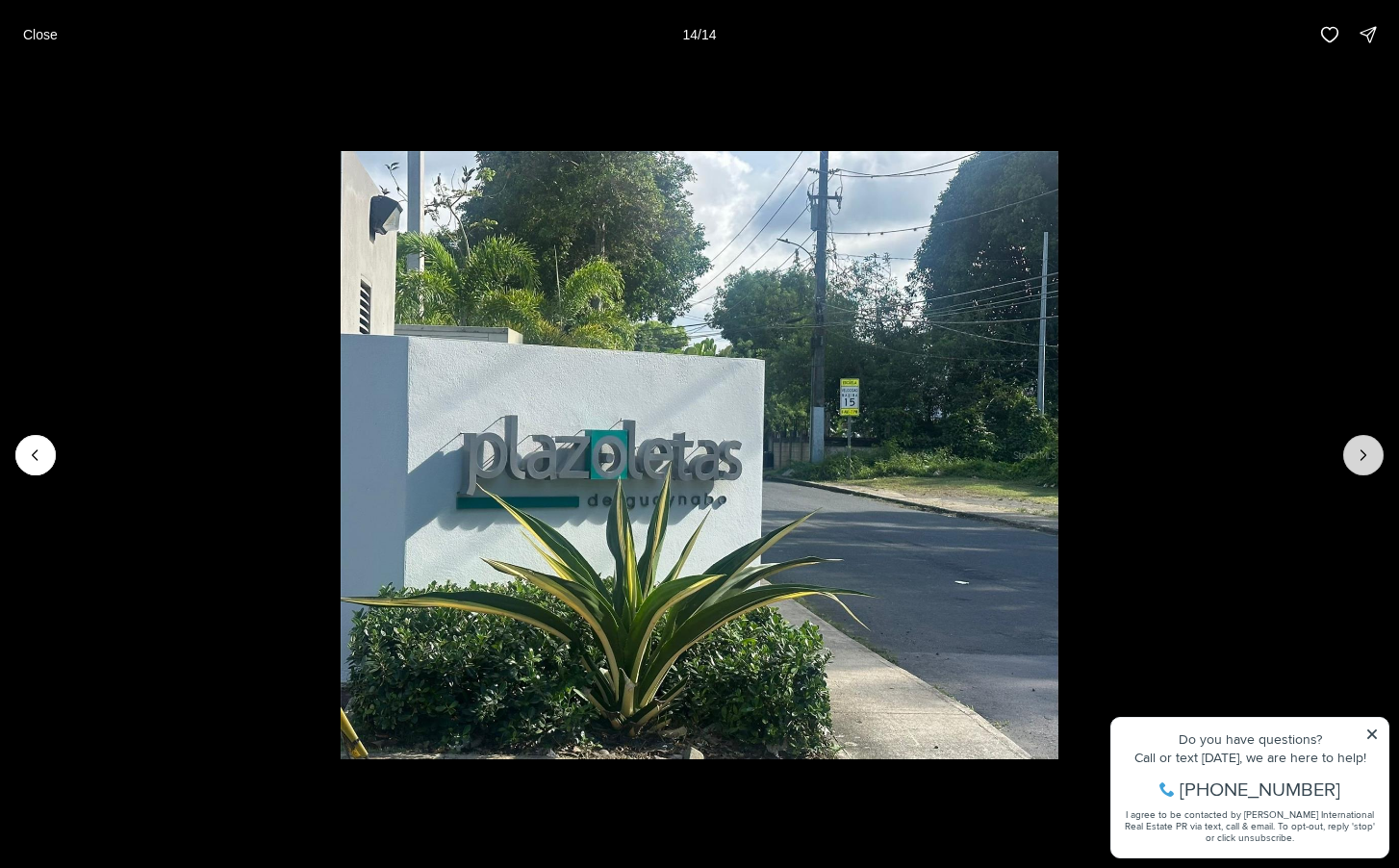
click at [1353, 451] on div at bounding box center [1363, 454] width 41 height 40
click at [43, 31] on p "Close" at bounding box center [40, 35] width 35 height 16
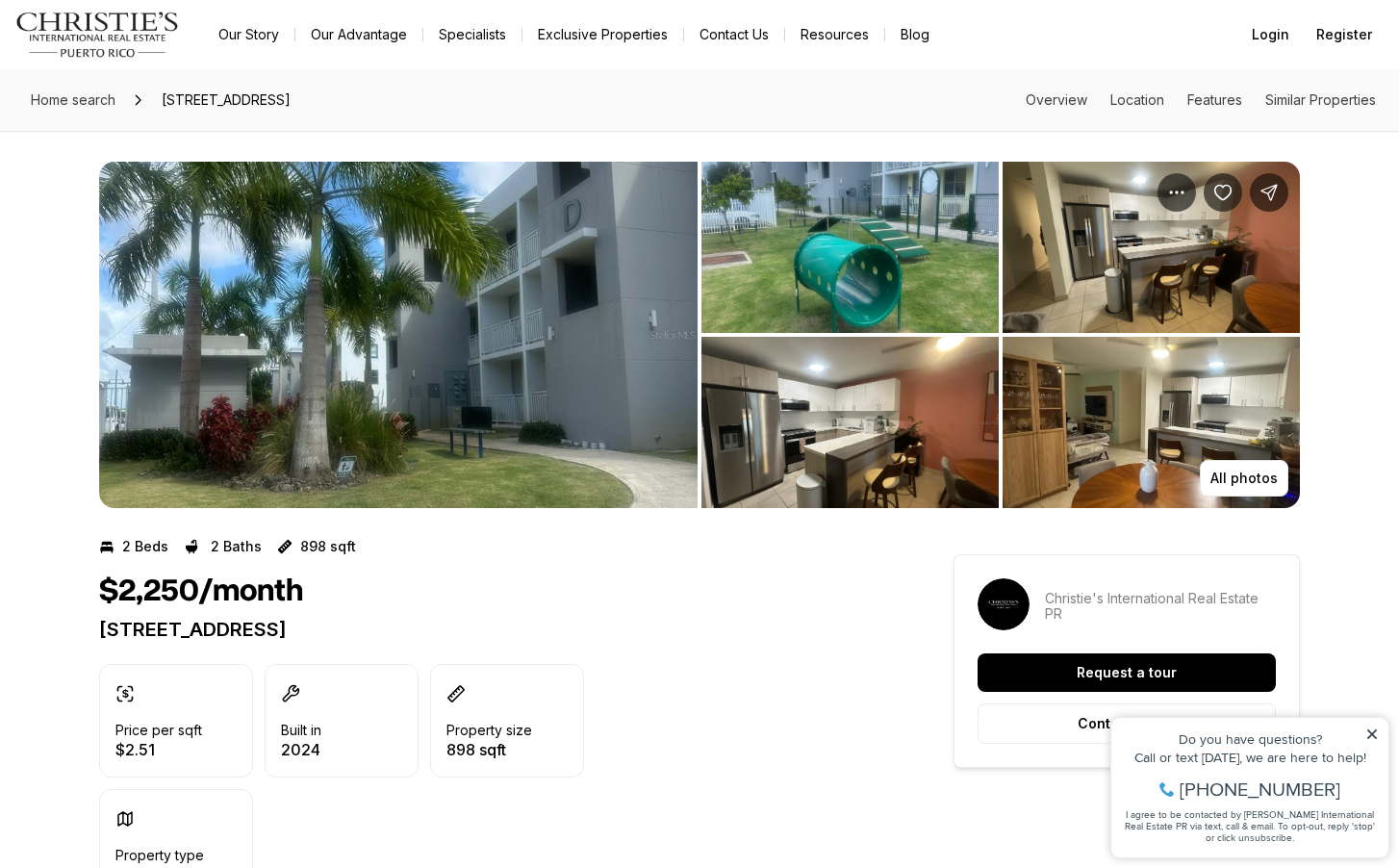
scroll to position [1, 0]
